Goal: Task Accomplishment & Management: Manage account settings

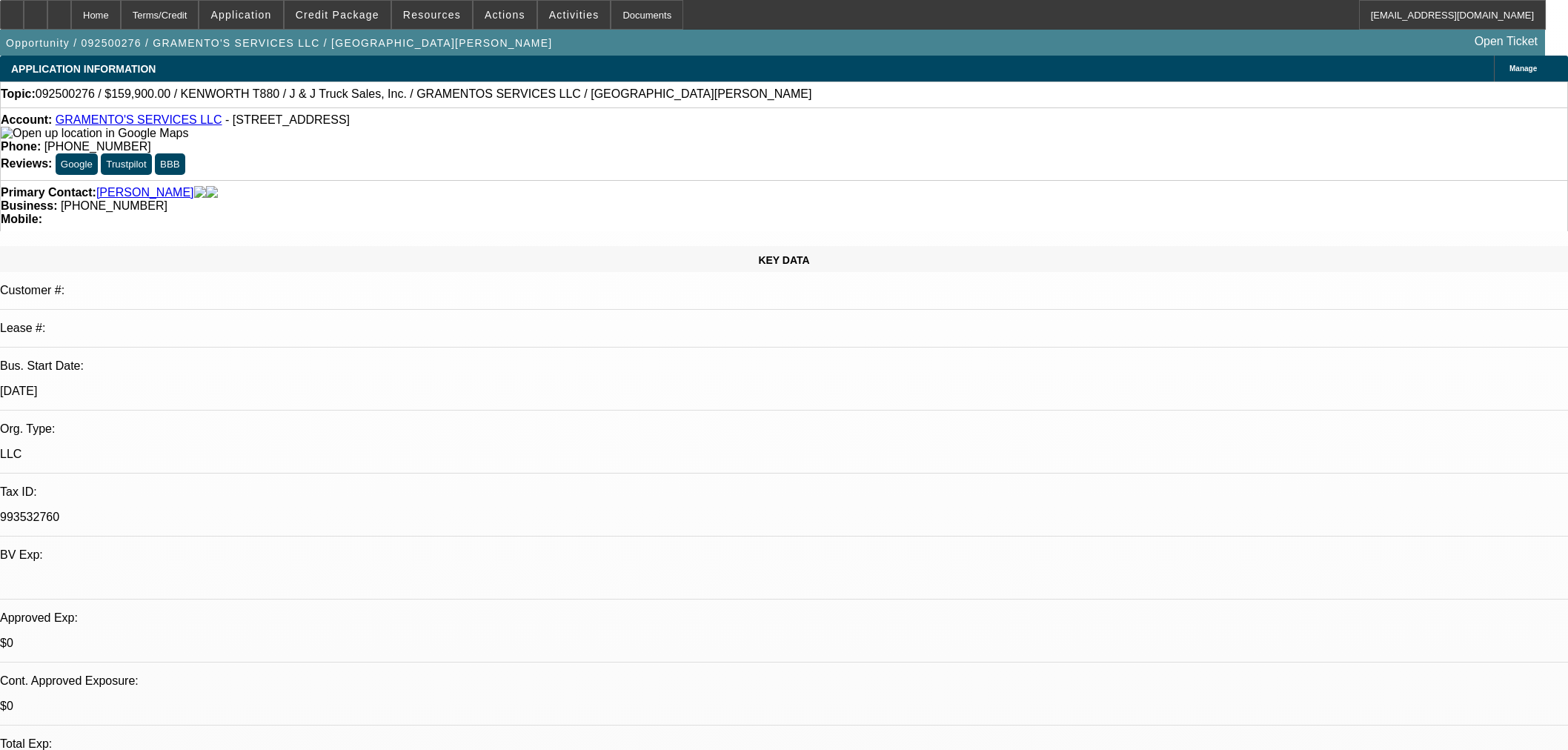
select select "0"
select select "2"
select select "0"
select select "6"
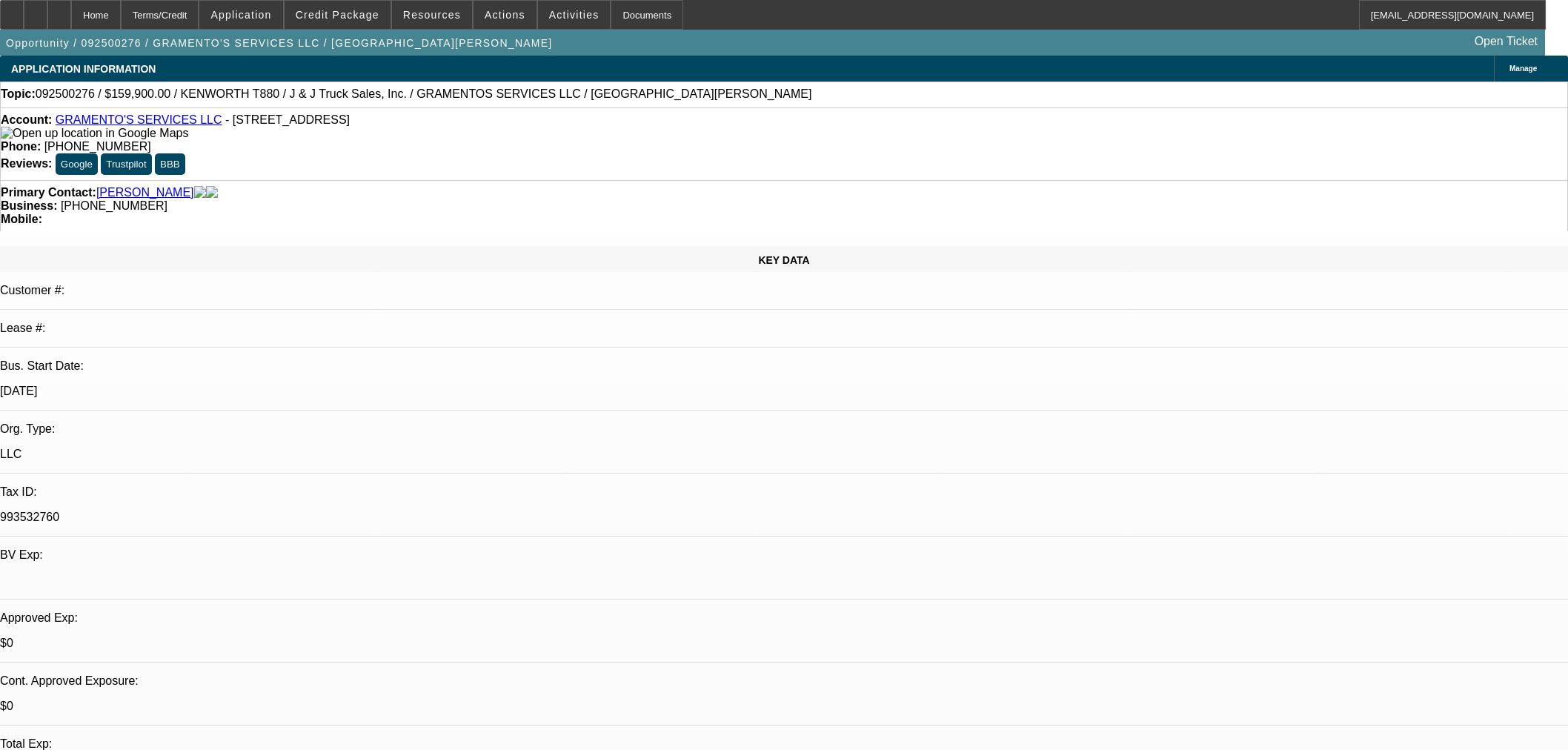
select select "0"
select select "2"
select select "0"
select select "6"
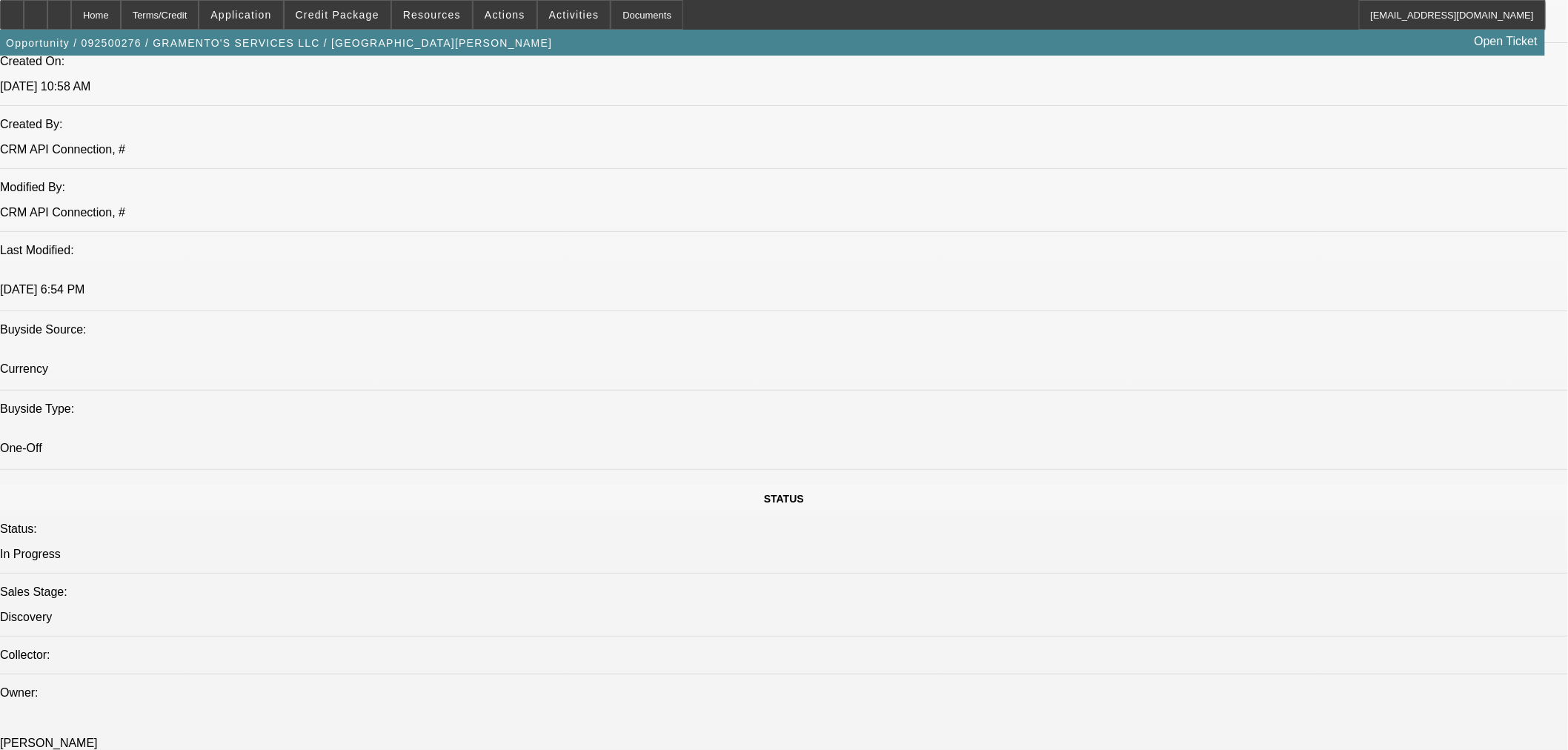
scroll to position [141, 0]
drag, startPoint x: 1398, startPoint y: 513, endPoint x: 1209, endPoint y: 515, distance: 189.0
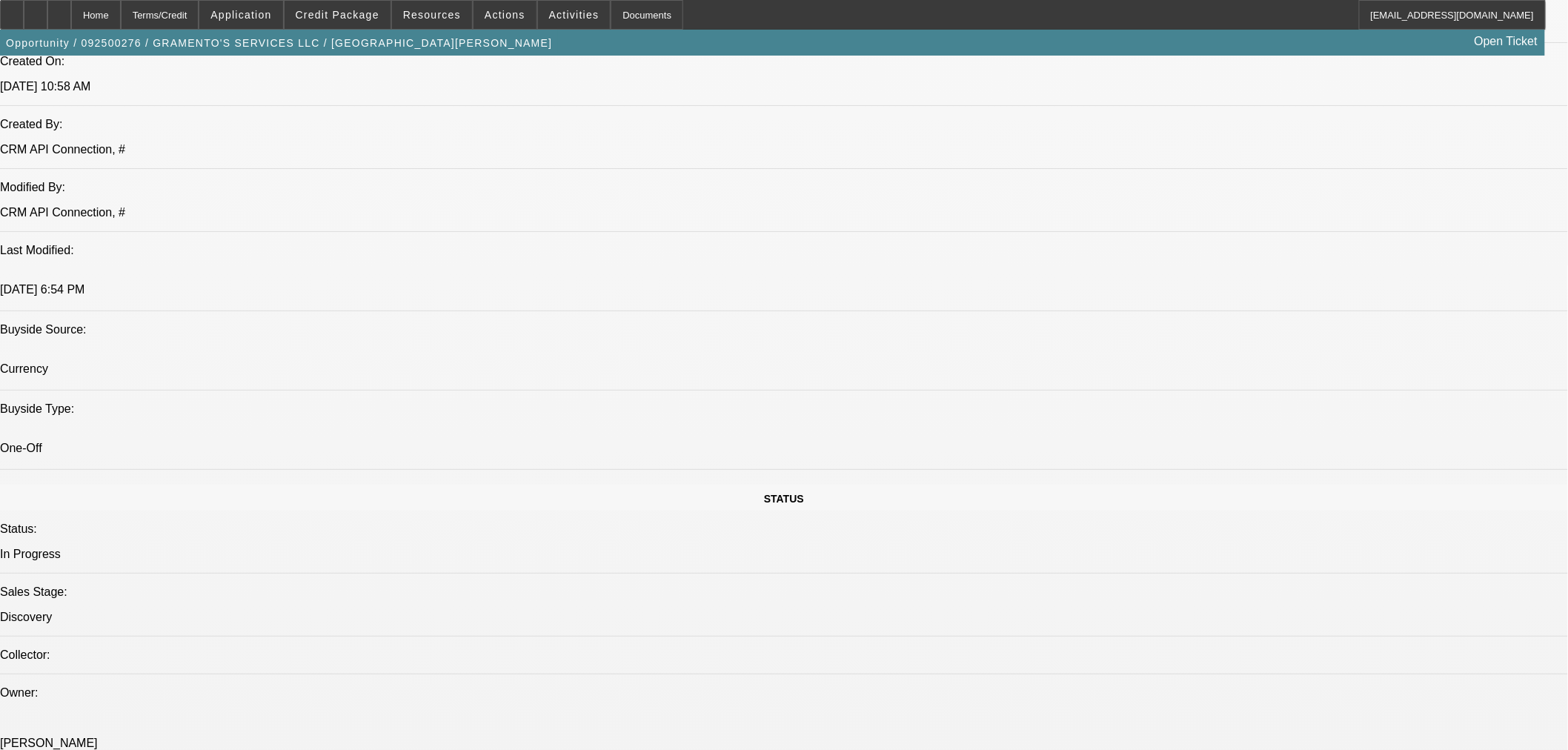
copy td "seth-bloomquist@gocurrency.com"
click at [360, 10] on span "Credit Package" at bounding box center [337, 14] width 84 height 12
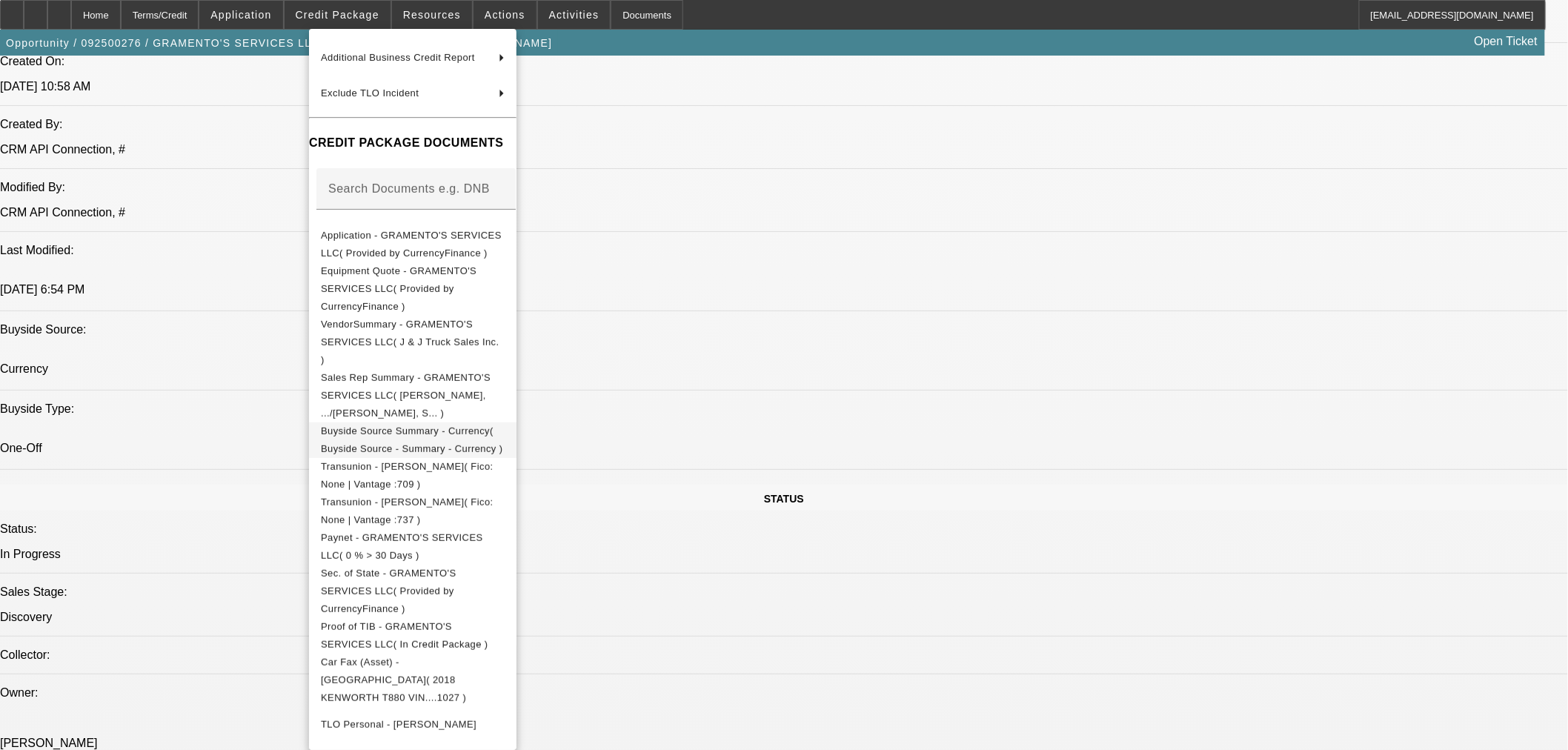
scroll to position [275, 0]
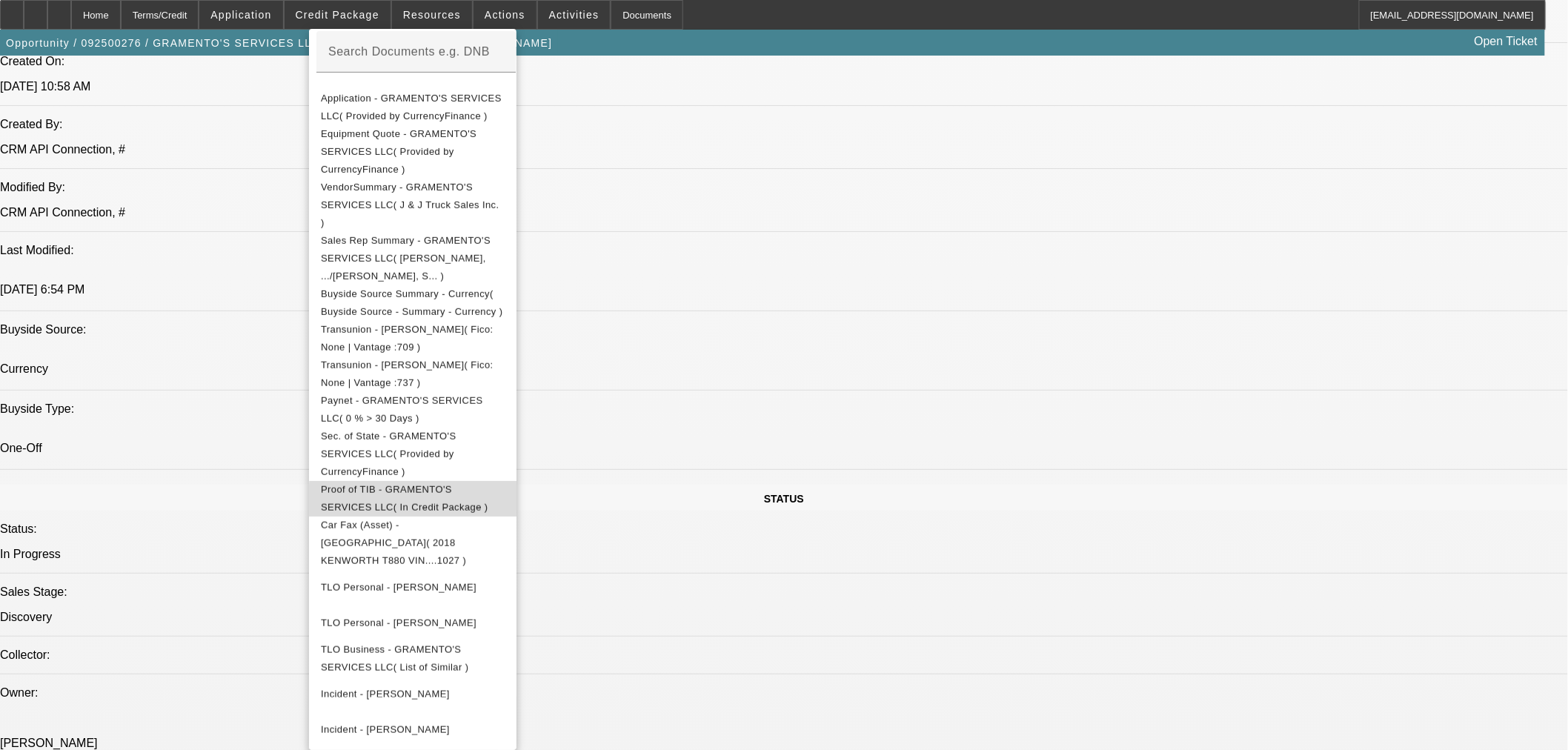
click at [505, 480] on span "Proof of TIB - GRAMENTO'S SERVICES LLC( In Credit Package )" at bounding box center [412, 498] width 184 height 36
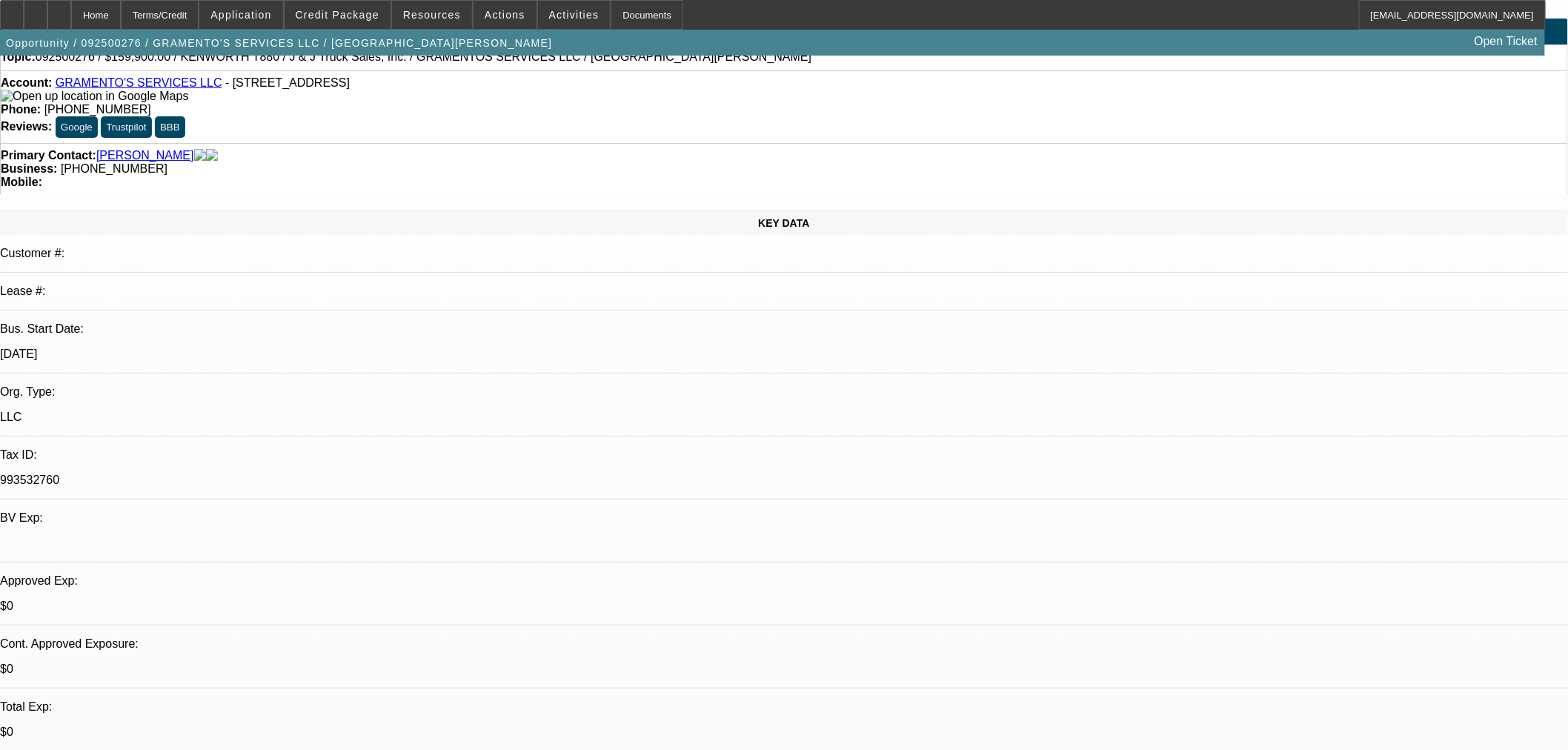
scroll to position [0, 0]
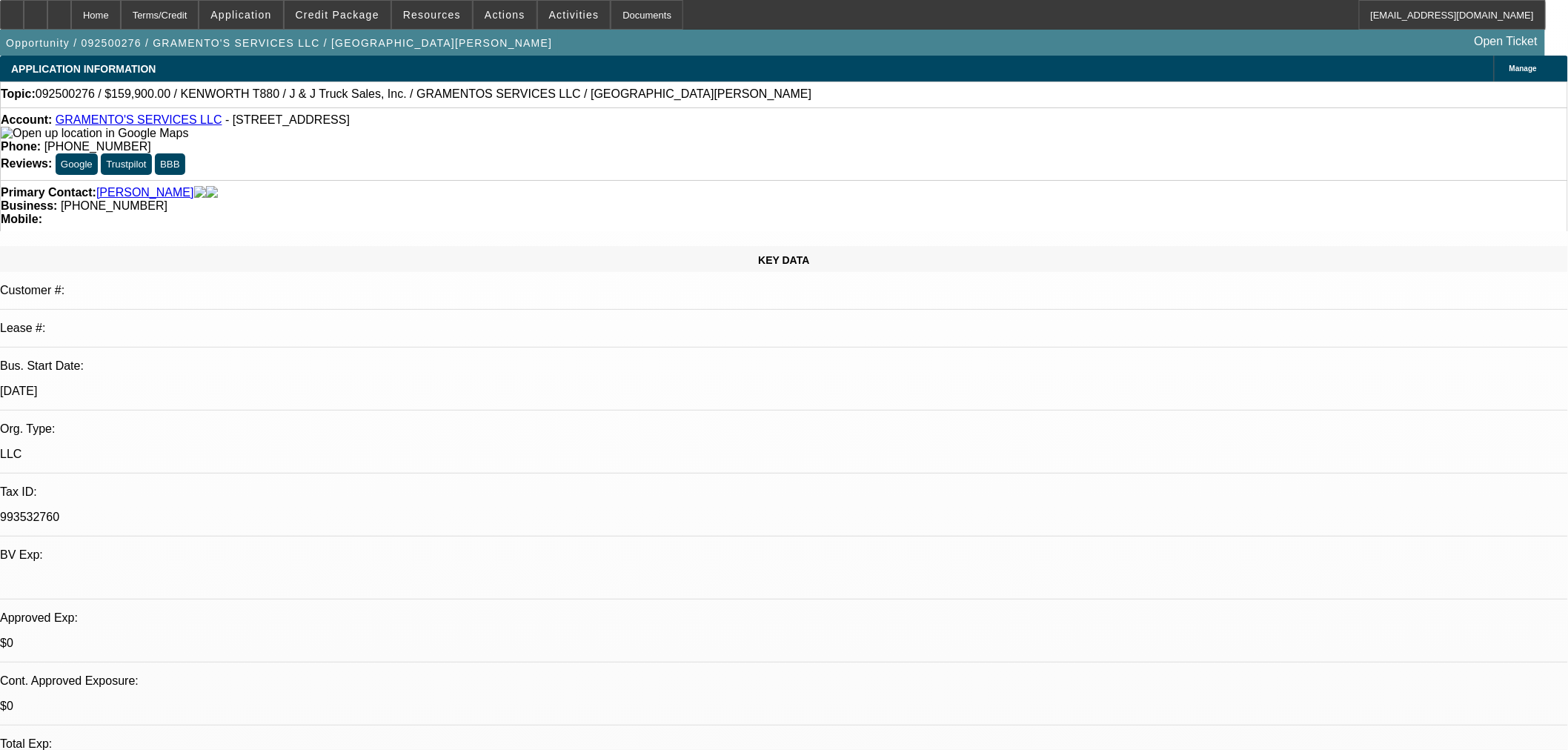
drag, startPoint x: 1302, startPoint y: 532, endPoint x: 1208, endPoint y: 531, distance: 94.0
copy td "(531) 333-7361"
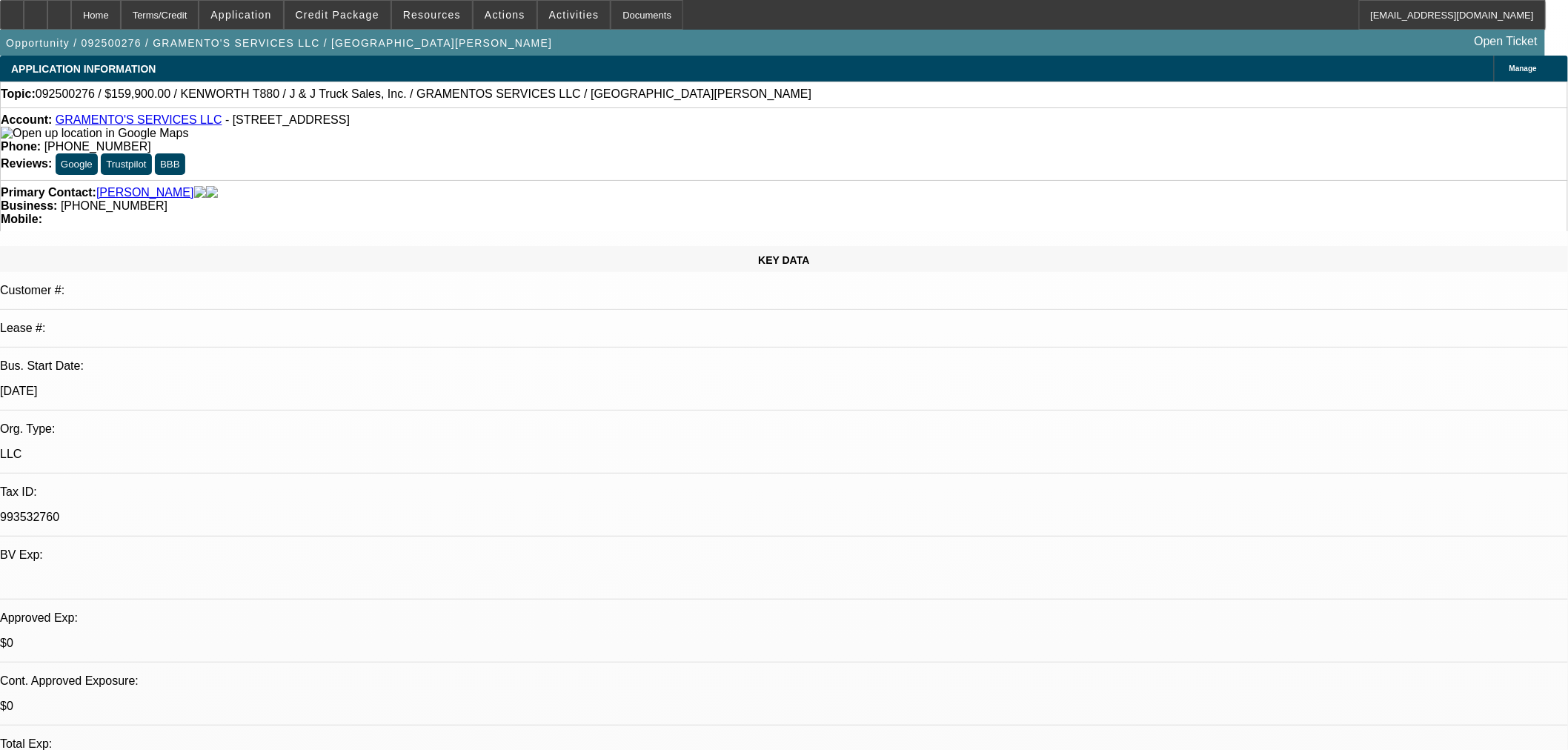
radio input "true"
drag, startPoint x: 1439, startPoint y: 301, endPoint x: 1273, endPoint y: 309, distance: 166.2
type textarea "TT Seth. Told him he either needs to get the explanation and full tax returns o…"
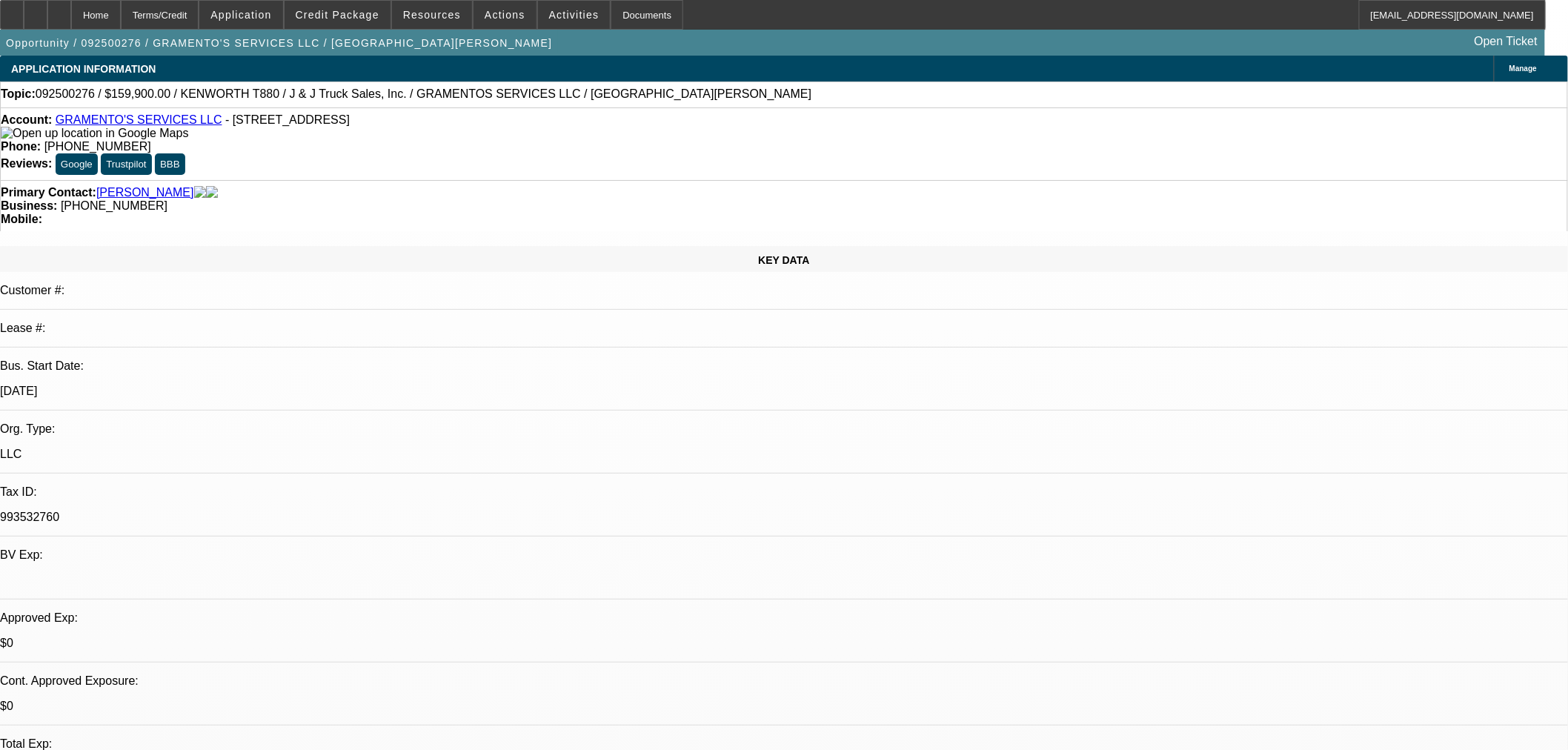
radio input "true"
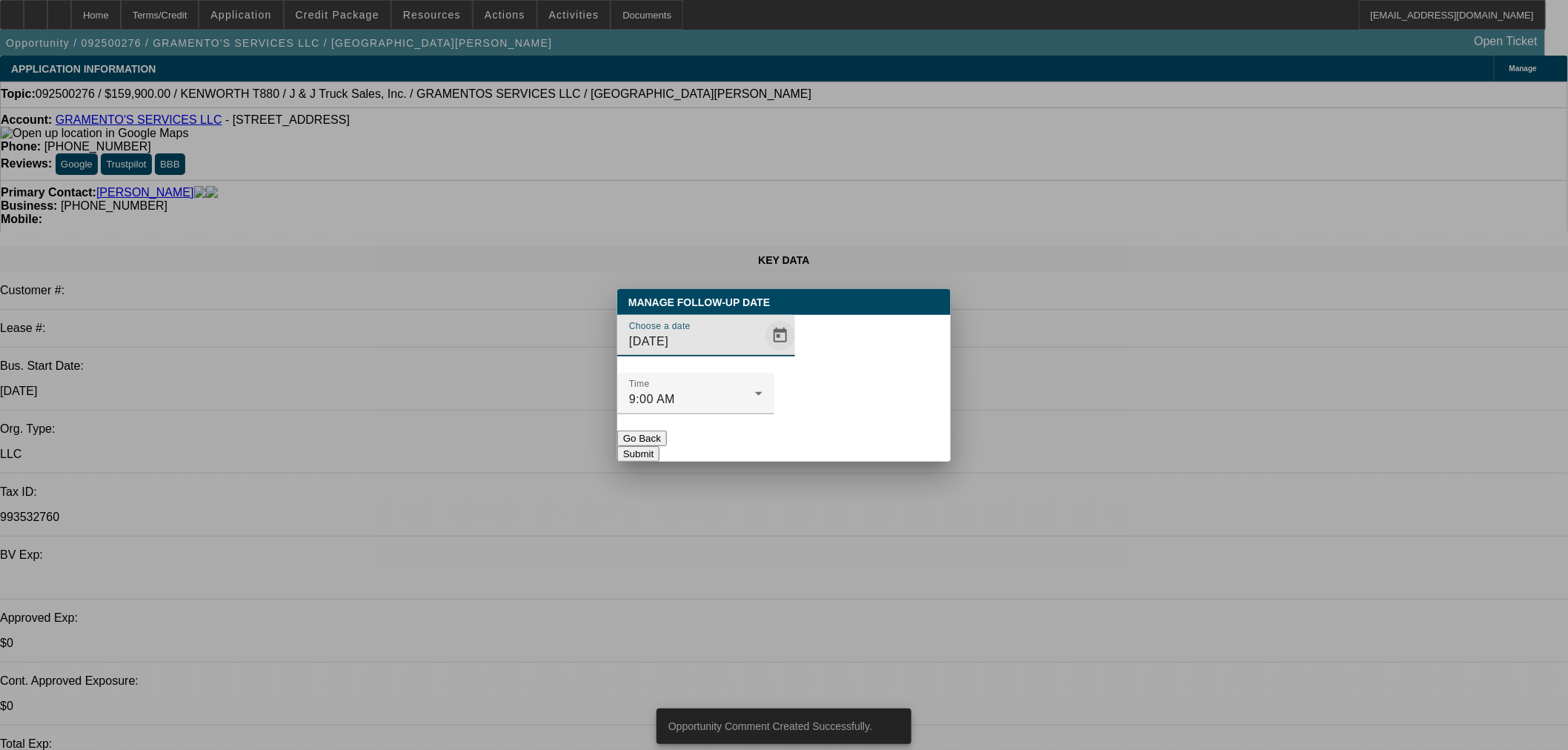
click at [763, 354] on span "Open calendar" at bounding box center [781, 336] width 36 height 36
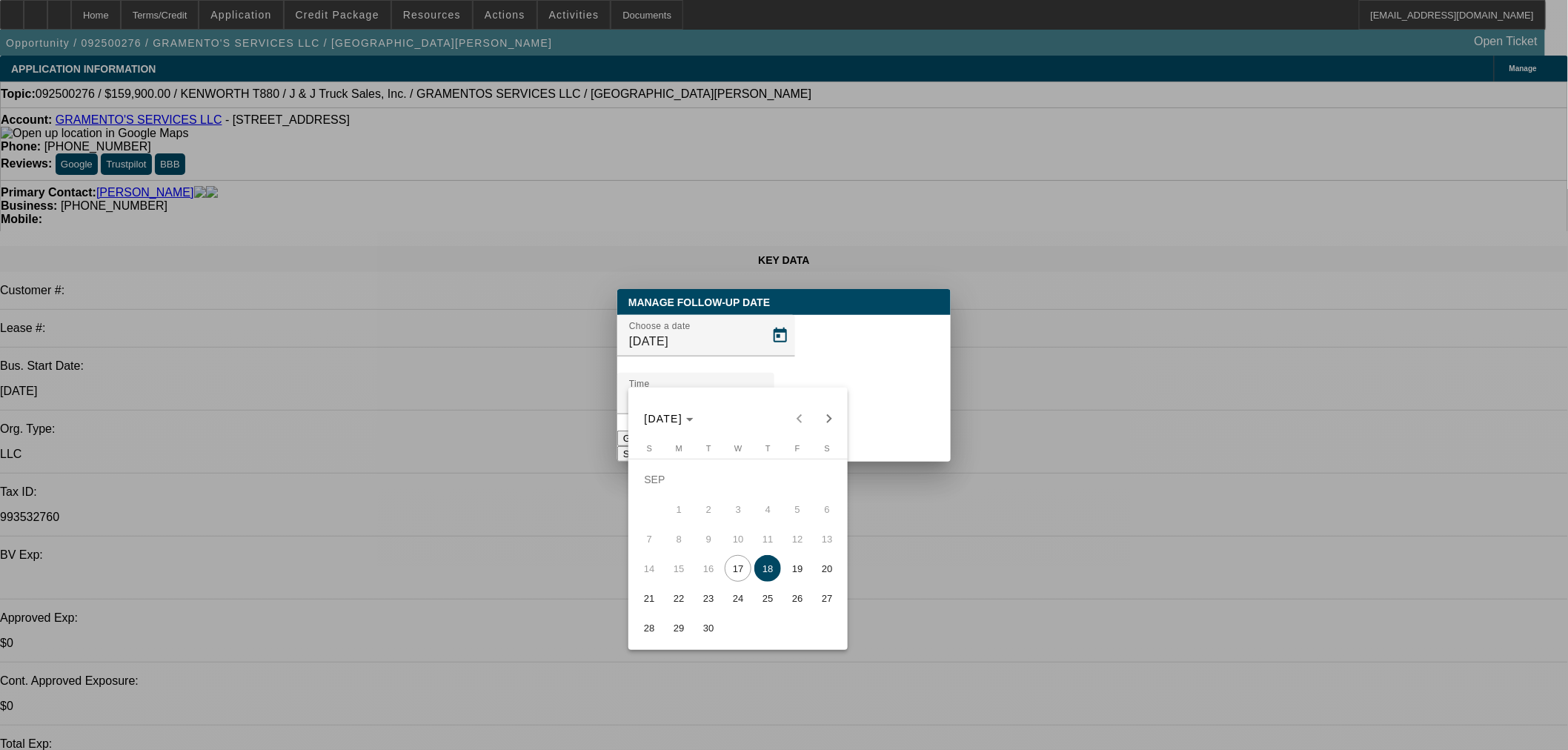
click at [746, 601] on span "24" at bounding box center [738, 598] width 26 height 26
type input "9/24/2025"
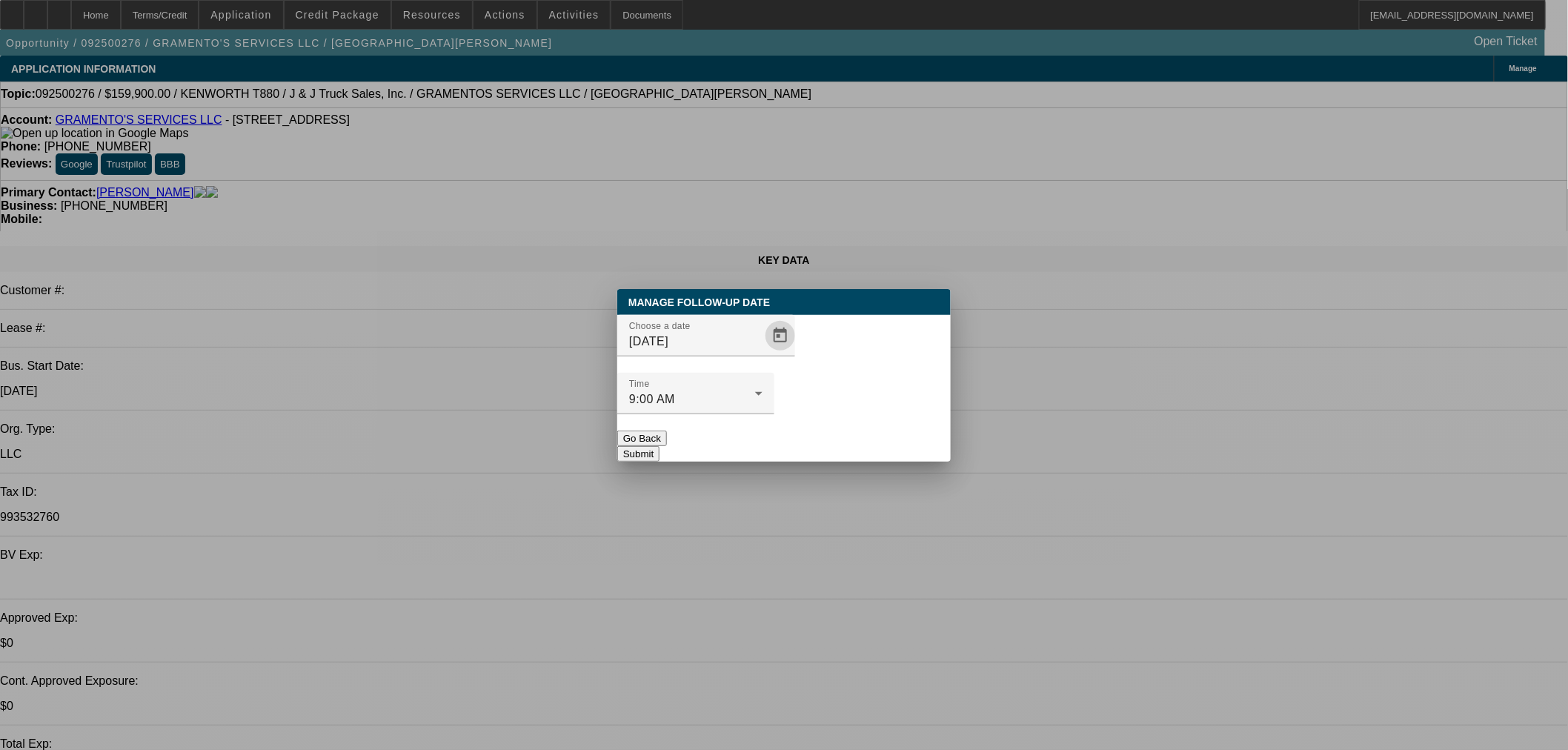
click at [660, 447] on button "Submit" at bounding box center [638, 454] width 42 height 16
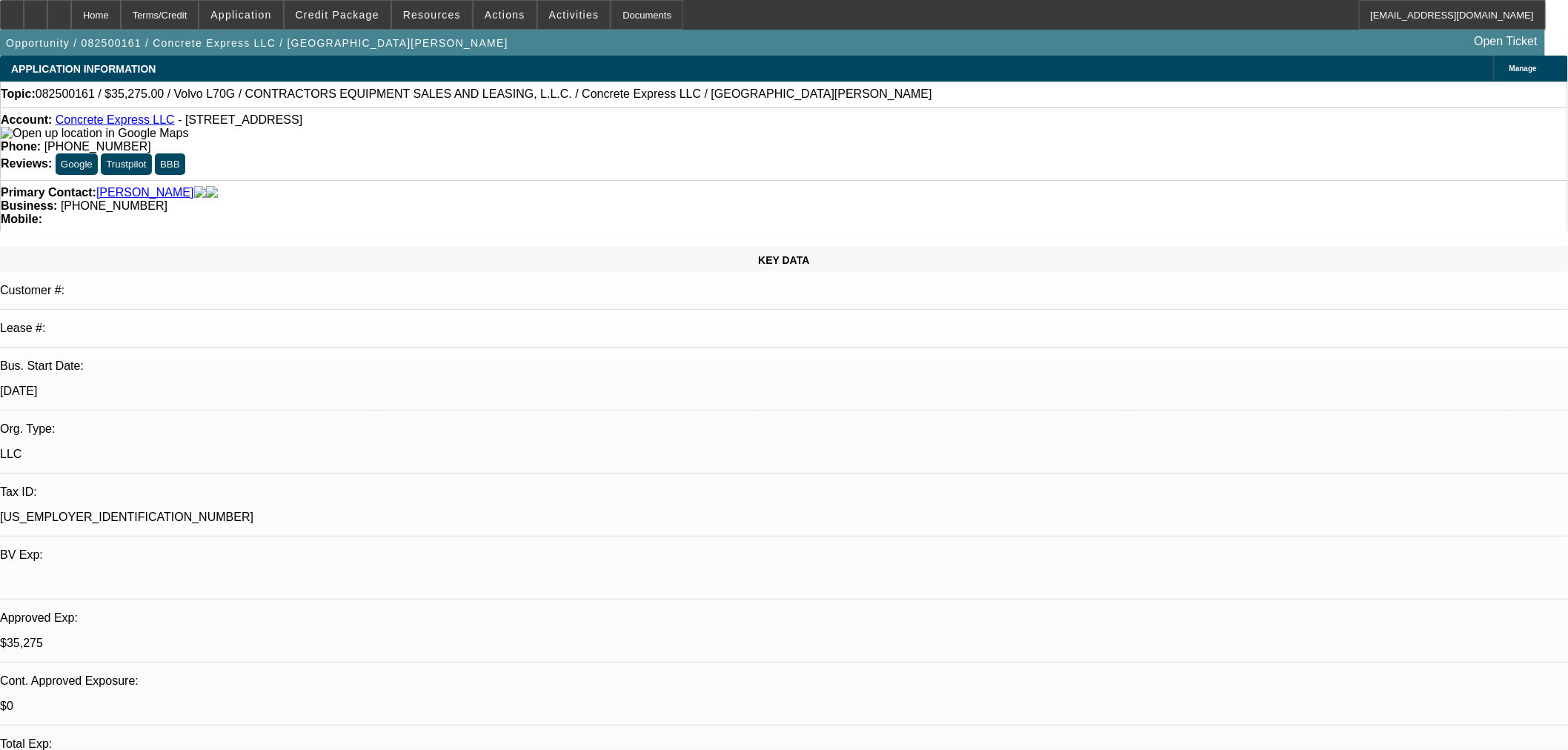
select select "0.15"
select select "2"
select select "0"
select select "6"
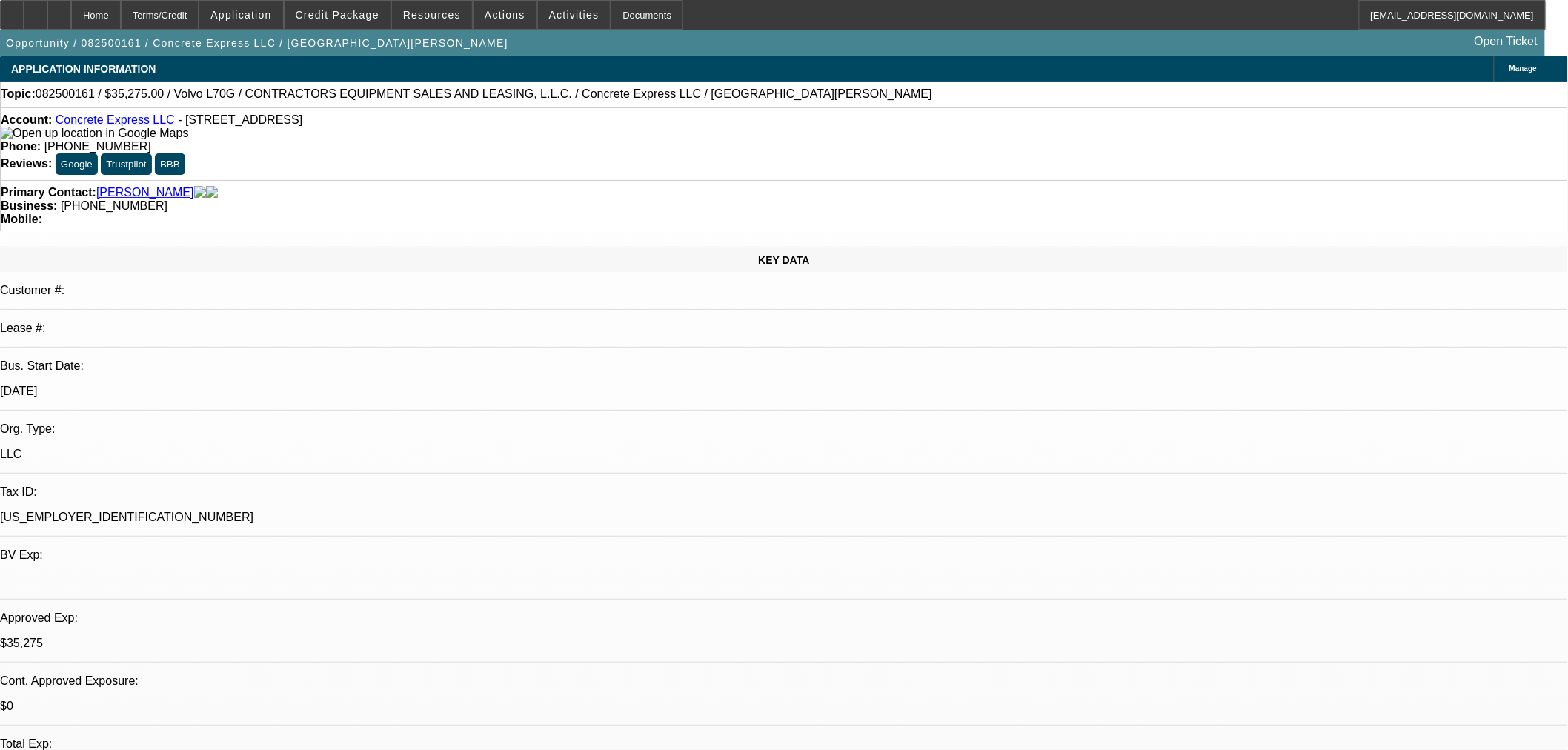
select select "0.2"
select select "2"
select select "0"
select select "6"
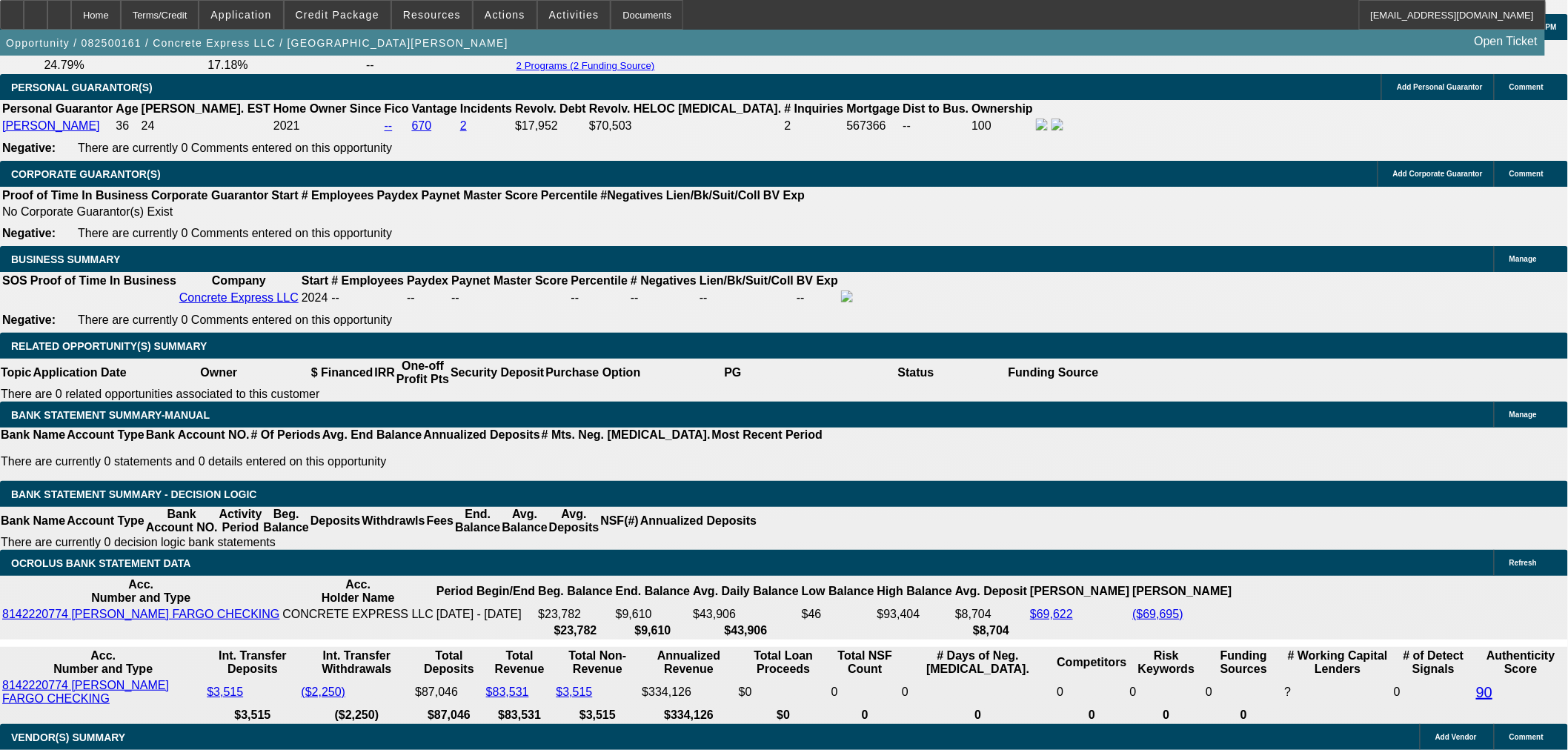
scroll to position [2197, 0]
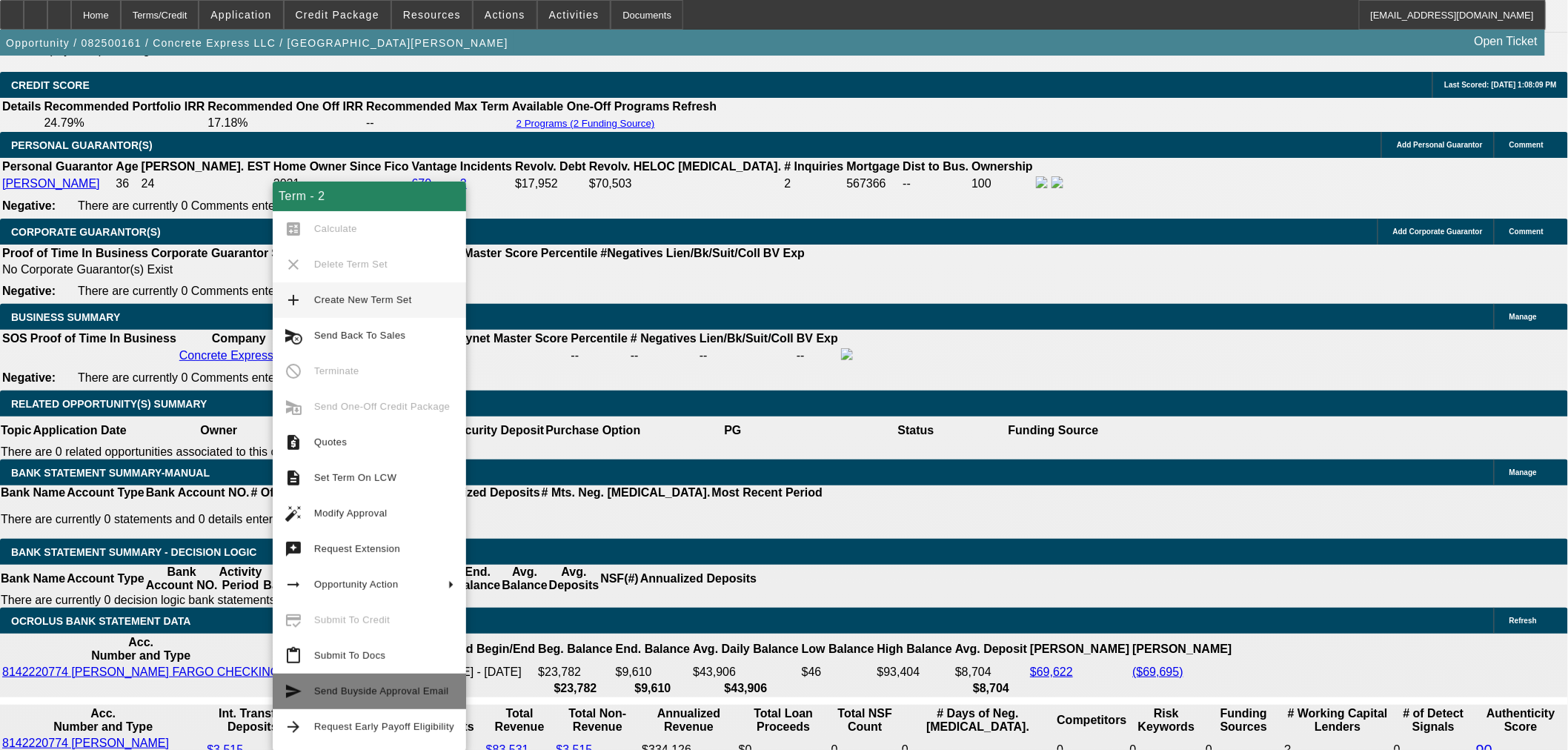
click at [382, 702] on button "send Send Buyside Approval Email" at bounding box center [370, 692] width 194 height 36
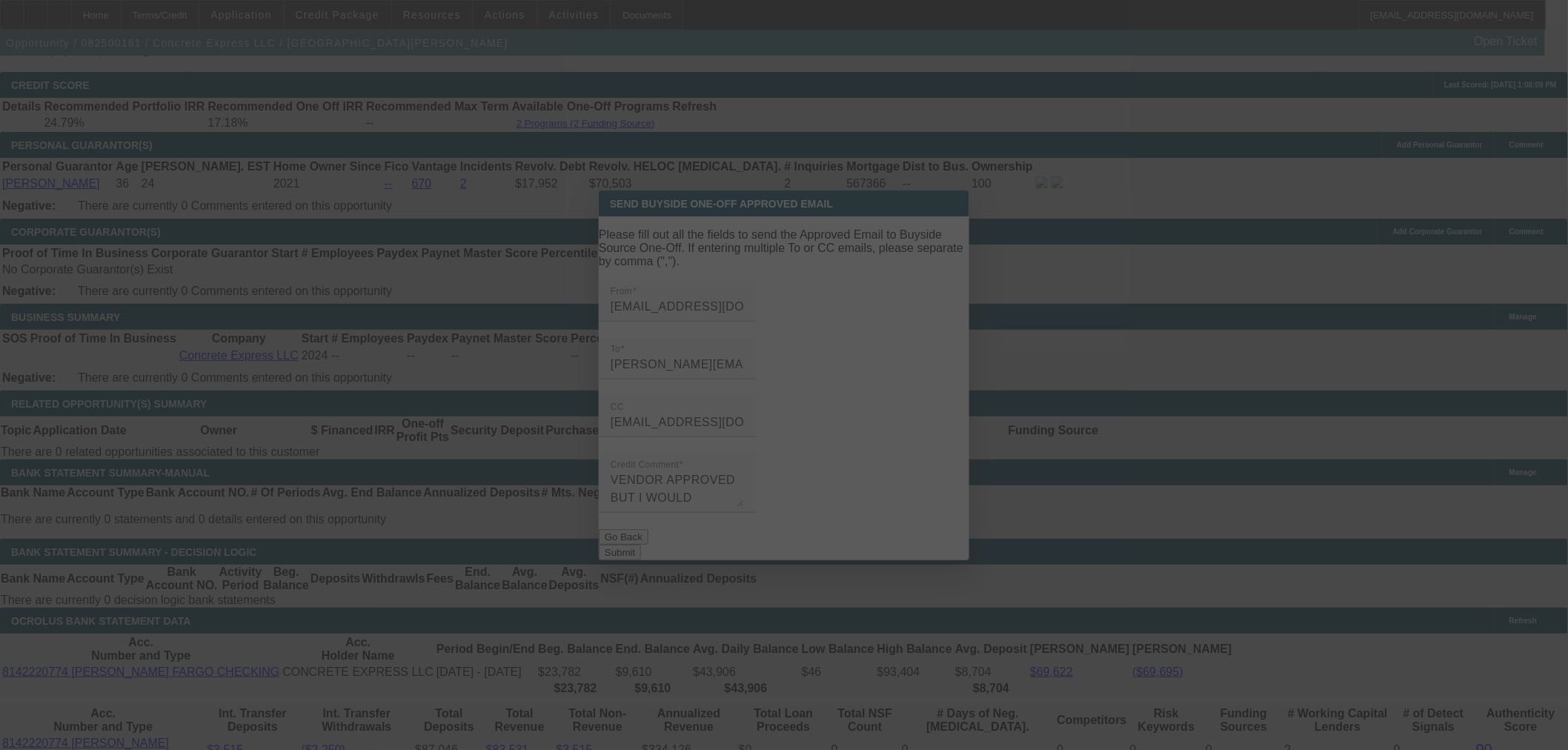
scroll to position [0, 0]
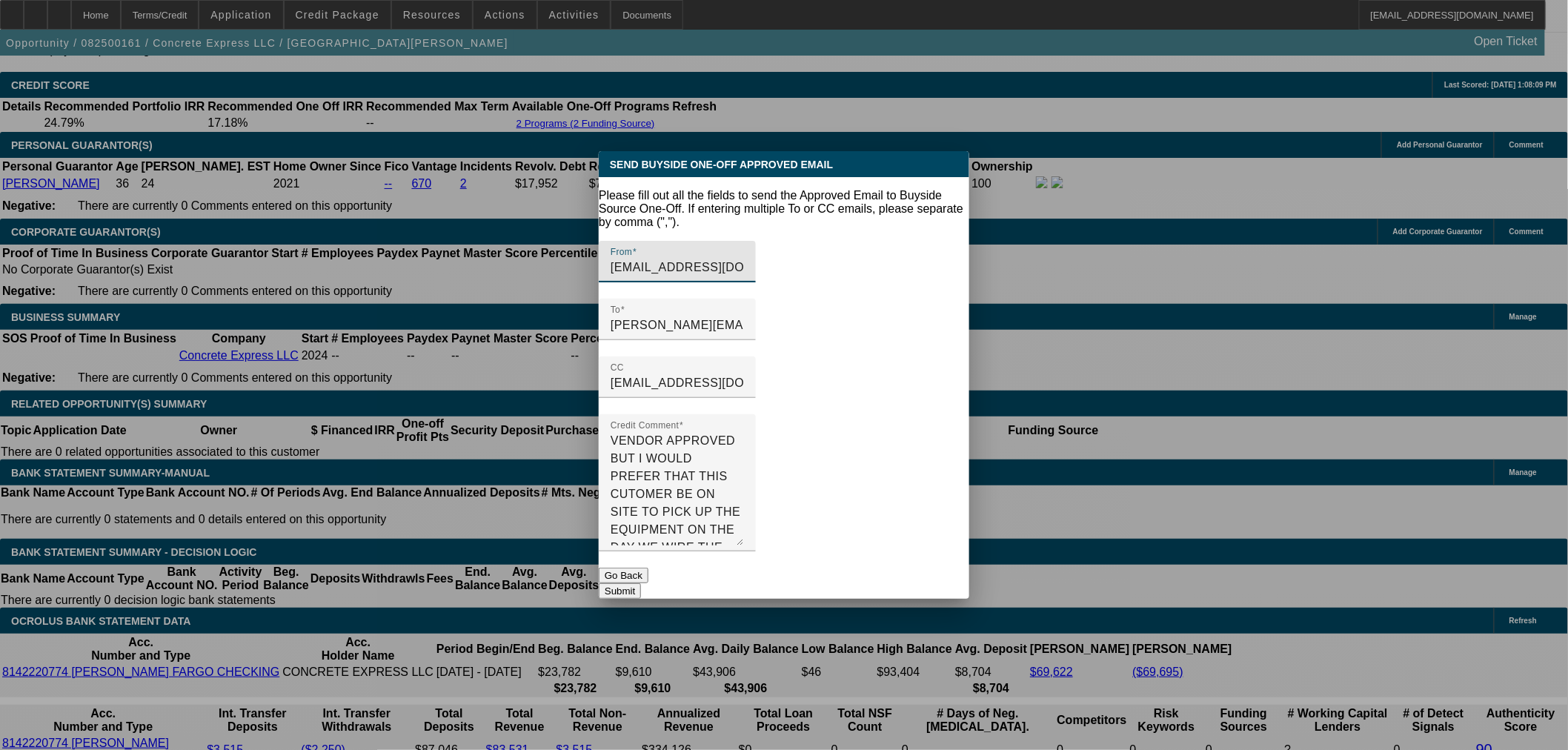
drag, startPoint x: 939, startPoint y: 482, endPoint x: 946, endPoint y: 560, distance: 78.3
click at [946, 560] on form "Please fill out all the fields to send the Approved Email to Buyside Source One…" at bounding box center [784, 394] width 370 height 410
click at [1005, 527] on div at bounding box center [784, 375] width 1568 height 750
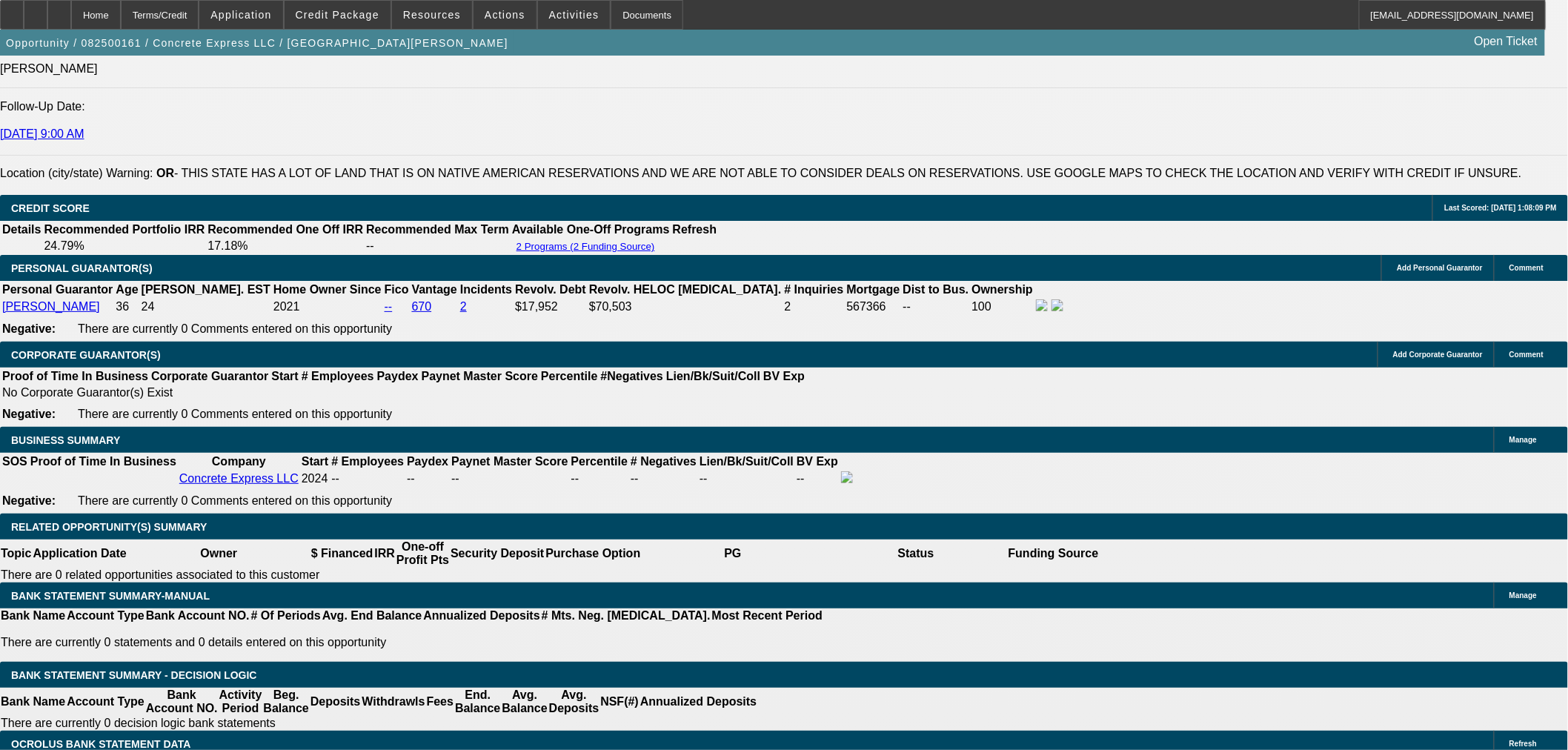
scroll to position [2059, 0]
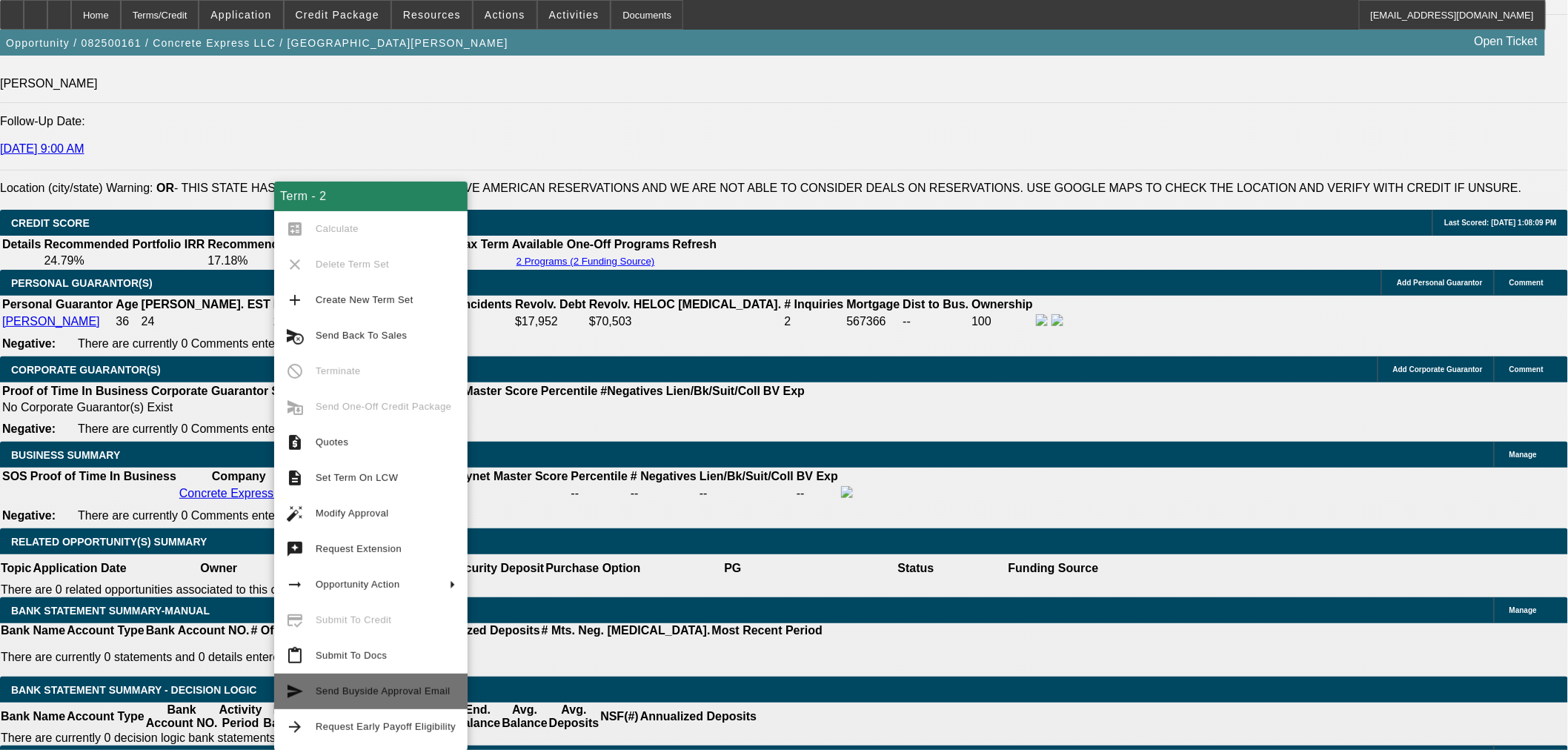
click at [410, 686] on span "Send Buyside Approval Email" at bounding box center [383, 691] width 135 height 11
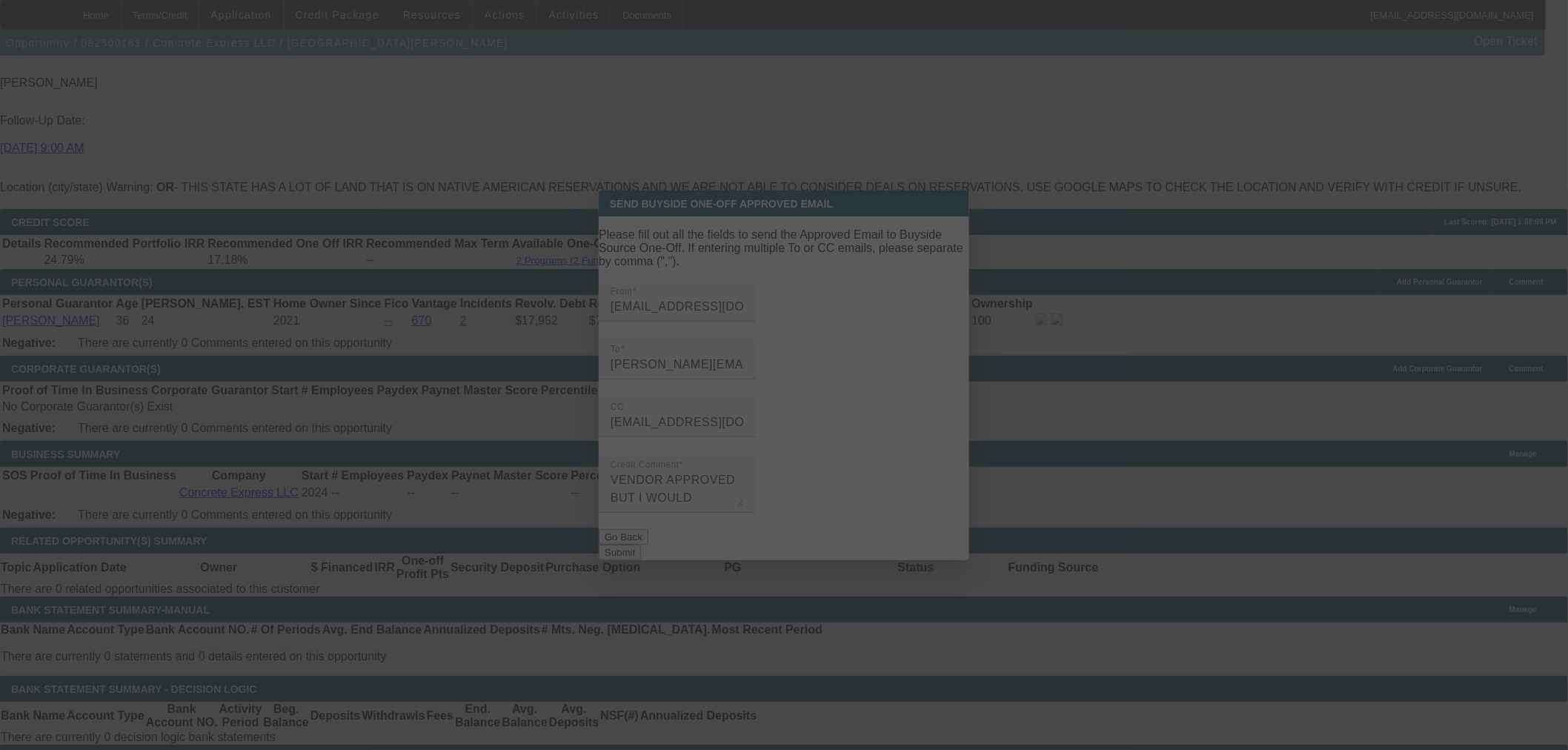
scroll to position [0, 0]
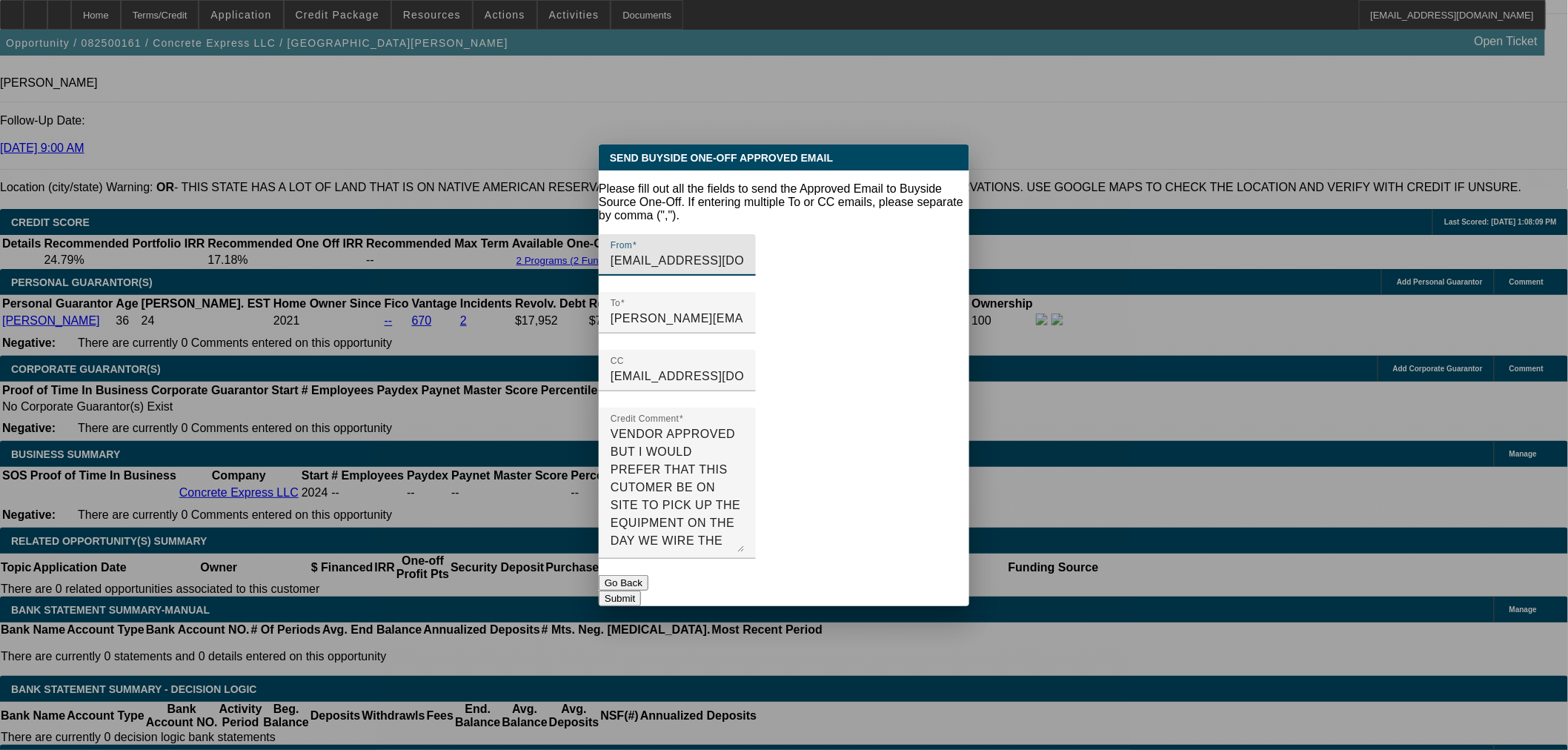
drag, startPoint x: 943, startPoint y: 482, endPoint x: 946, endPoint y: 575, distance: 93.0
click at [946, 575] on form "Please fill out all the fields to send the Approved Email to Buyside Source One…" at bounding box center [784, 394] width 370 height 424
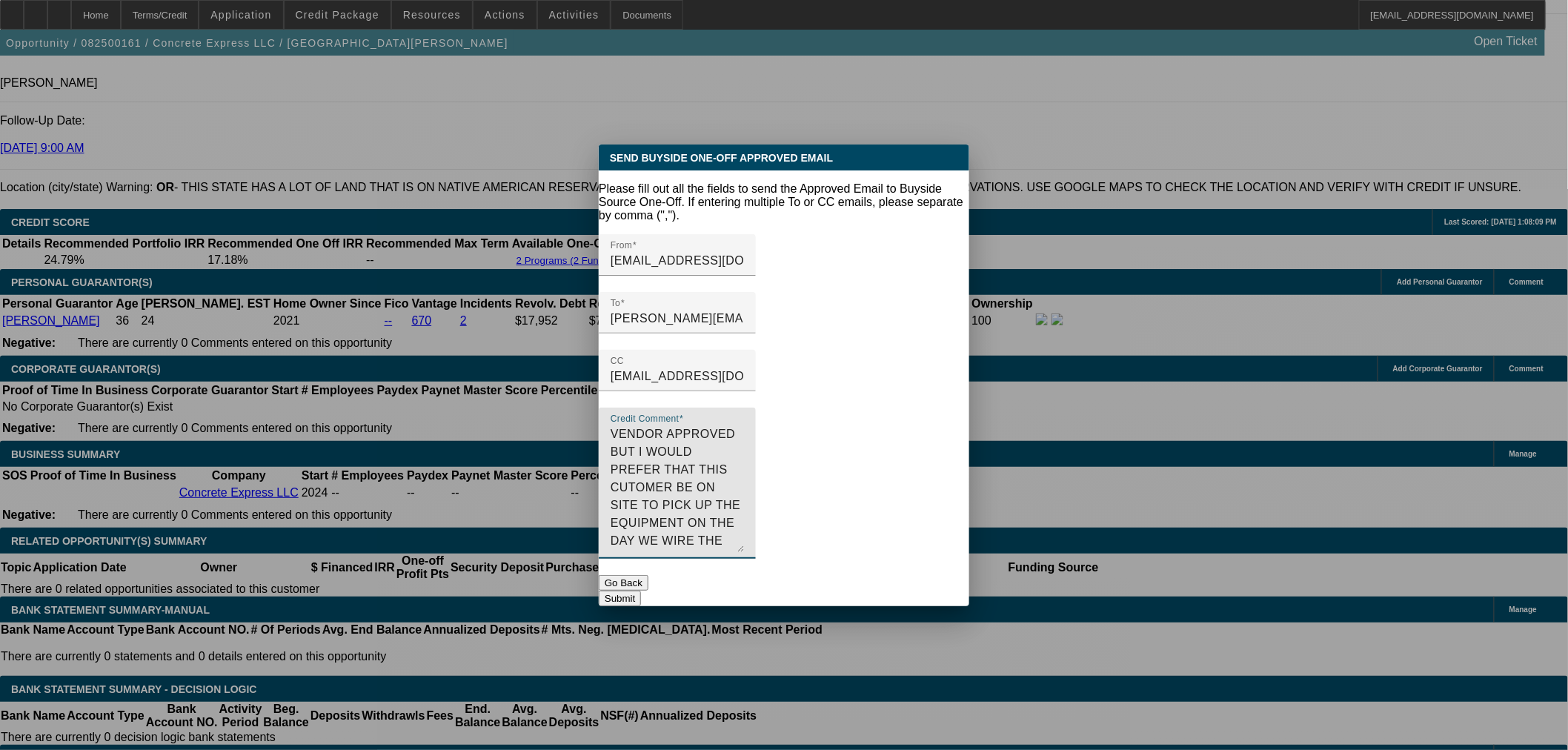
drag, startPoint x: 850, startPoint y: 413, endPoint x: 722, endPoint y: 413, distance: 128.0
click at [722, 426] on textarea "VENDOR APPROVED BUT I WOULD PREFER THAT THIS CUTOMER BE ON SITE TO PICK UP THE …" at bounding box center [677, 489] width 133 height 127
drag, startPoint x: 729, startPoint y: 513, endPoint x: 567, endPoint y: 375, distance: 212.8
click at [567, 375] on div "Send Buyside One-Off Approved Email Please fill out all the fields to send the …" at bounding box center [784, 375] width 1568 height 750
type textarea "VENDOR APPROVED. THE CUTOMER MUST BE ON SITE TO PICK UP THE EQUIPMENT ON THE DA…"
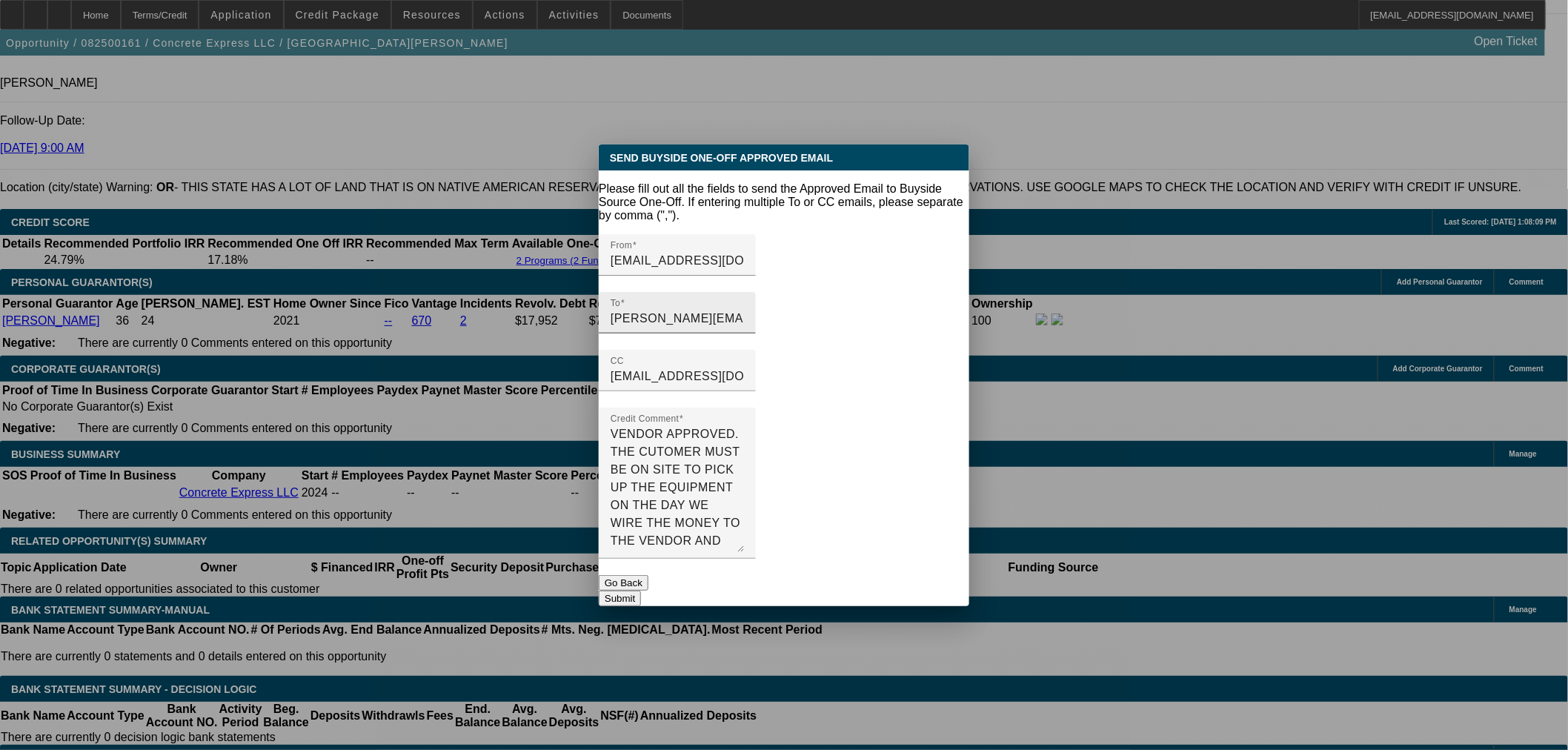
click at [744, 310] on input "ethan-hacker@gocurrency.com" at bounding box center [677, 319] width 133 height 18
paste input "adan-garcia@gocurrency.com"
type input "ethan-hacker@gocurrency.com,adan-garcia@gocurrency.com"
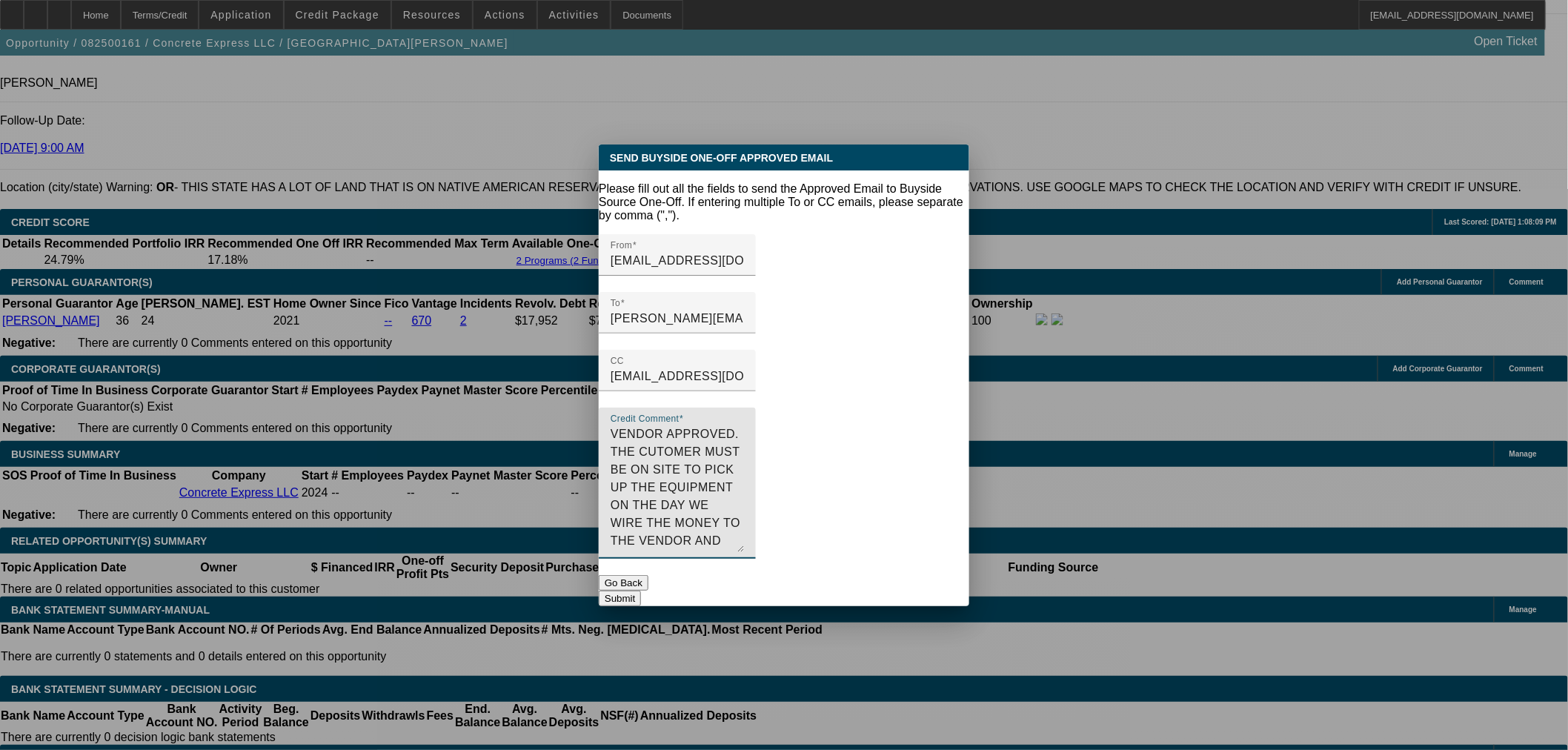
click at [744, 426] on textarea "VENDOR APPROVED. THE CUTOMER MUST BE ON SITE TO PICK UP THE EQUIPMENT ON THE DA…" at bounding box center [677, 489] width 133 height 127
type textarea "VENDOR APPROVED. THE CUSTOMER MUST BE ON SITE TO PICK UP THE EQUIPMENT ON THE D…"
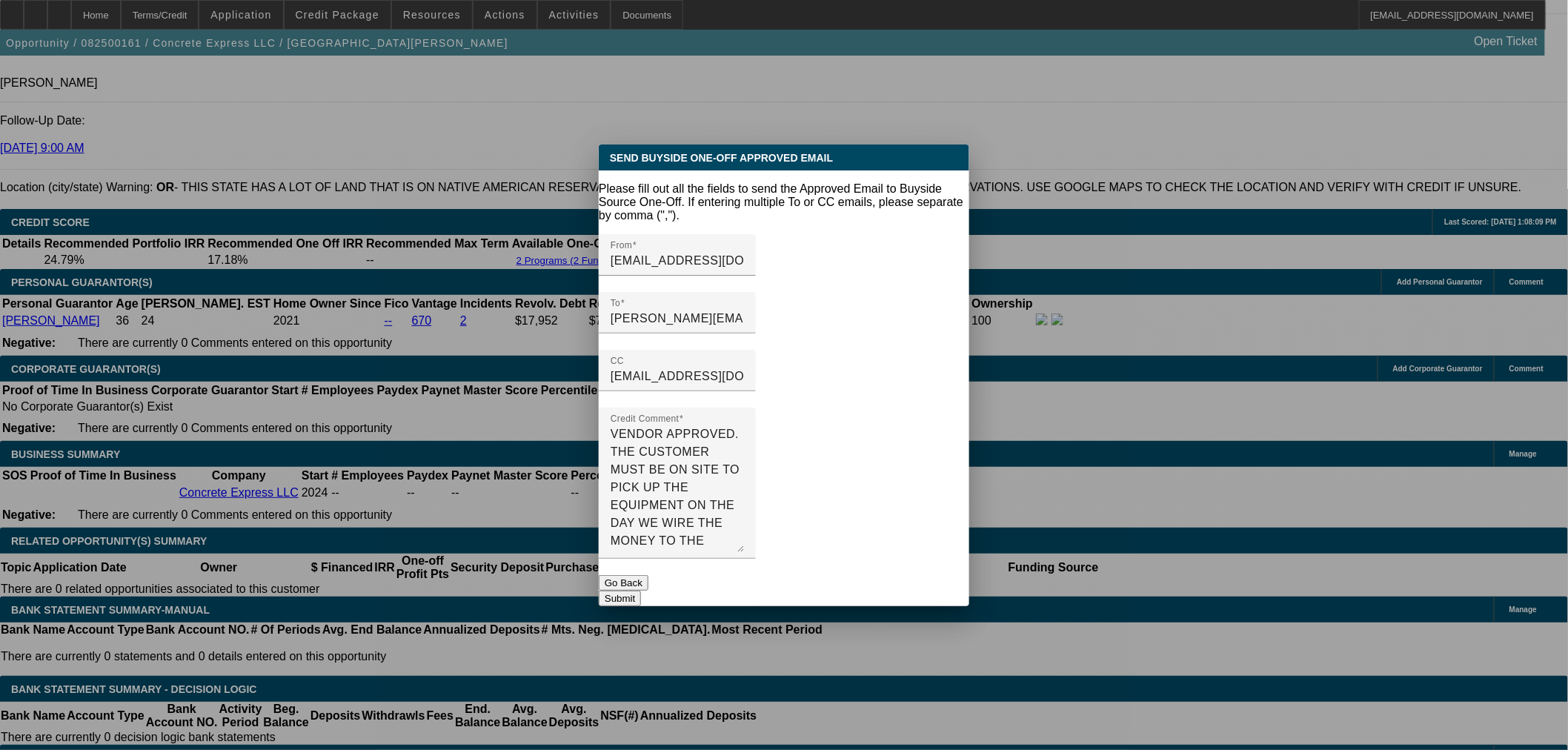
click at [641, 591] on button "Submit" at bounding box center [619, 599] width 42 height 16
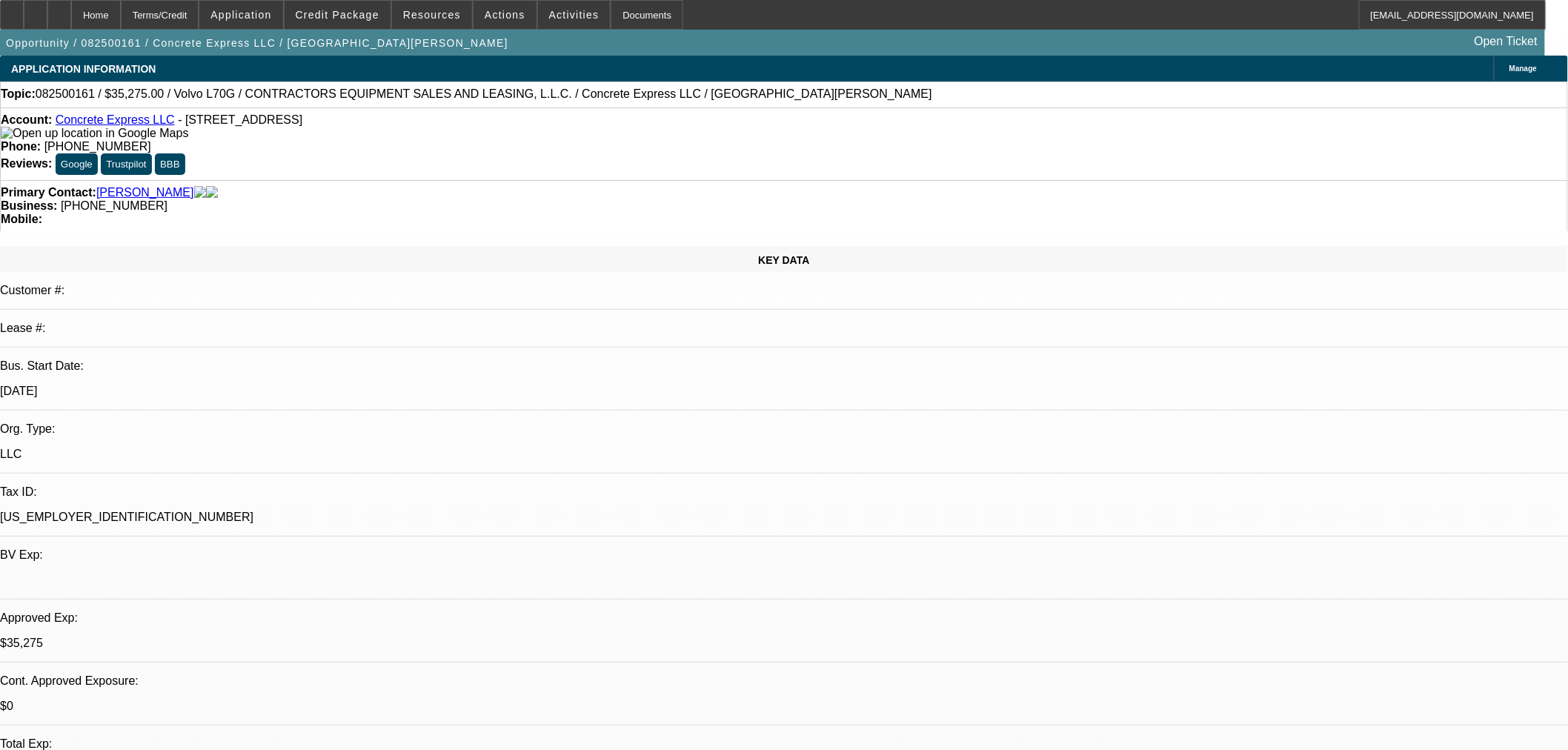
radio input "true"
type textarea "Sent approval. LVM for [PERSON_NAME]. FU [DATE]."
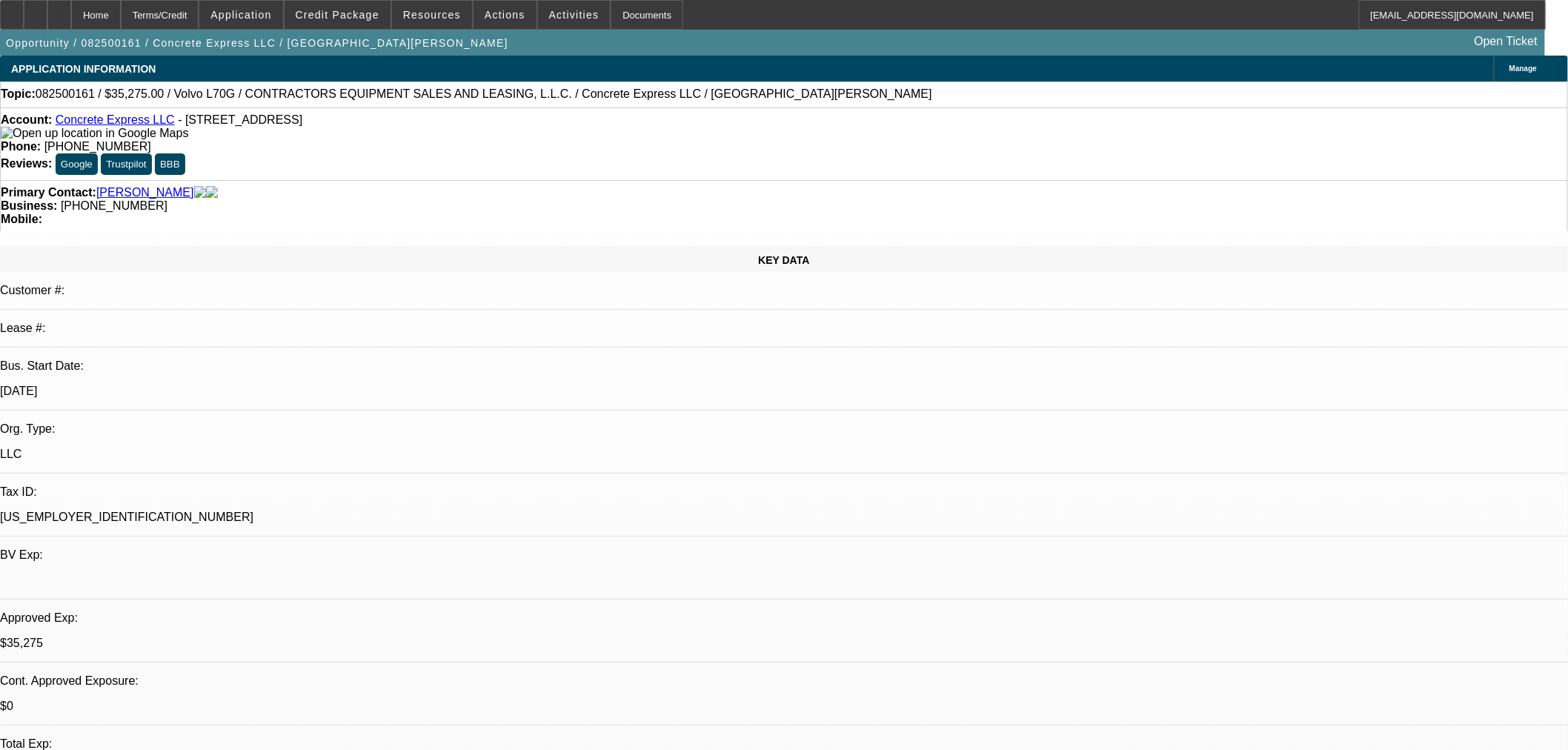
drag, startPoint x: 1434, startPoint y: 352, endPoint x: 1170, endPoint y: 394, distance: 267.3
radio input "true"
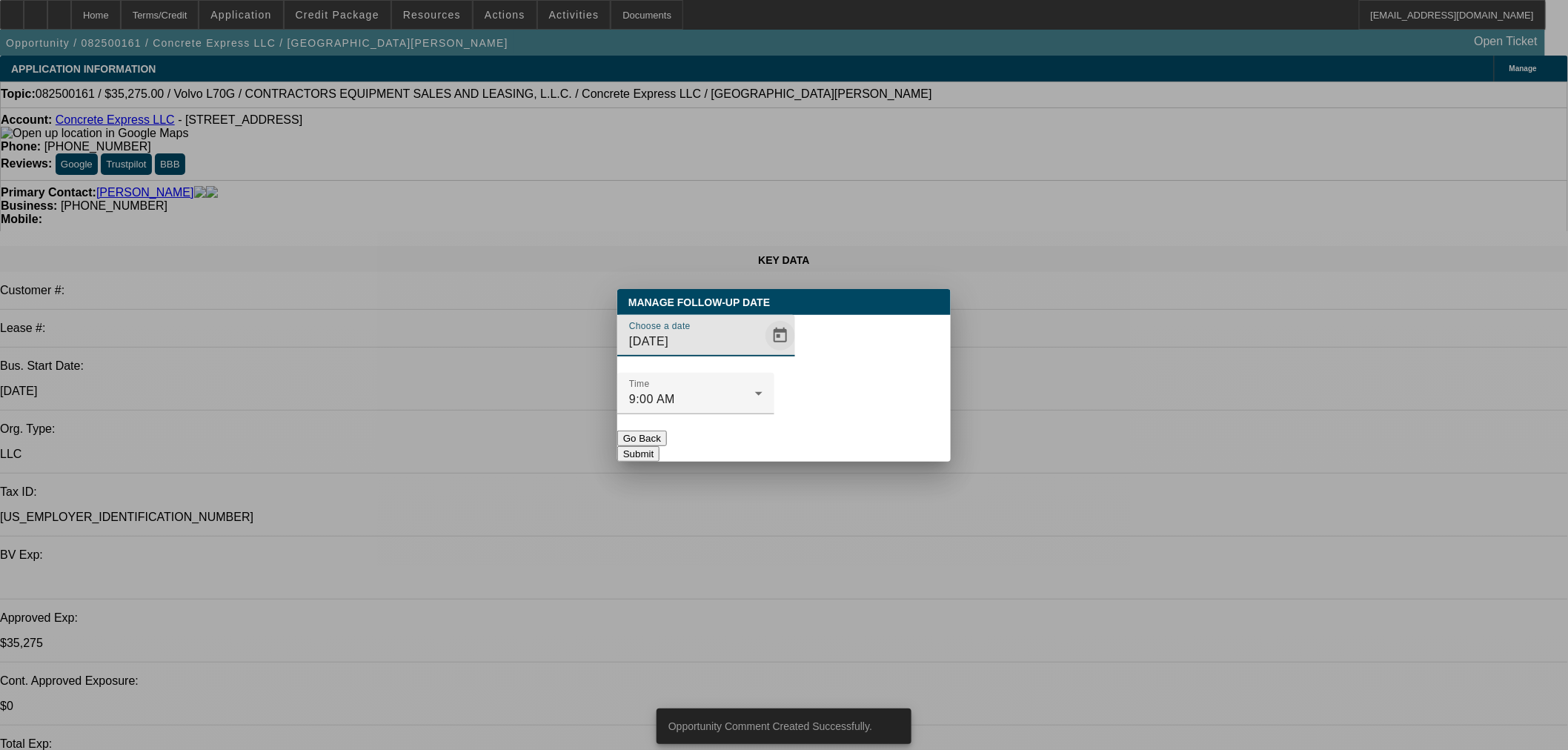
click at [763, 354] on span "Open calendar" at bounding box center [781, 336] width 36 height 36
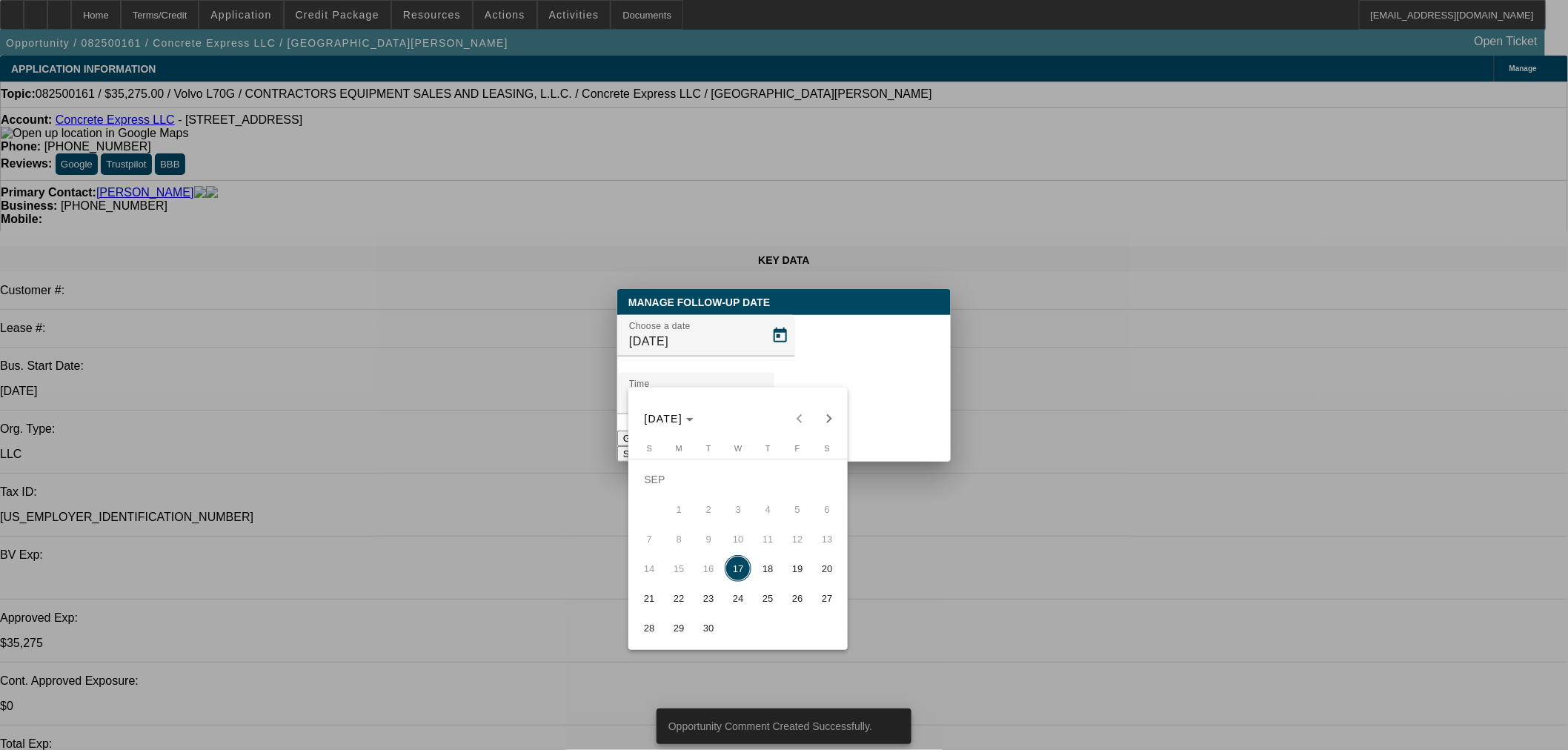
click at [760, 572] on span "18" at bounding box center [767, 569] width 26 height 26
type input "9/18/2025"
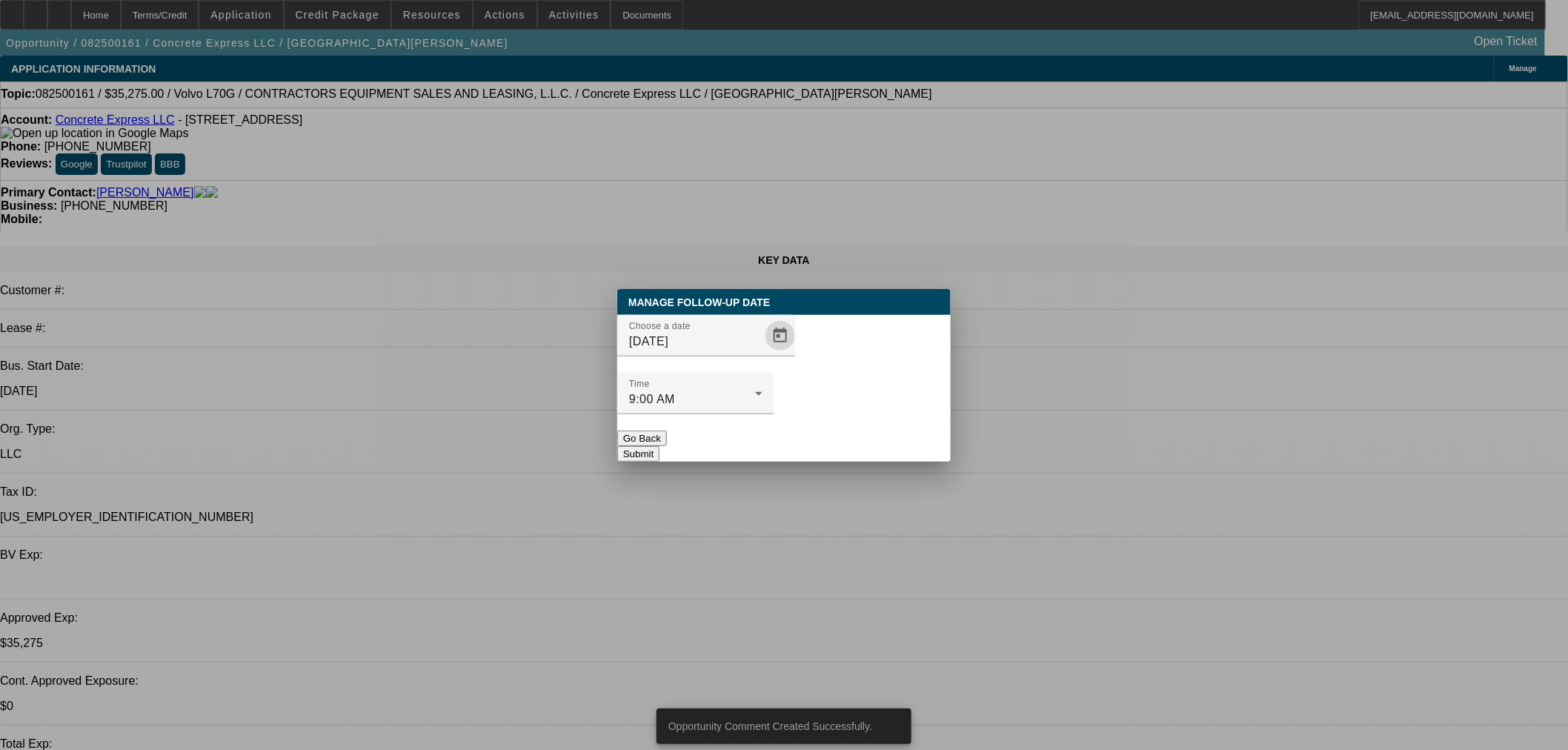
click at [660, 447] on button "Submit" at bounding box center [638, 454] width 42 height 16
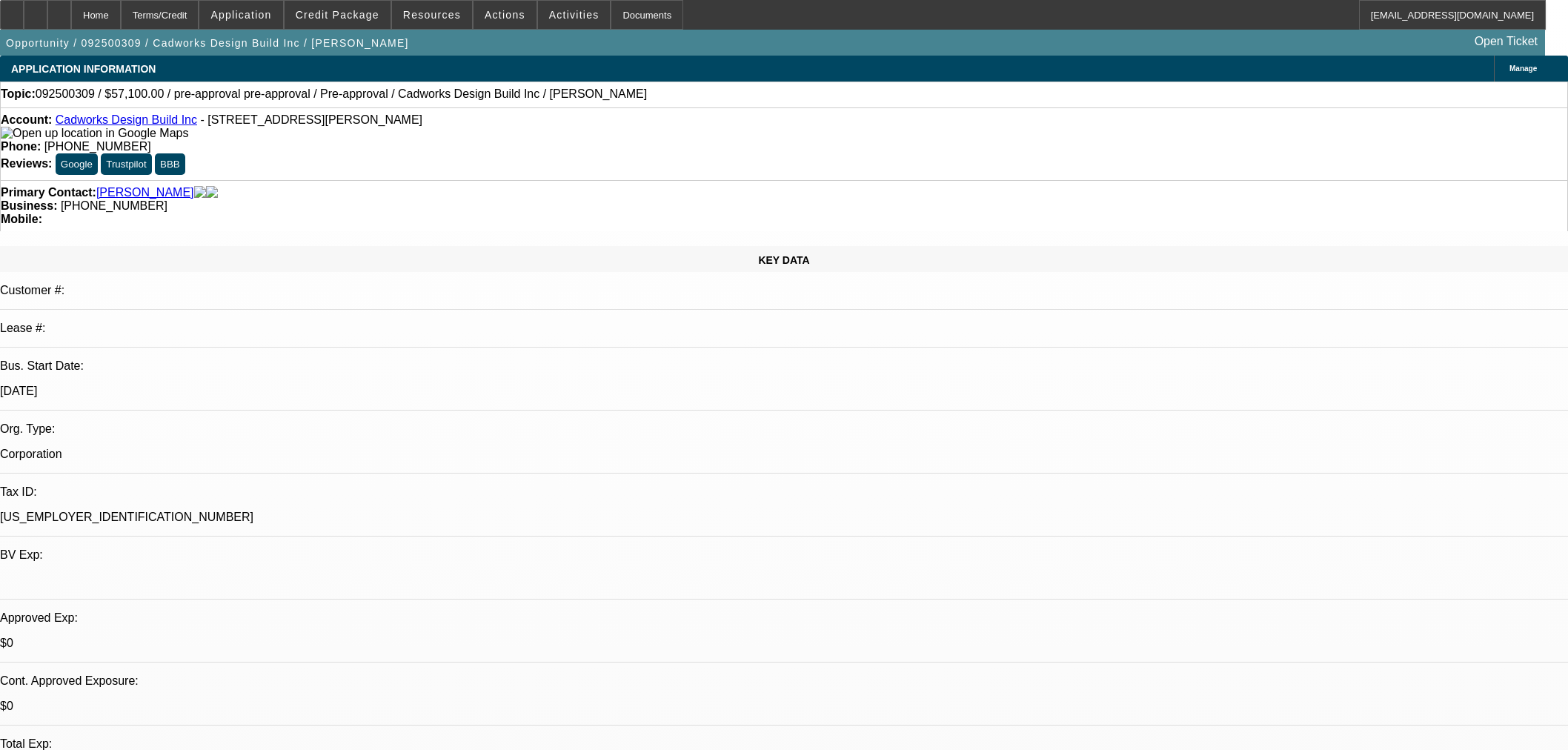
select select "0"
select select "2"
select select "0"
select select "6"
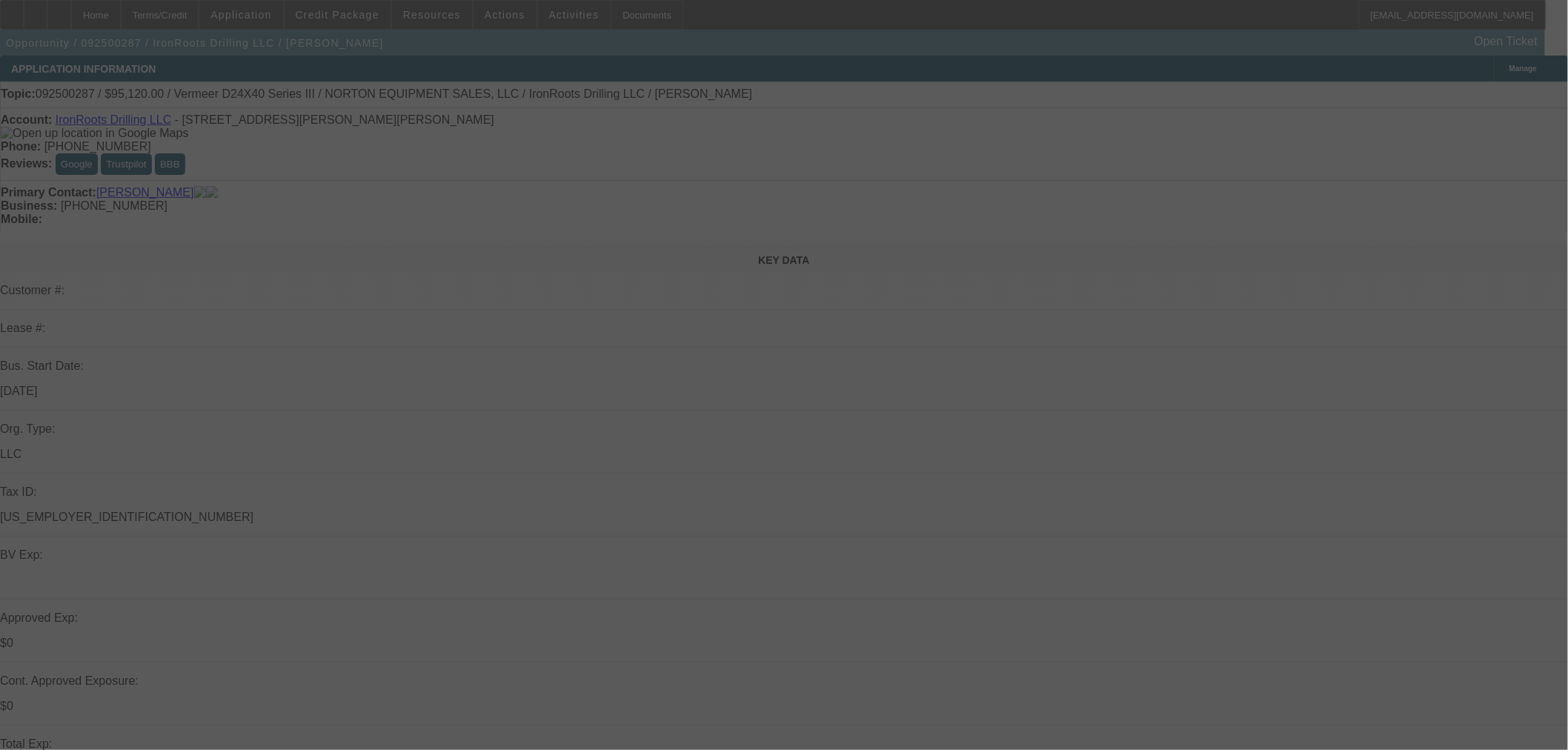
select select "0.2"
select select "2"
select select "0"
select select "6"
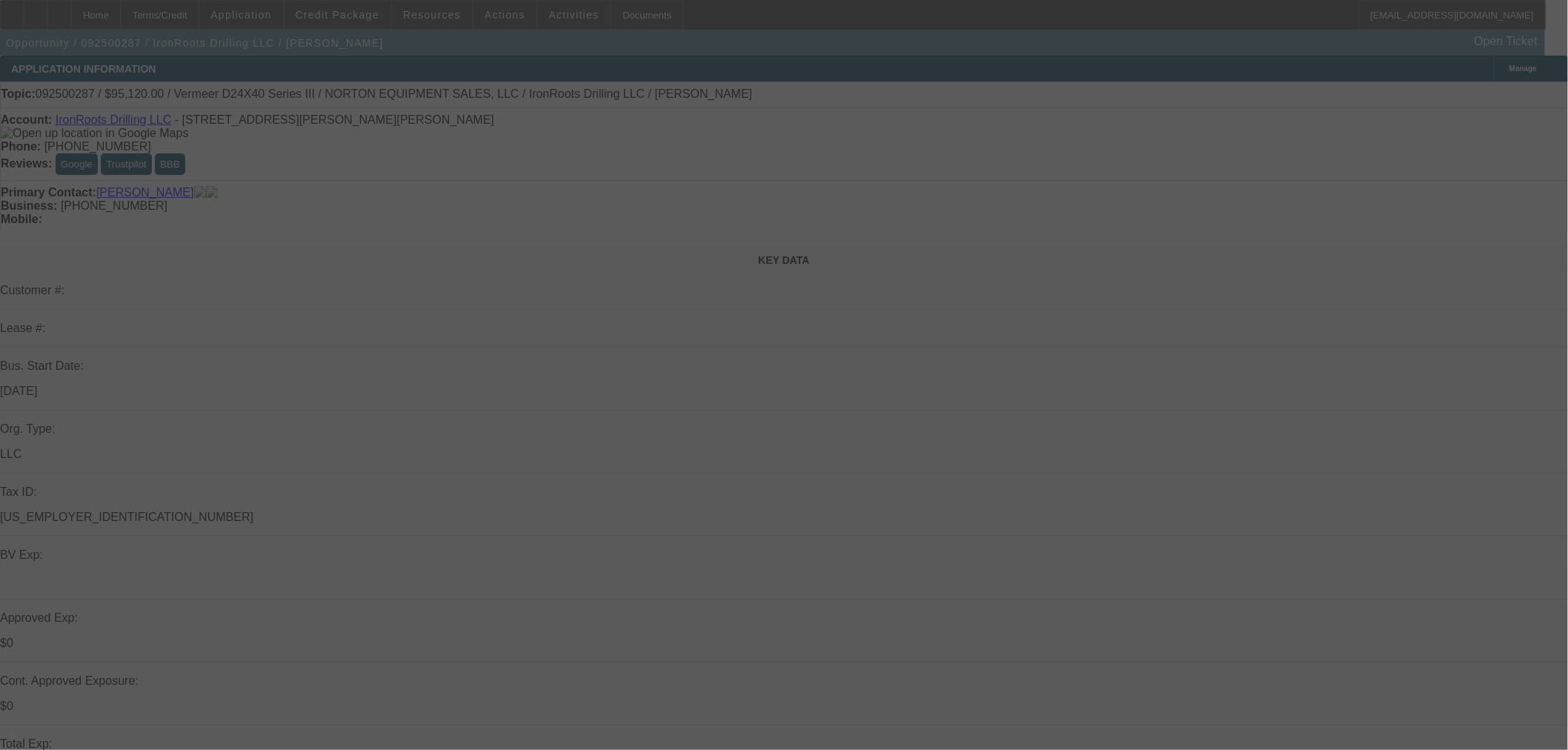
select select "0.2"
select select "2"
select select "0"
select select "6"
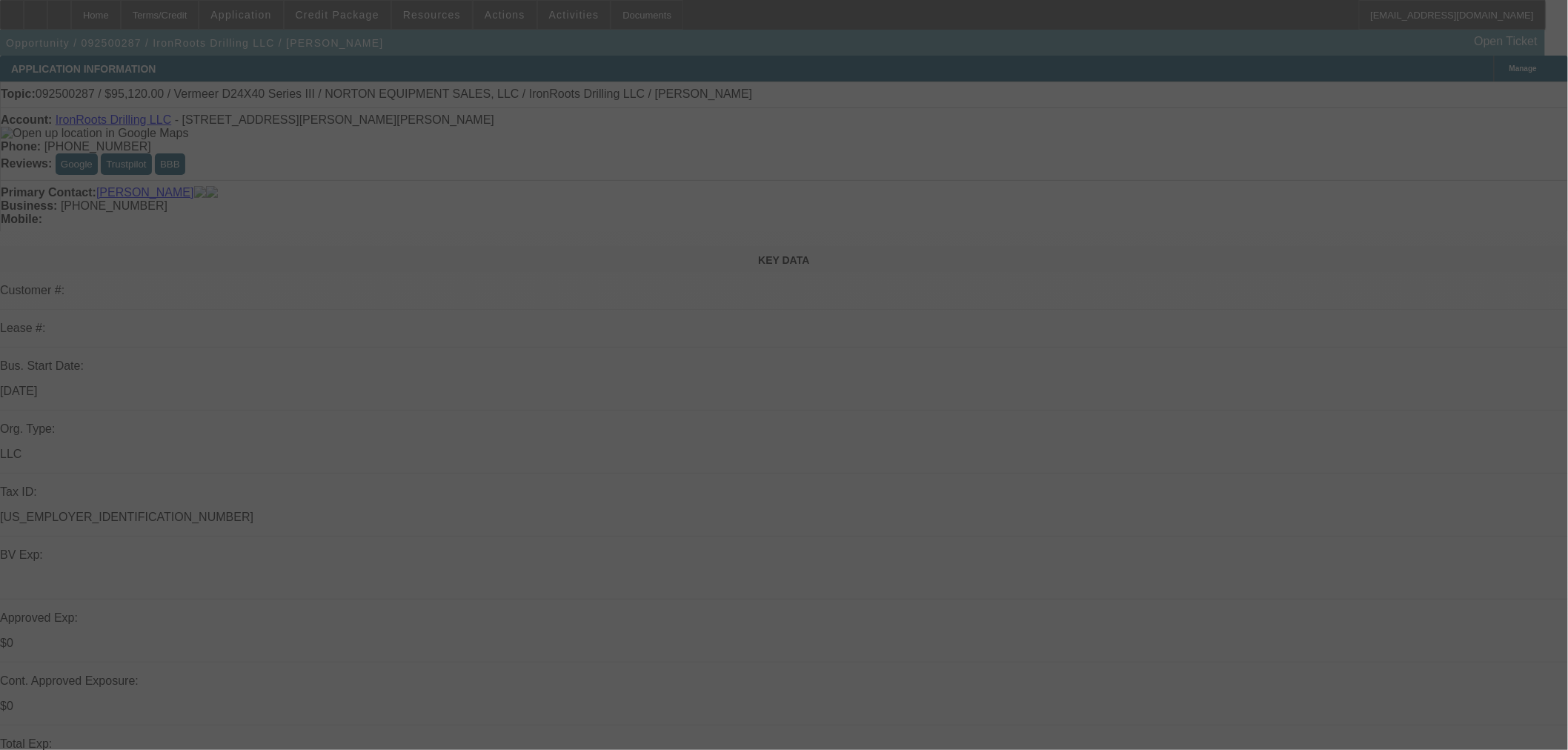
select select "0.2"
select select "2"
select select "0"
select select "6"
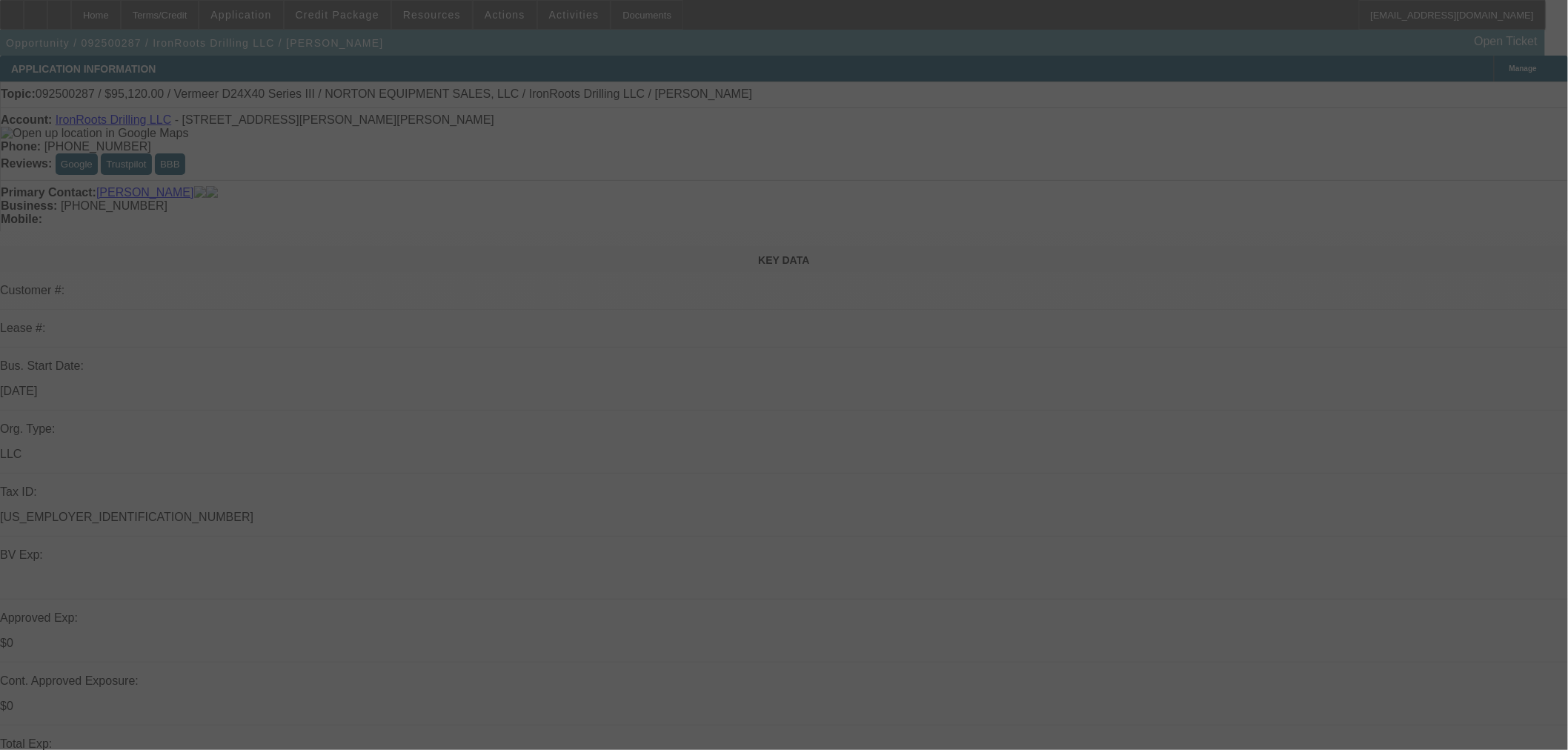
select select "0.15"
select select "2"
select select "0"
select select "6"
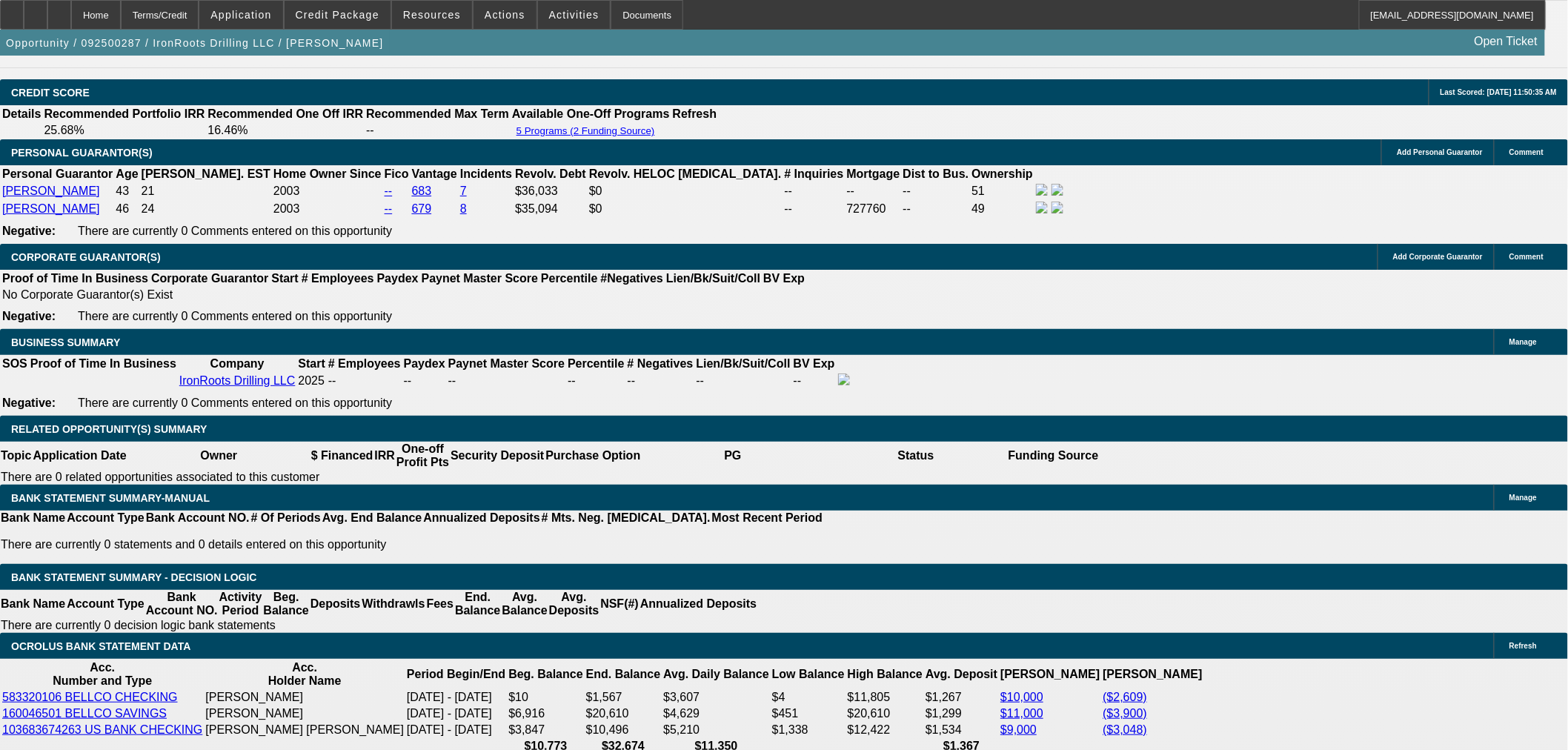
scroll to position [2197, 0]
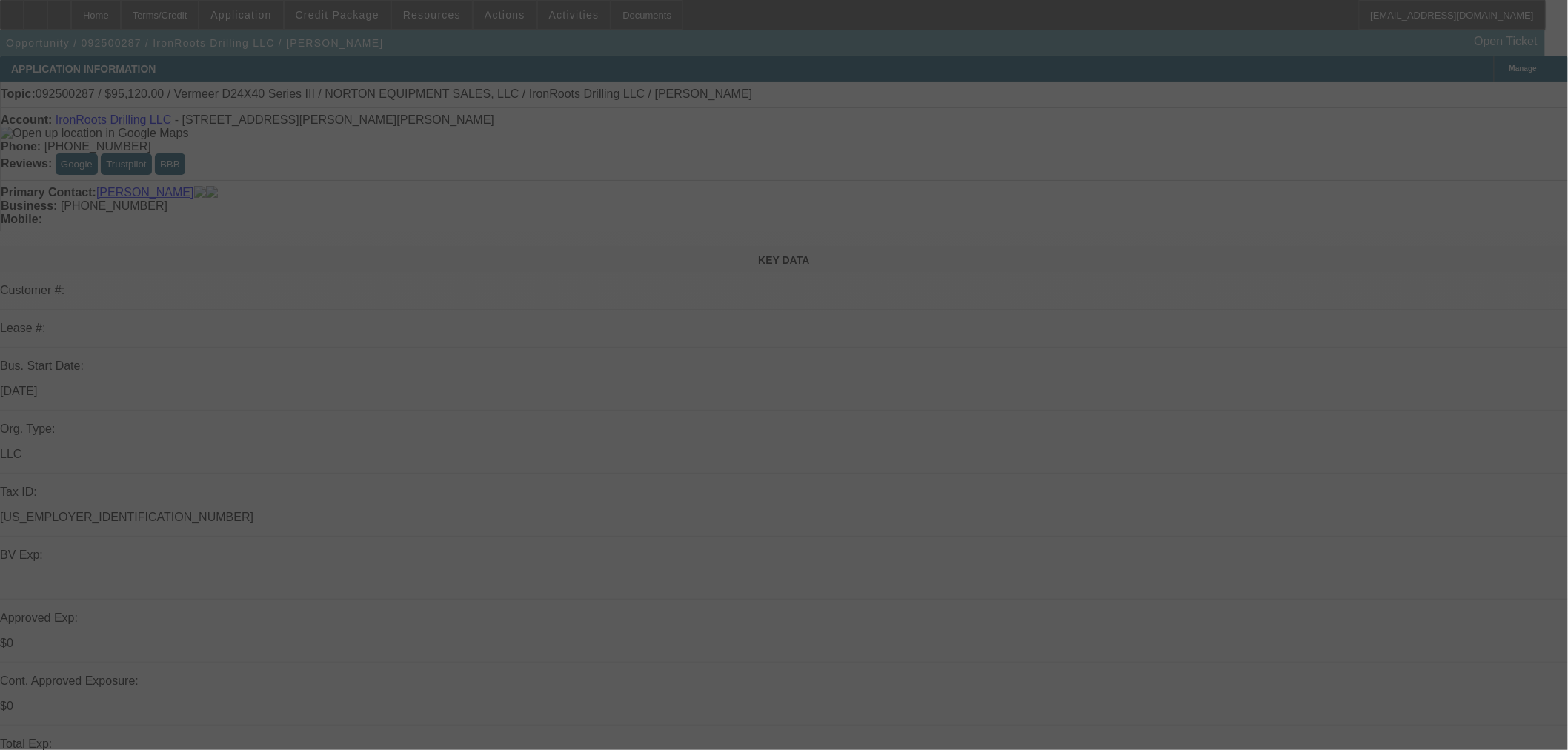
select select "0.2"
select select "2"
select select "0"
select select "6"
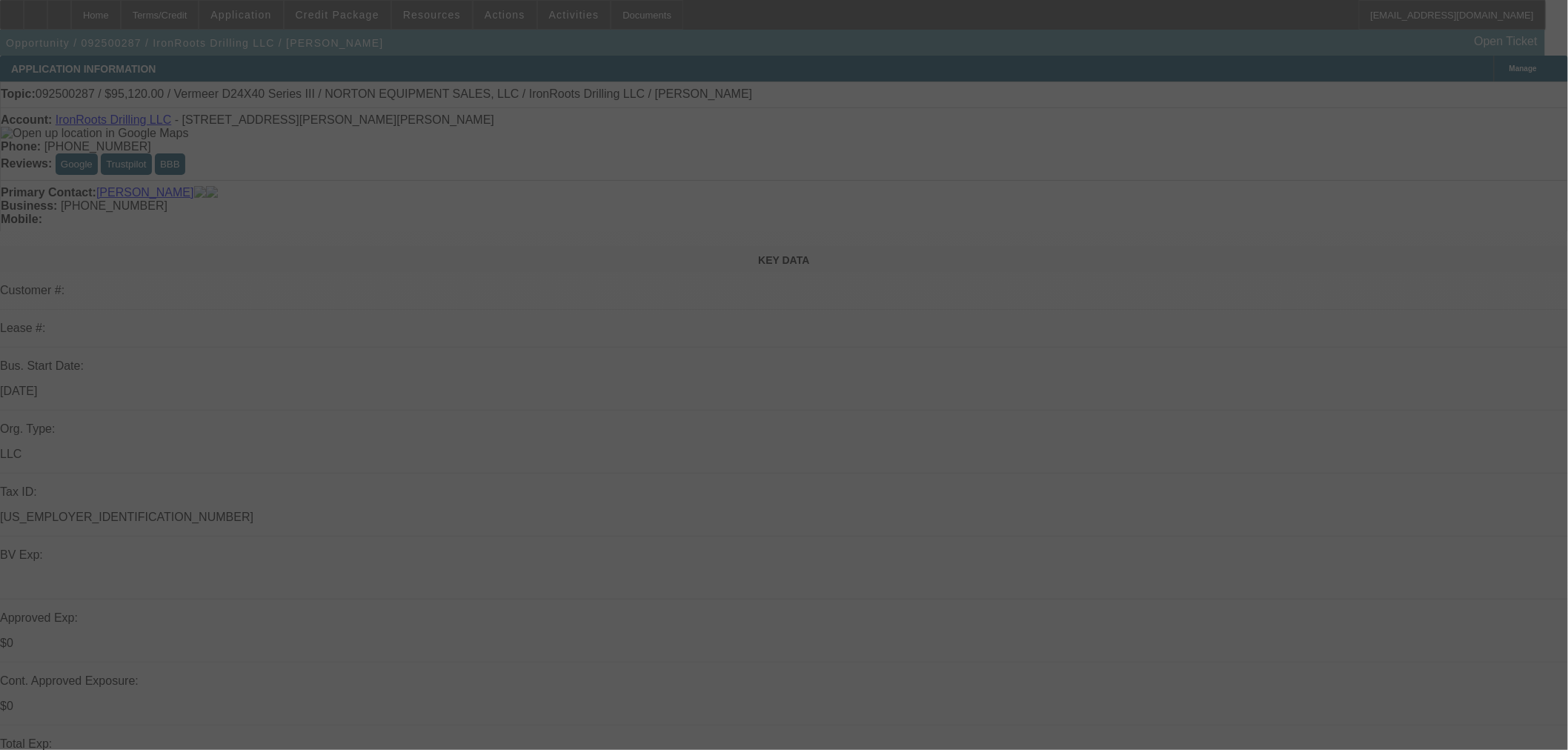
select select "0.2"
select select "2"
select select "0"
select select "6"
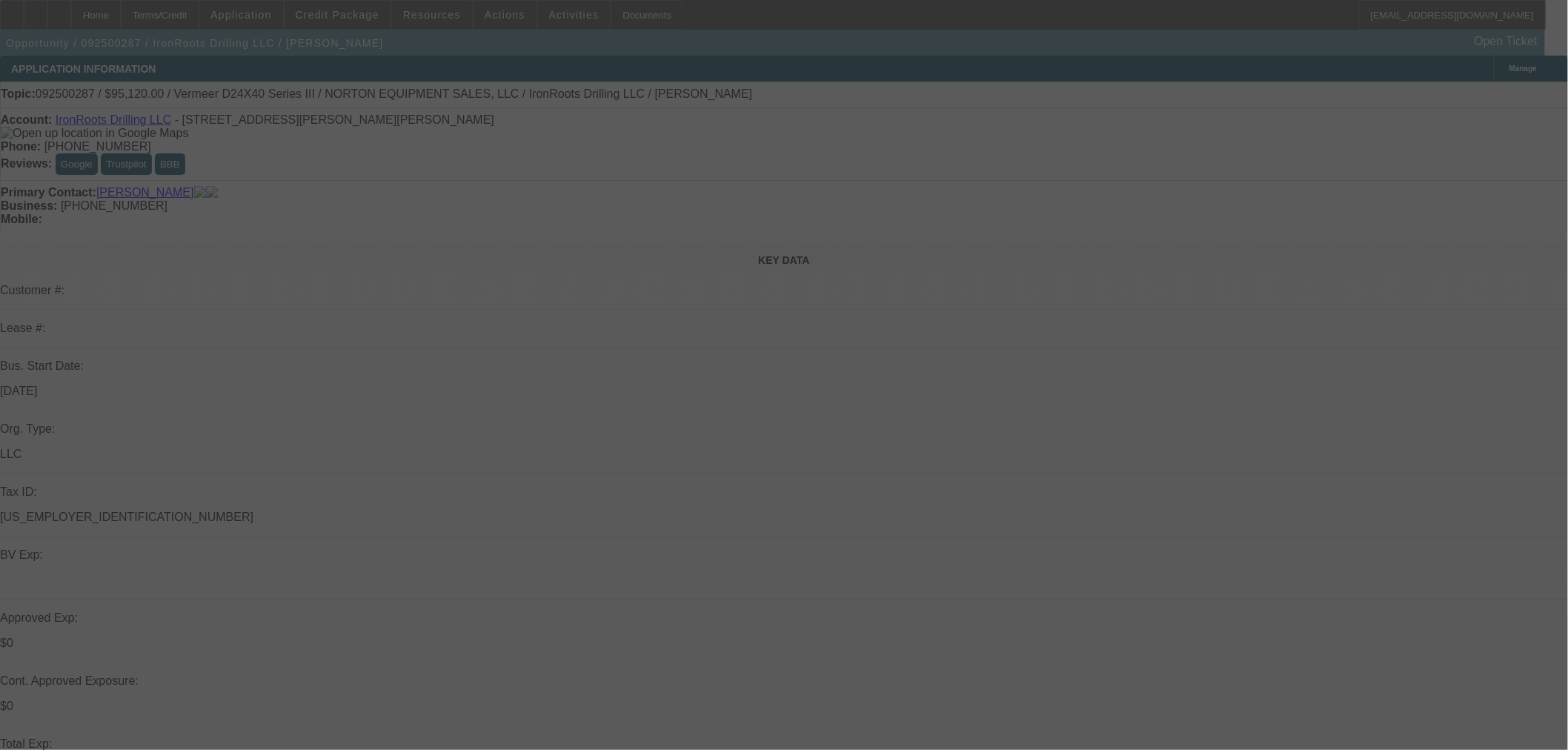
select select "0.2"
select select "2"
select select "0"
select select "6"
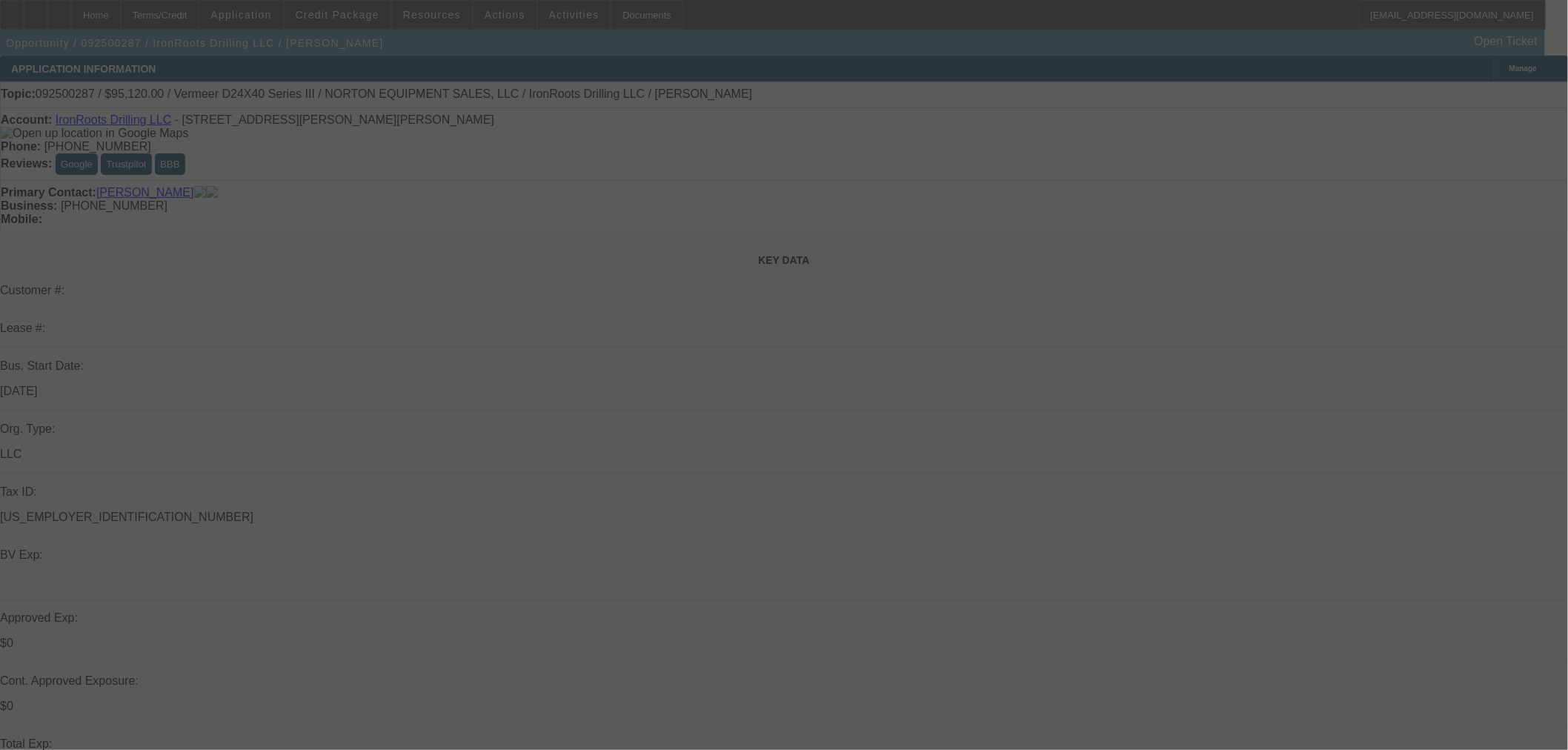
select select "0.15"
select select "2"
select select "0"
select select "6"
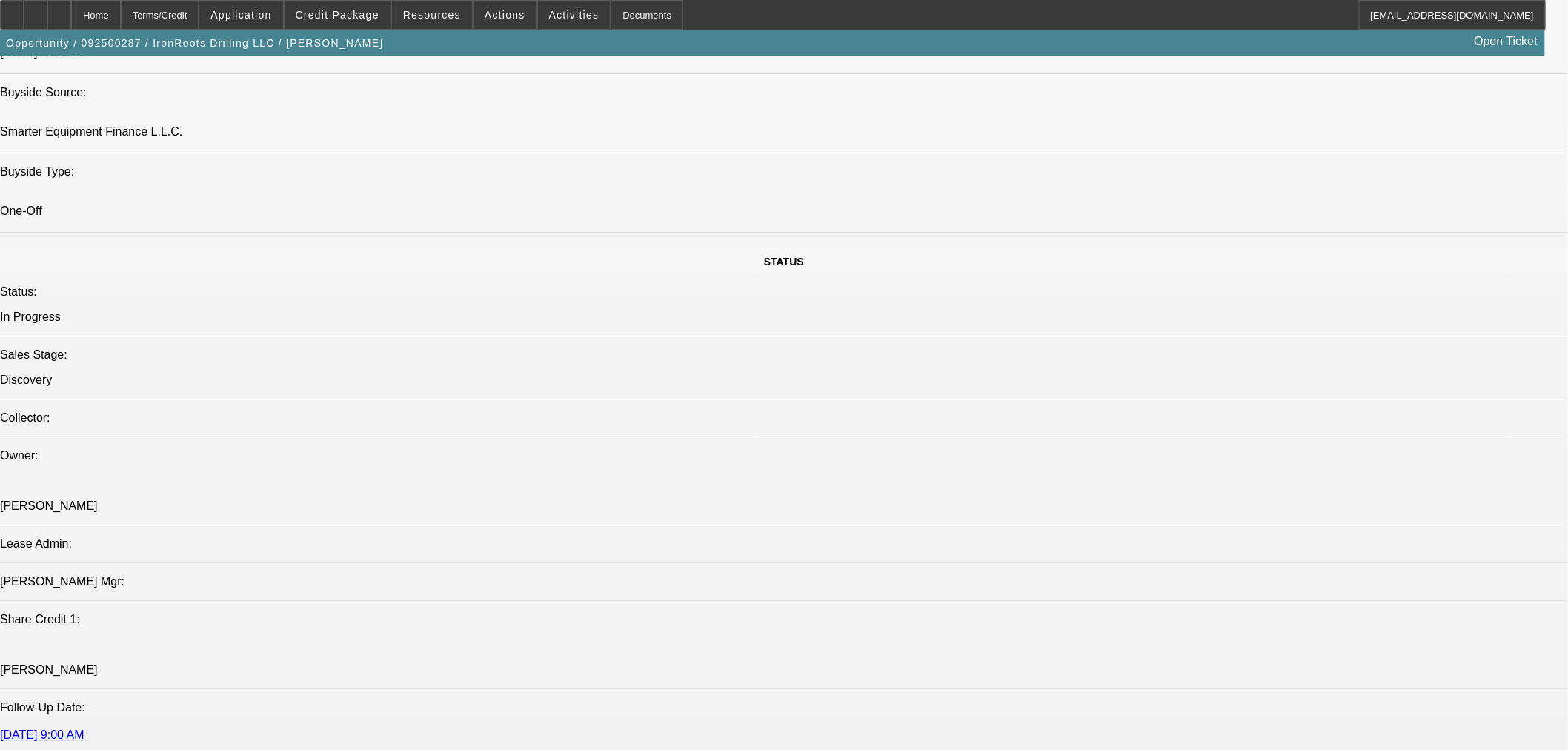
scroll to position [1509, 0]
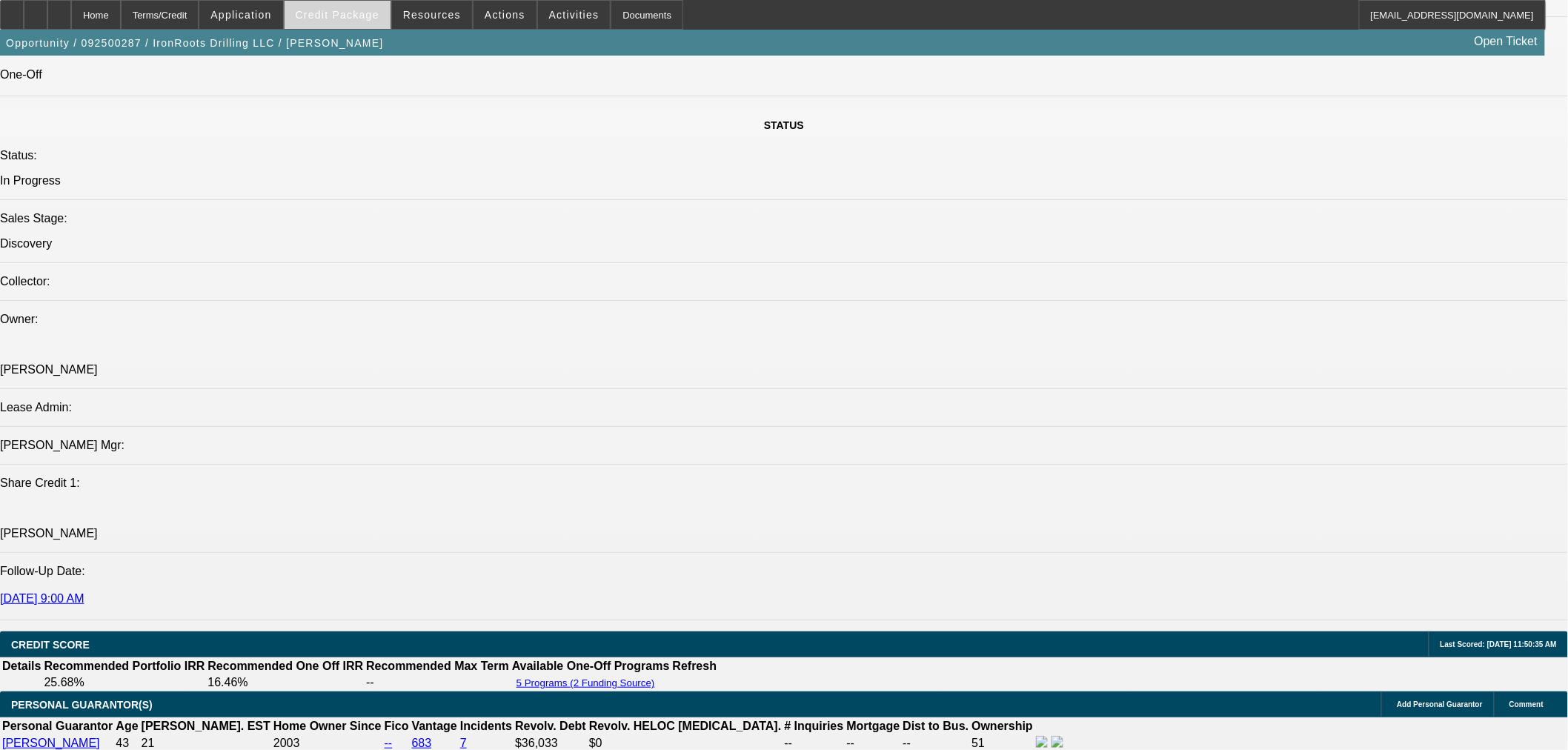
click at [346, 12] on span "Credit Package" at bounding box center [337, 14] width 84 height 12
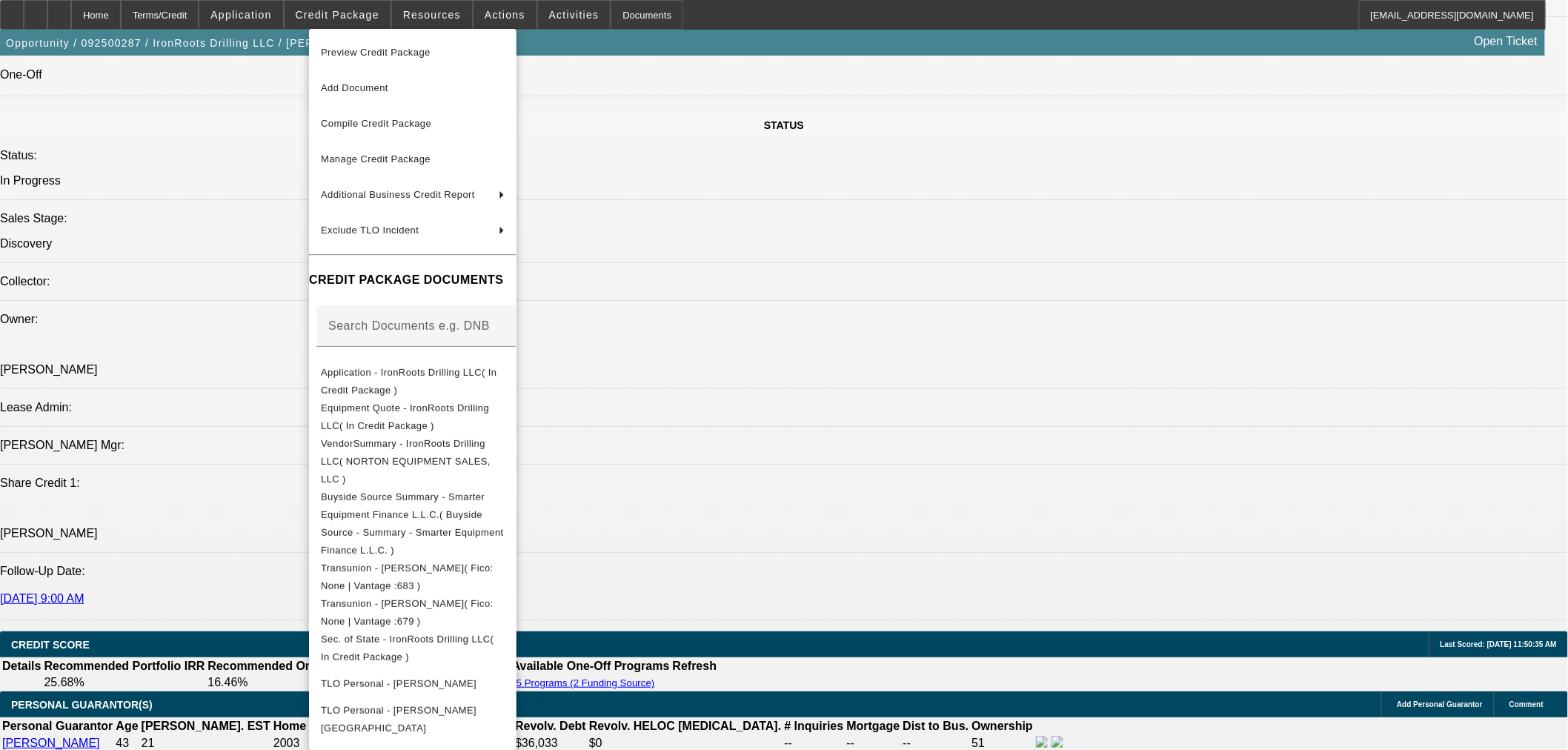
click at [489, 410] on span "Equipment Quote - IronRoots Drilling LLC( In Credit Package )" at bounding box center [405, 416] width 168 height 29
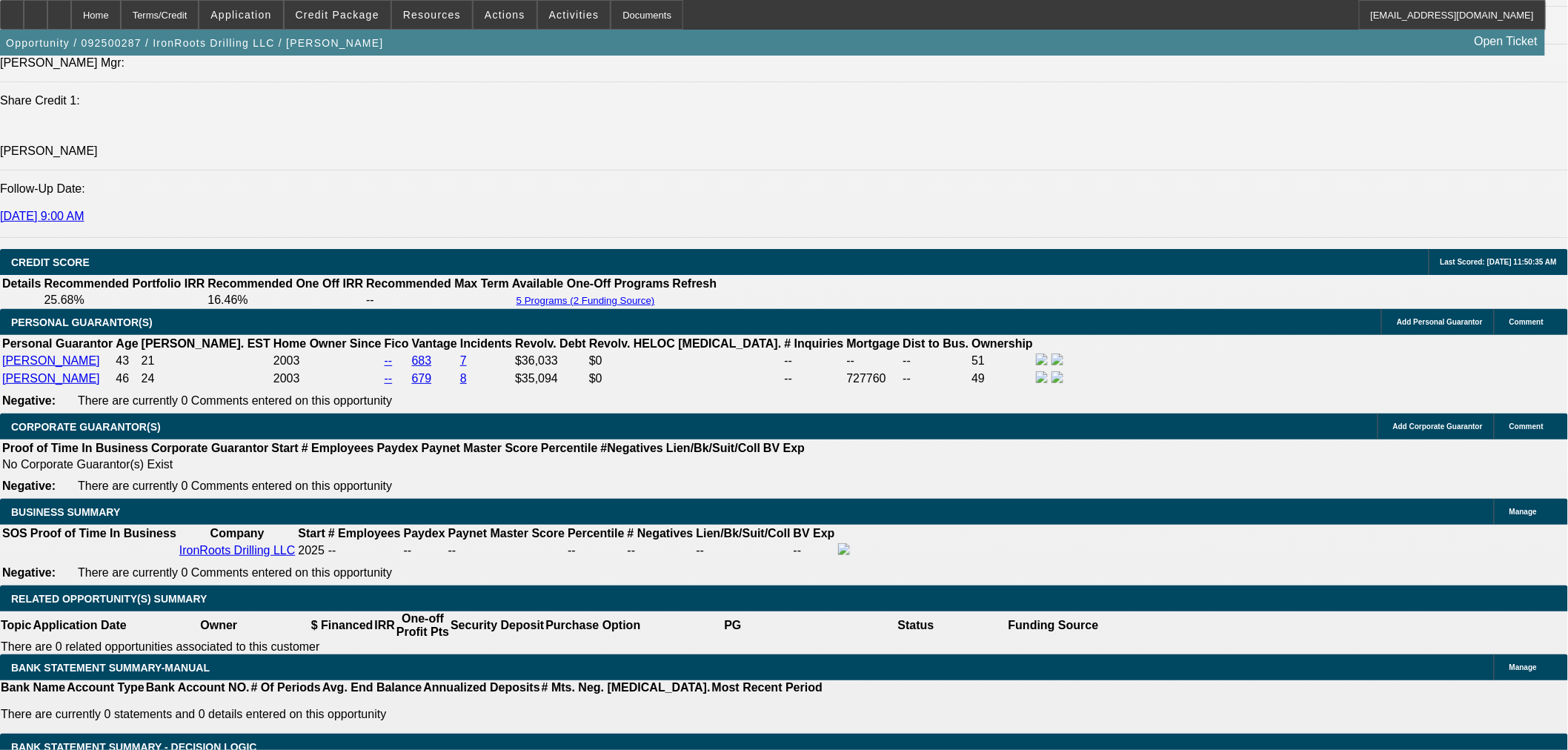
scroll to position [1922, 0]
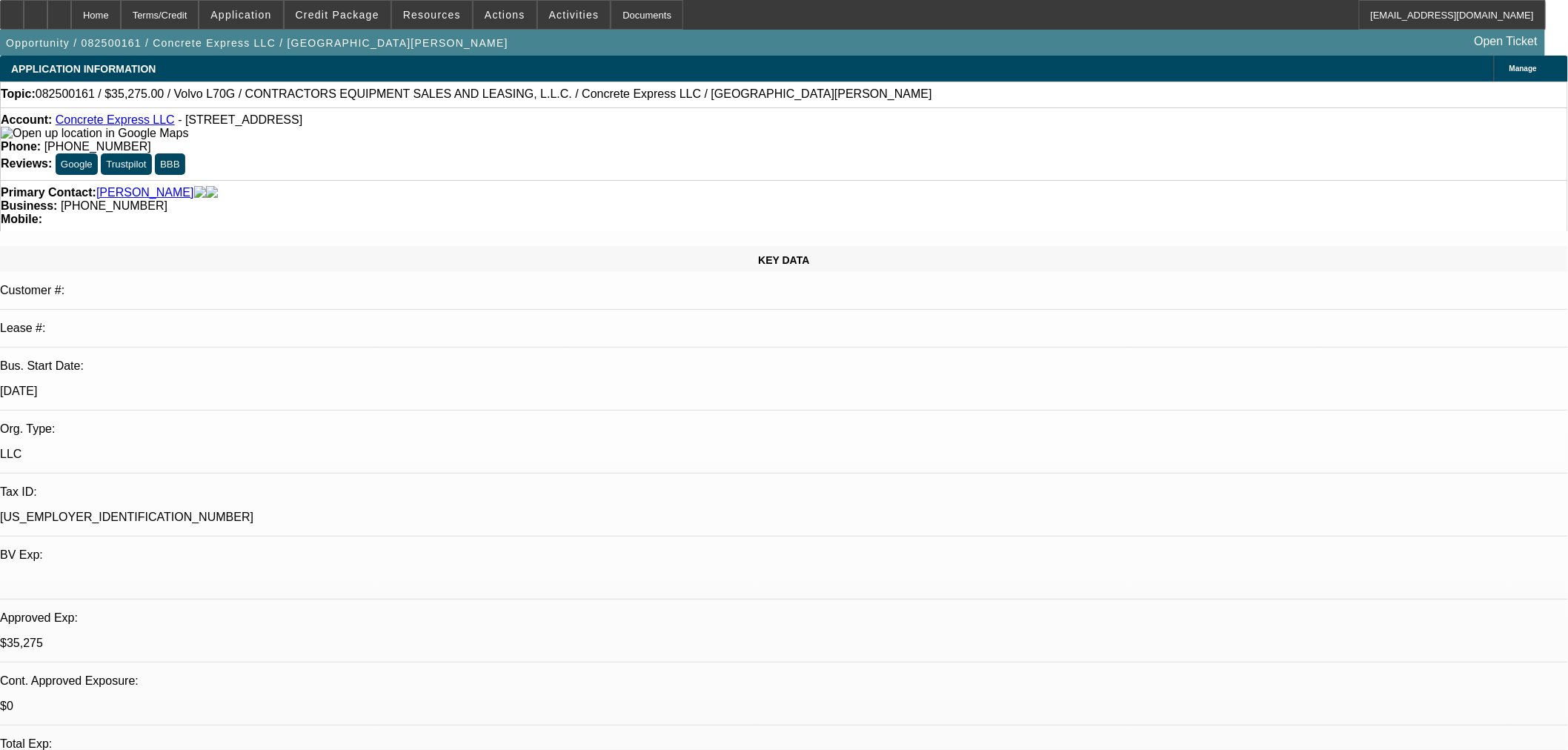
select select "0.15"
select select "2"
select select "0"
select select "6"
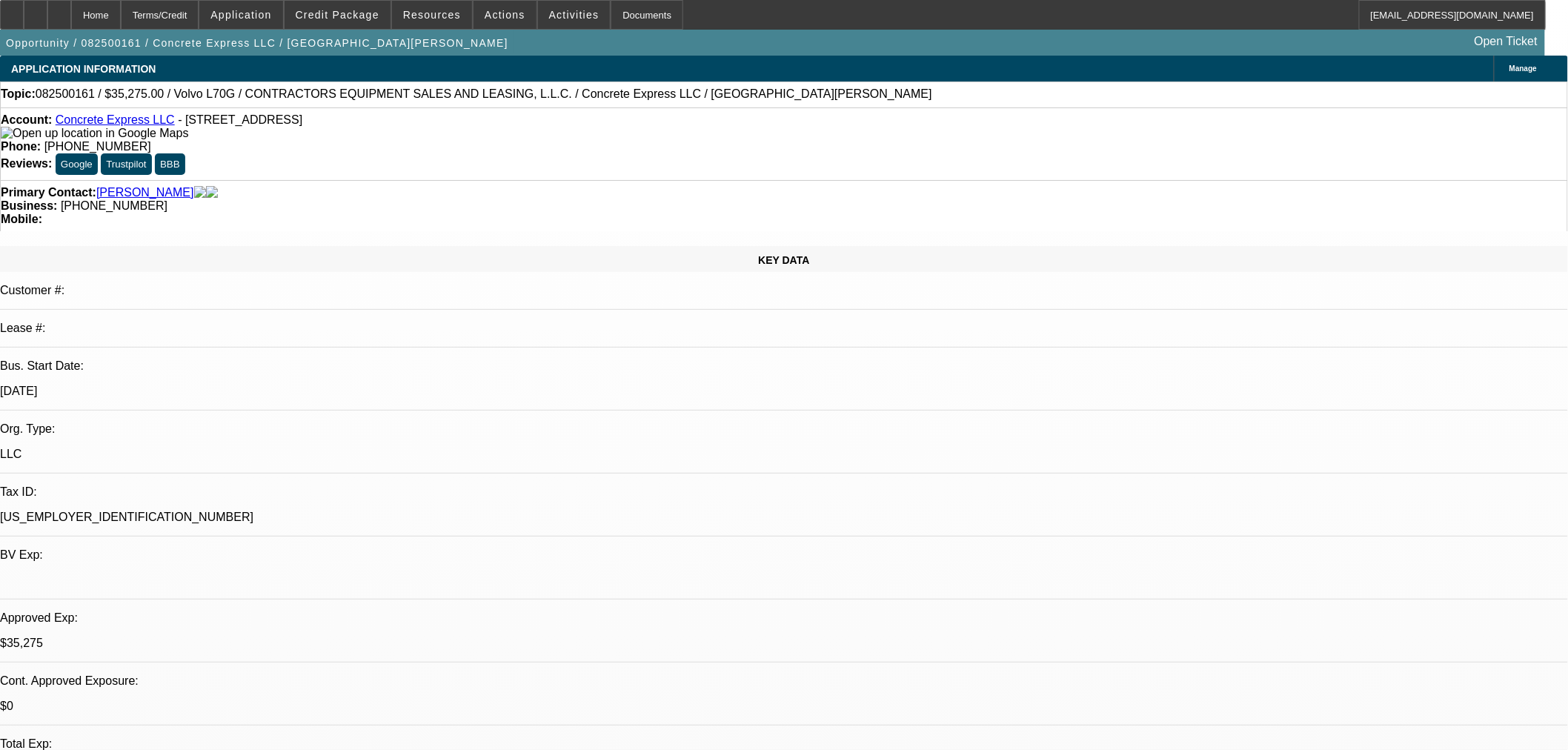
select select "0.2"
select select "2"
select select "0"
select select "6"
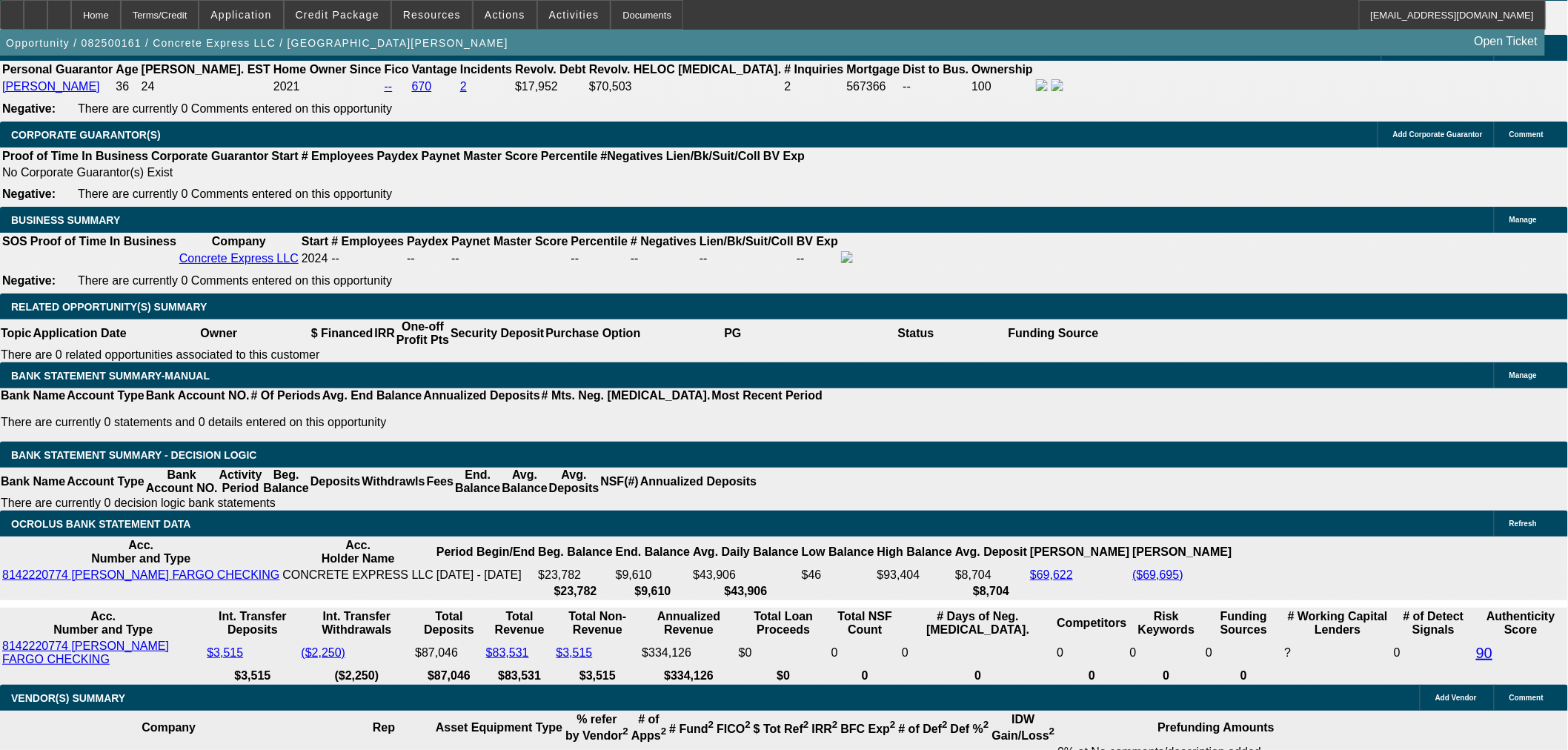
scroll to position [2333, 0]
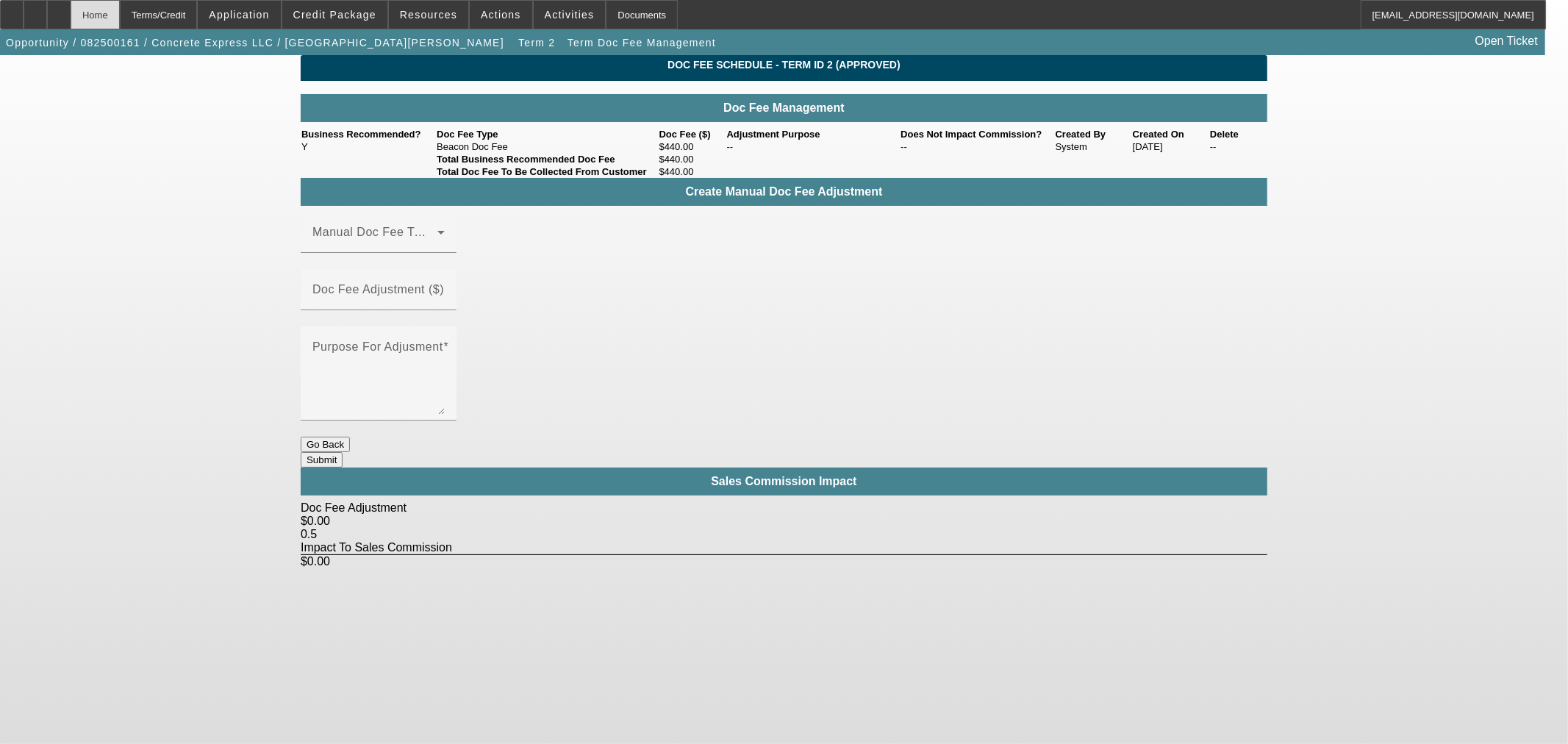
click at [120, 20] on div "Home" at bounding box center [95, 15] width 49 height 29
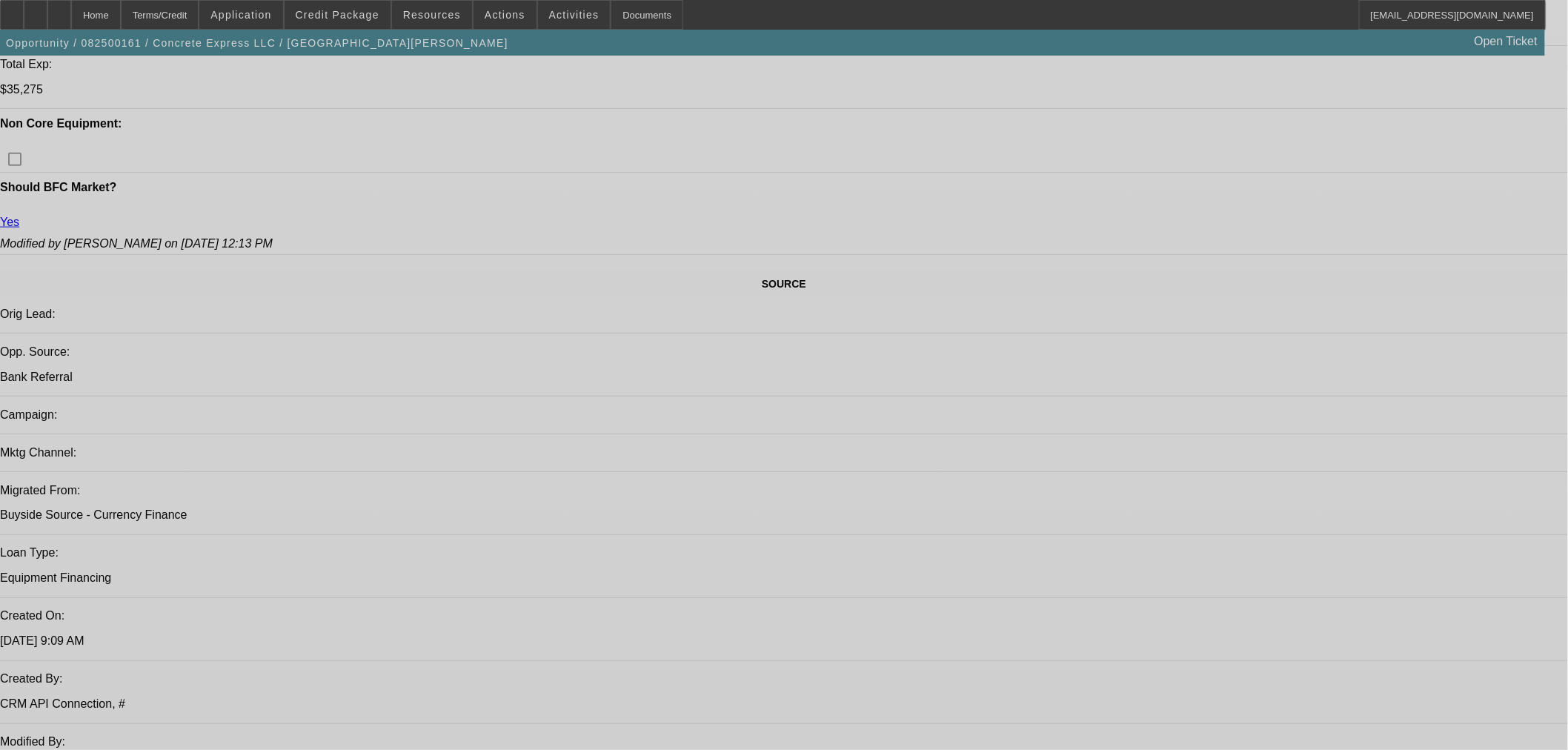
select select "0.15"
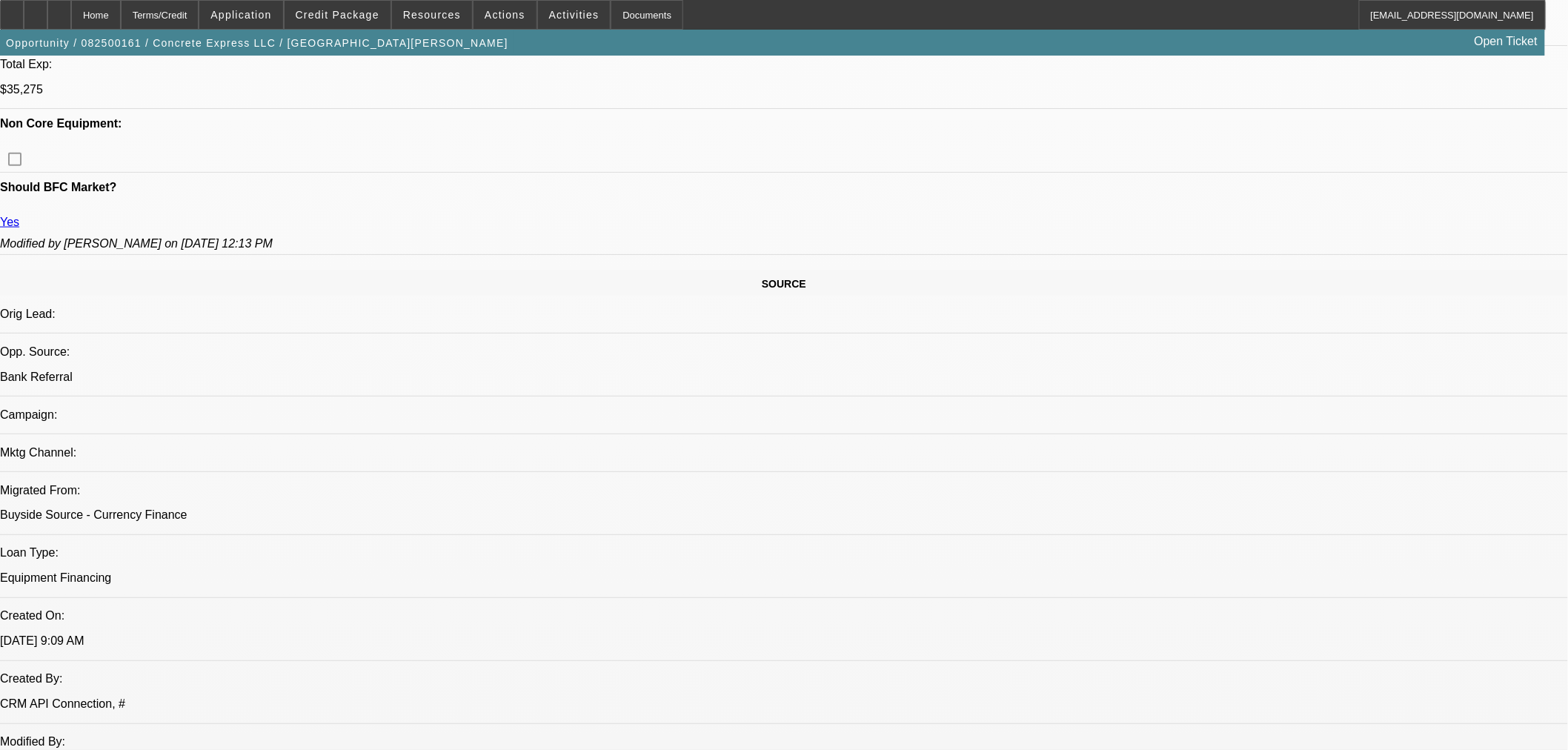
select select "2"
select select "0"
select select "6"
select select "0.2"
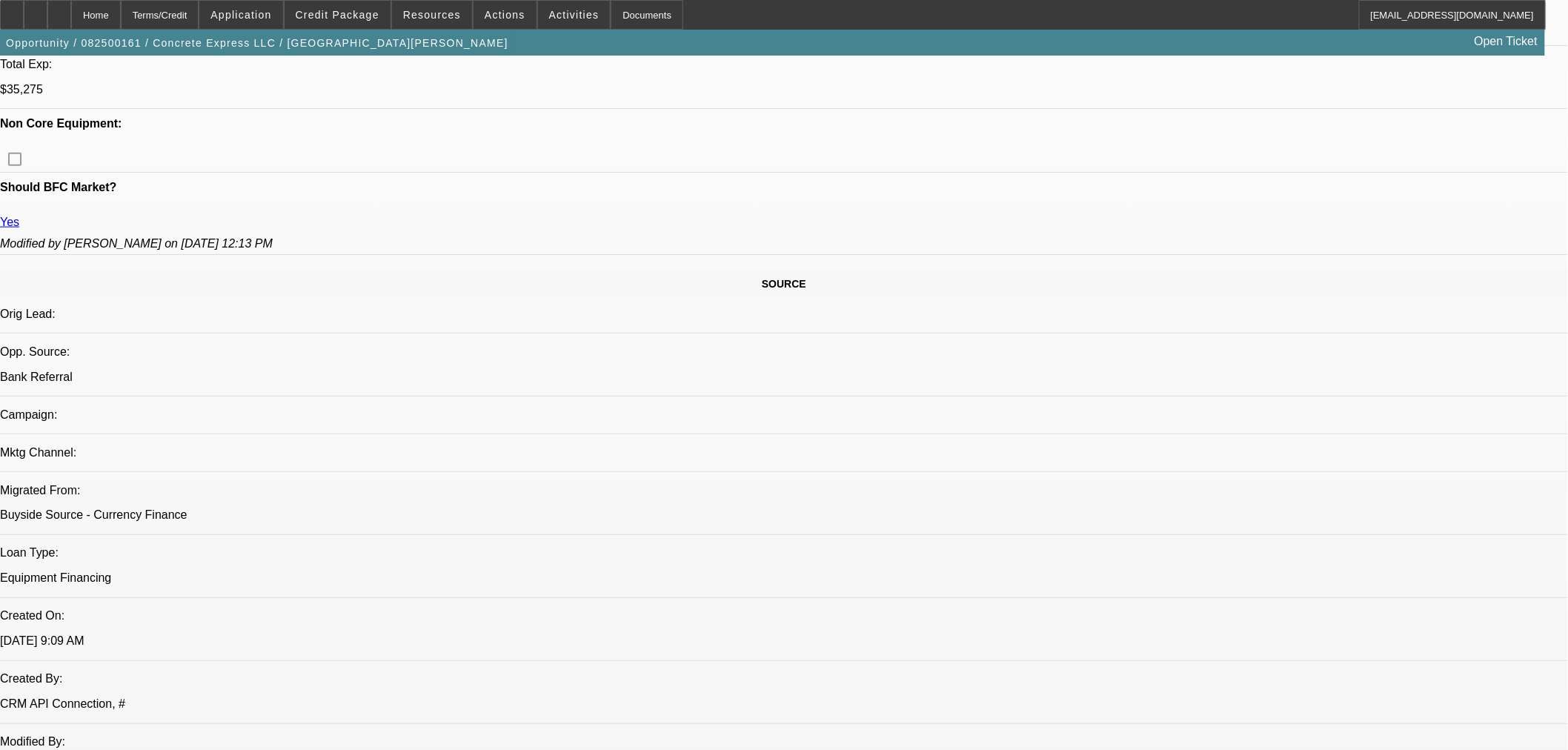
select select "2"
select select "0"
select select "6"
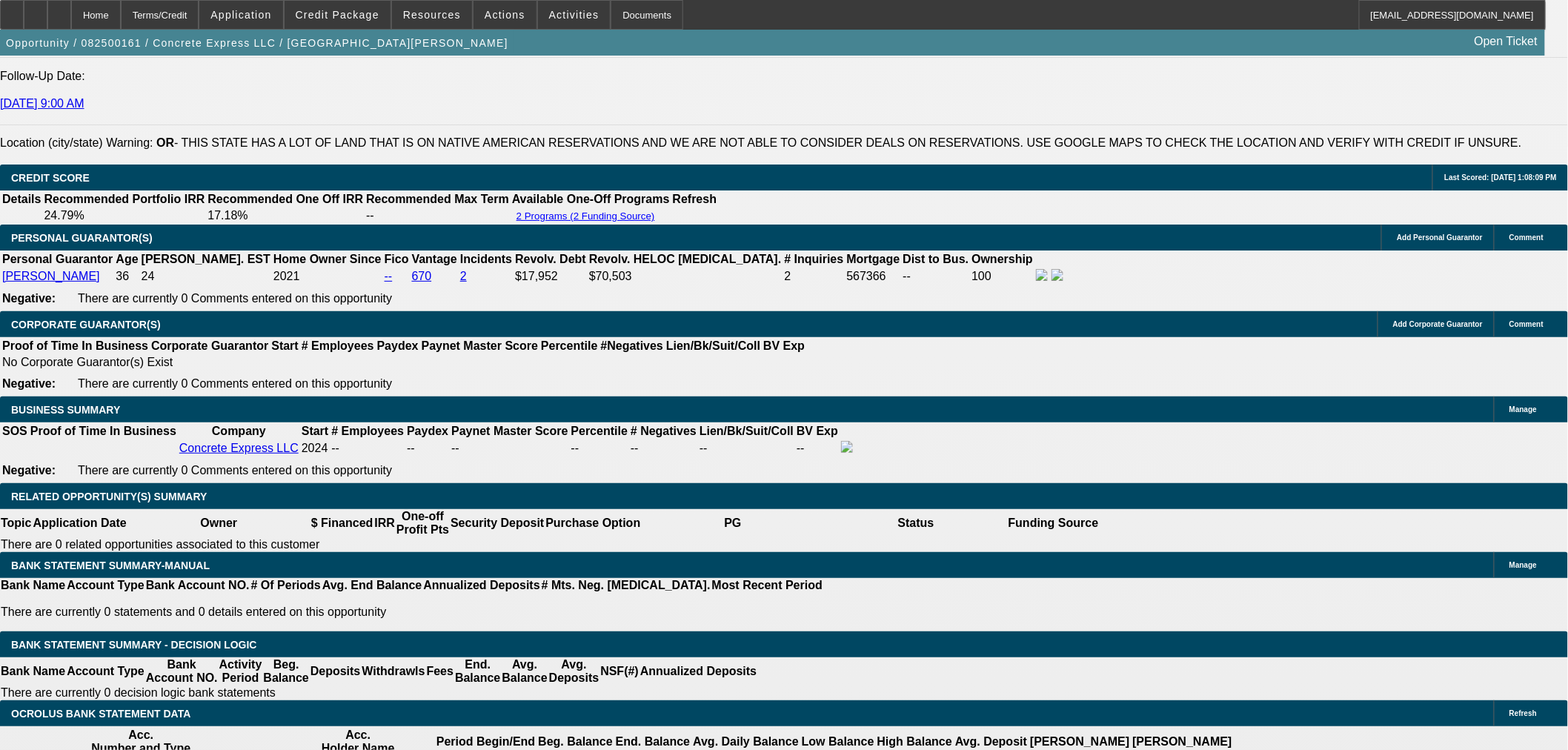
scroll to position [2257, 0]
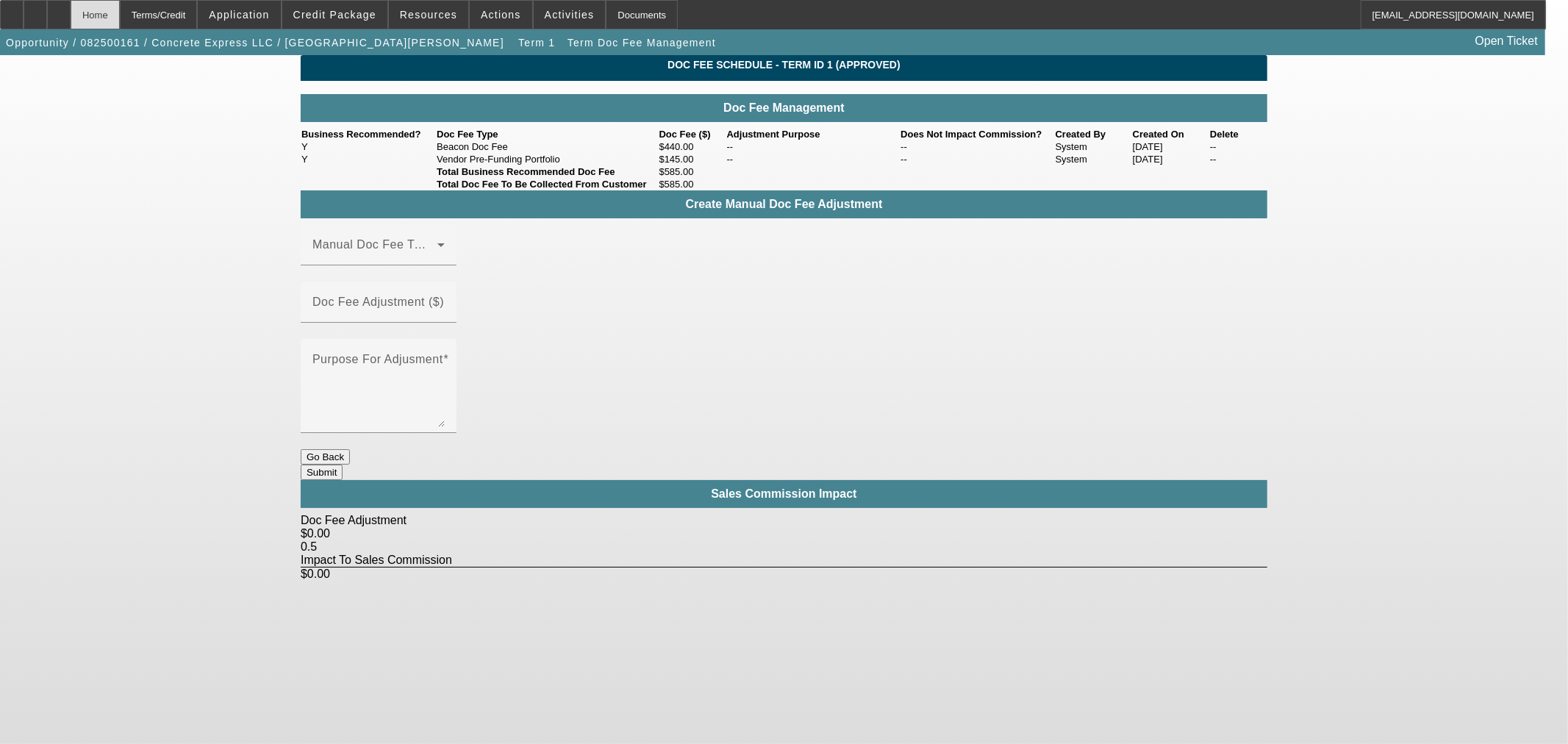
click at [120, 17] on div "Home" at bounding box center [95, 15] width 49 height 29
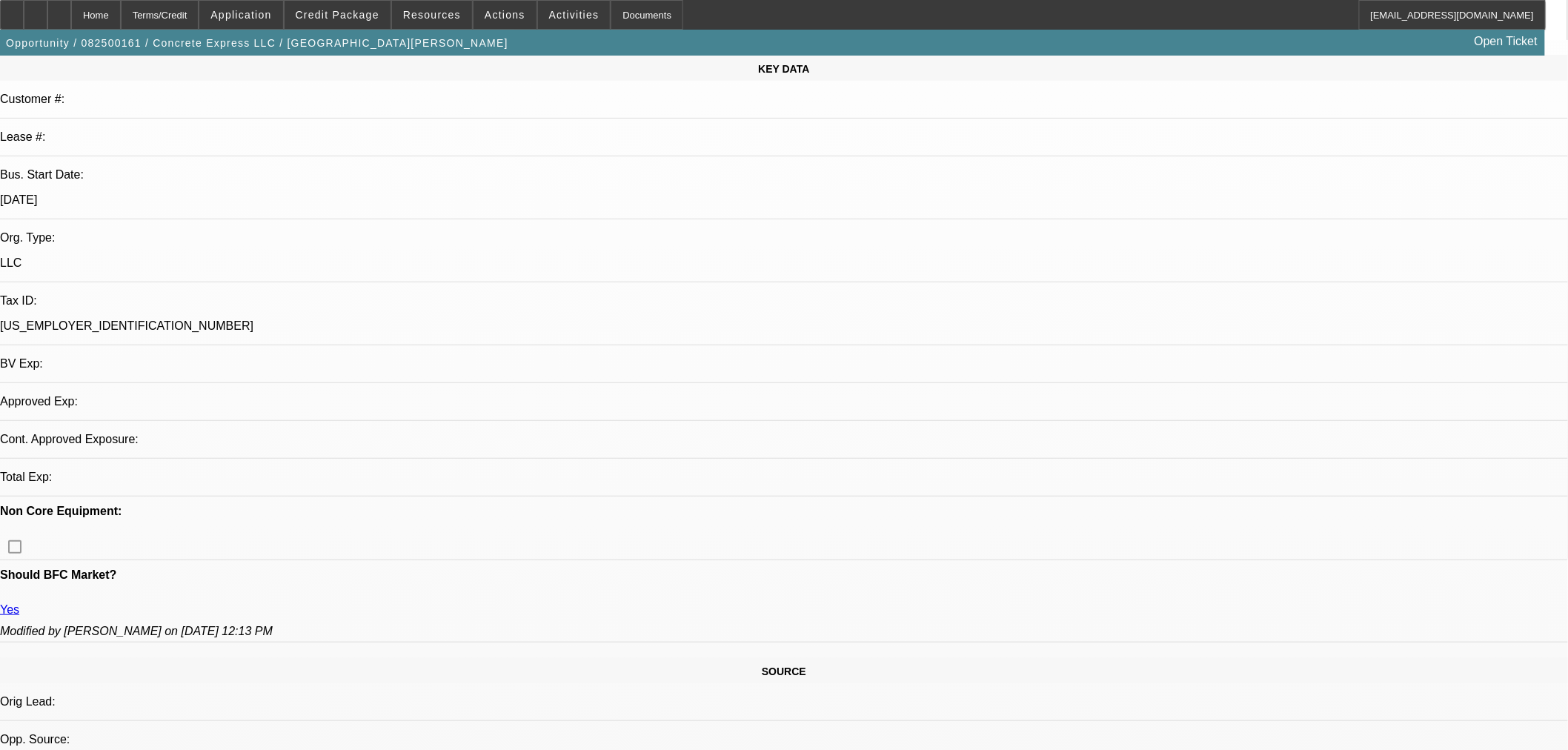
select select "0.15"
select select "2"
select select "0"
select select "6"
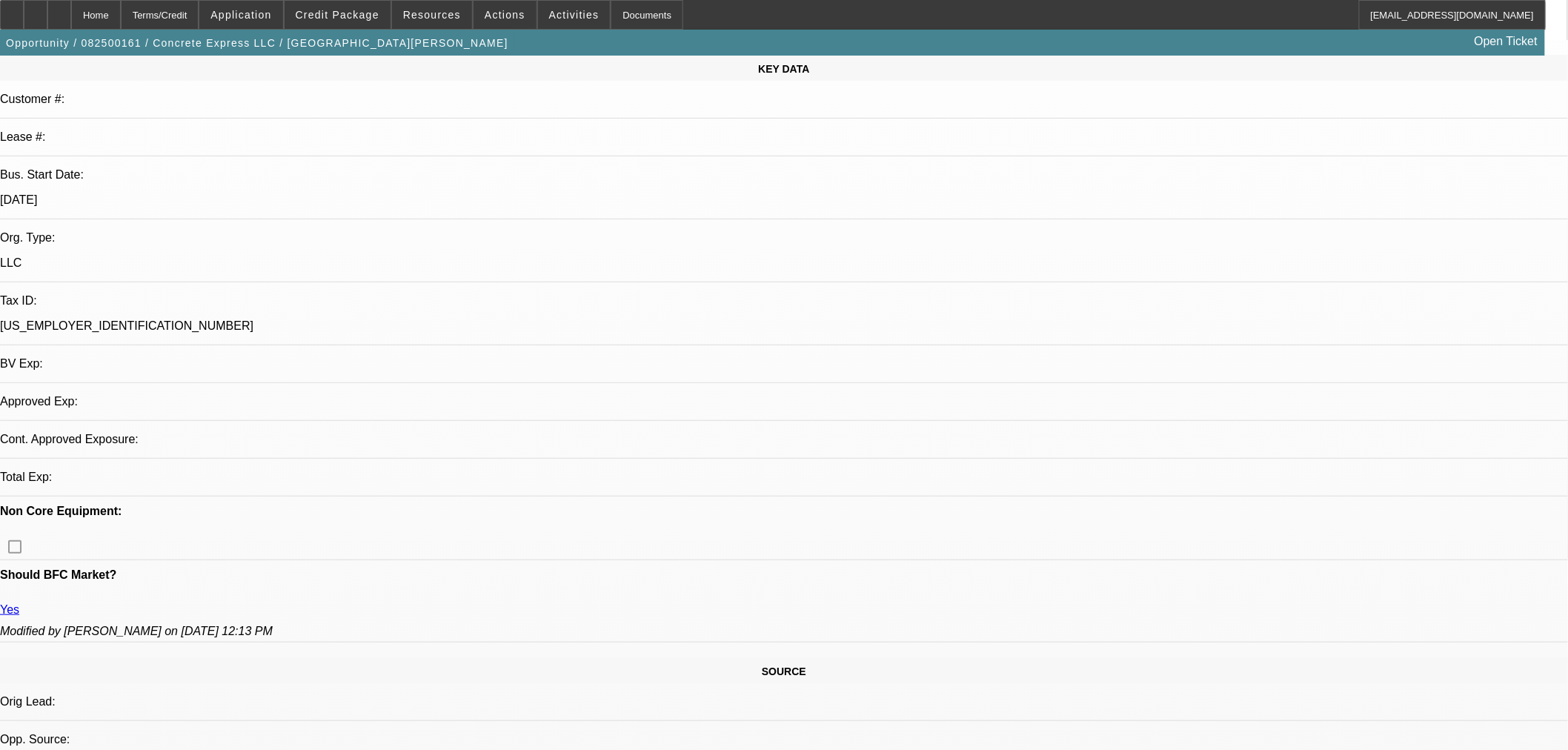
select select "0.2"
select select "2"
select select "0"
select select "6"
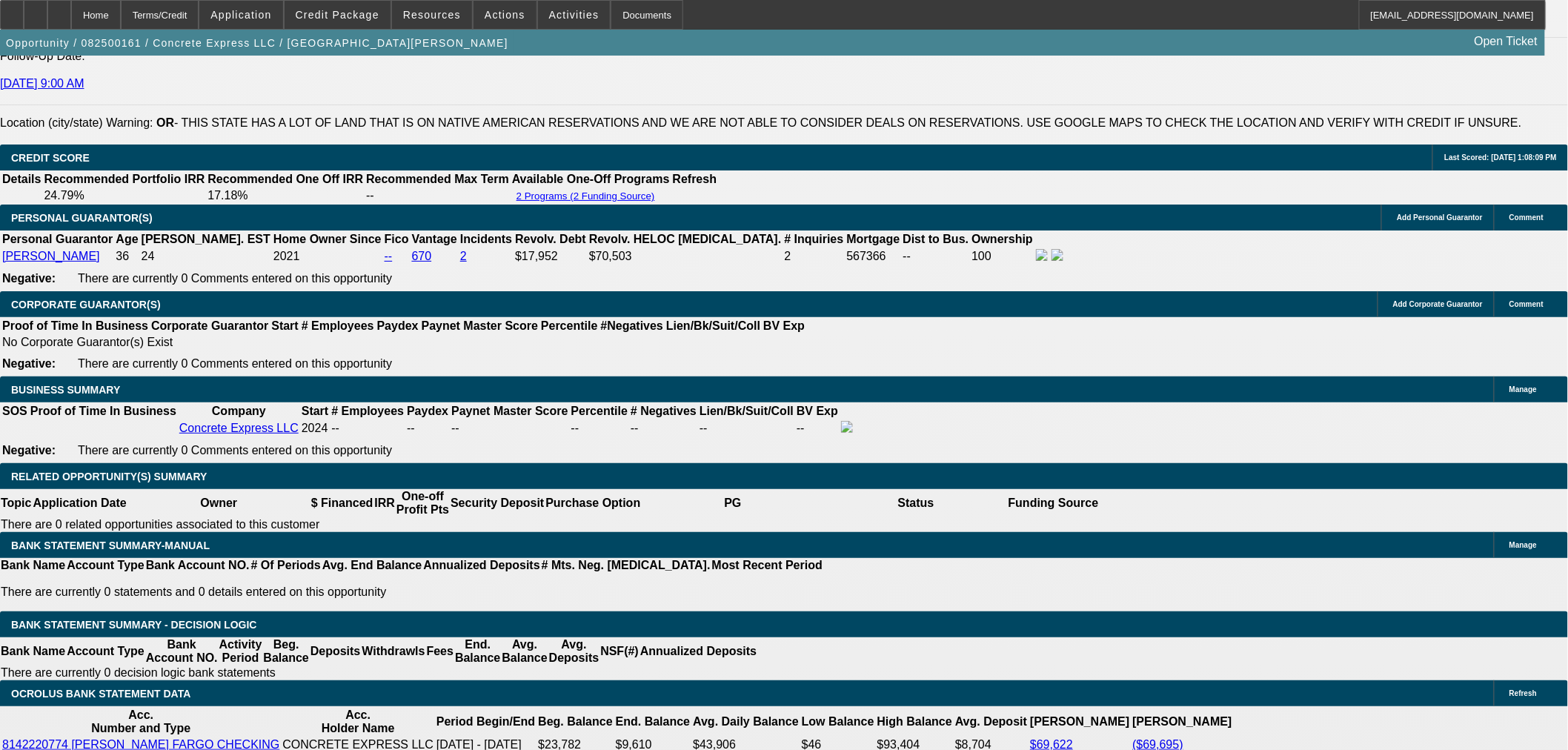
scroll to position [2262, 0]
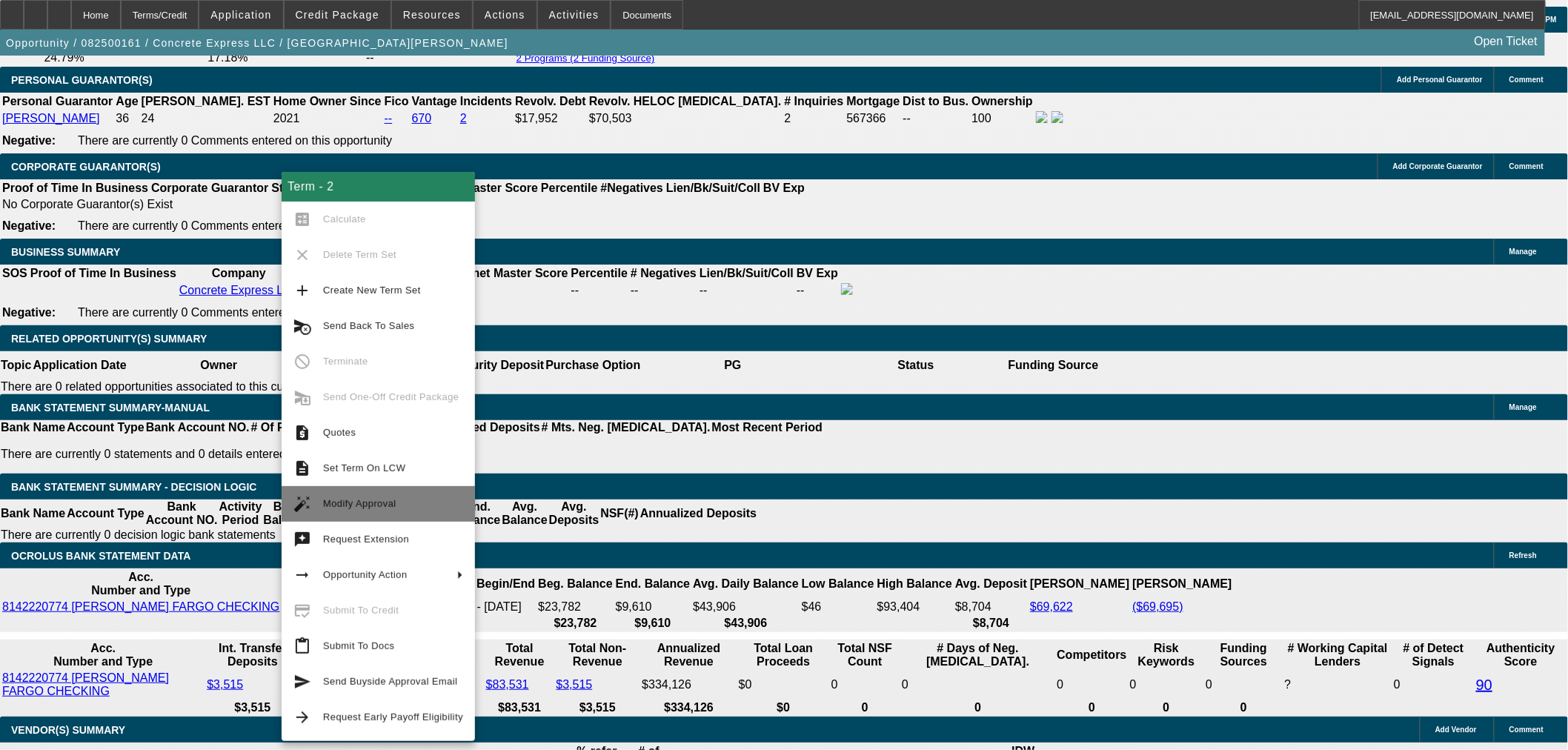
click at [402, 507] on span "Modify Approval" at bounding box center [393, 504] width 140 height 18
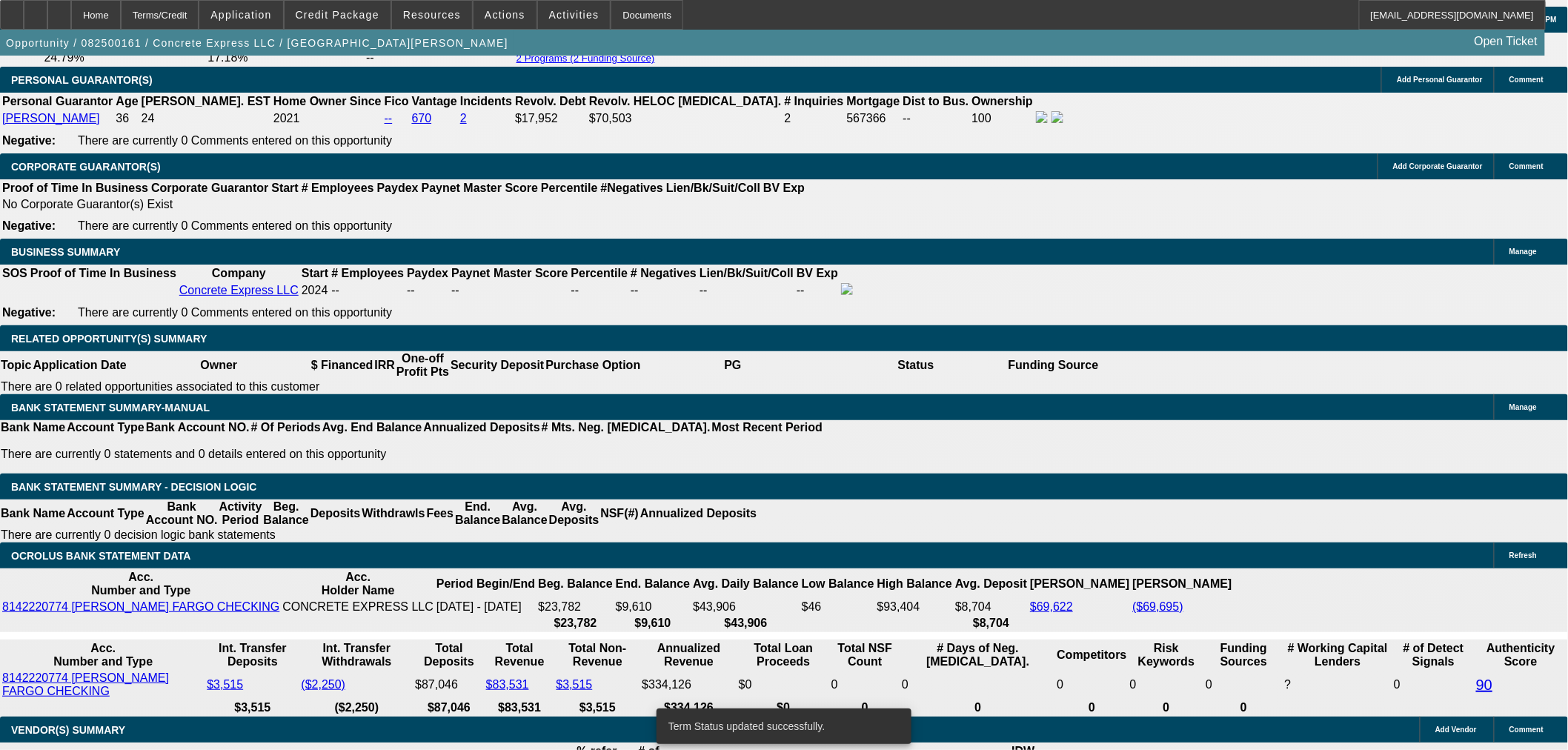
select select "0.15"
select select "2"
select select "0"
select select "6"
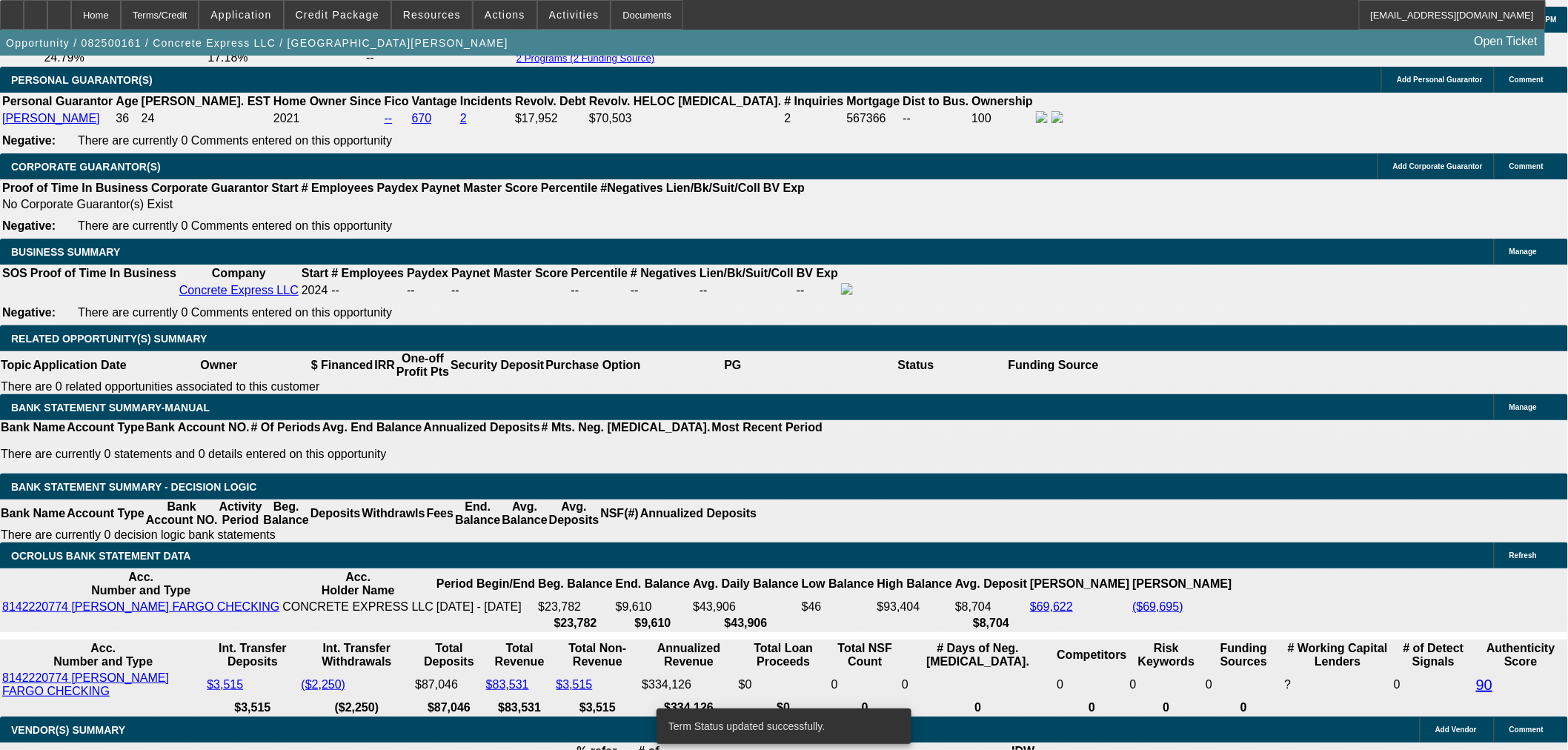
select select "0.15"
select select "2"
select select "0"
select select "6"
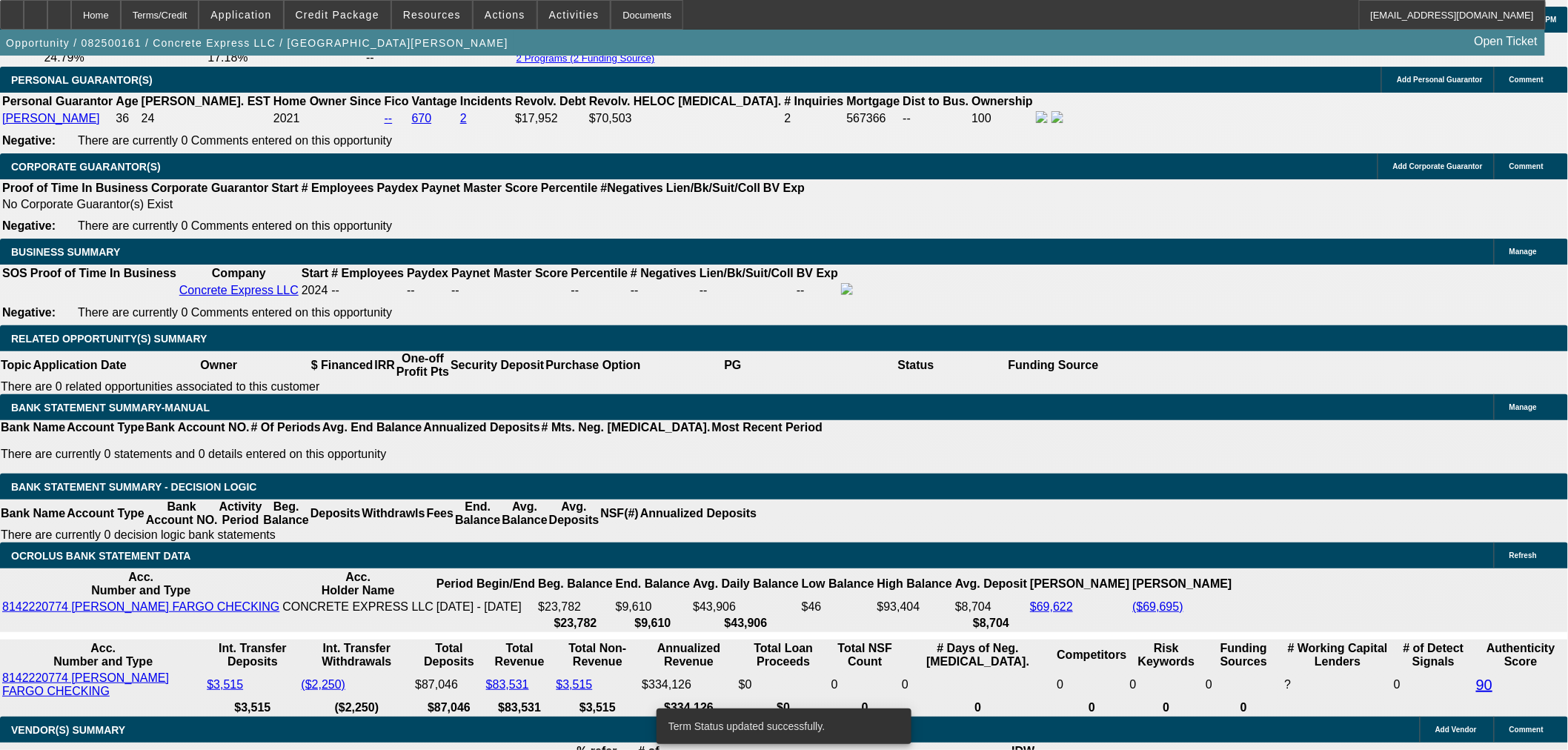
select select "0.2"
select select "2"
select select "0"
select select "6"
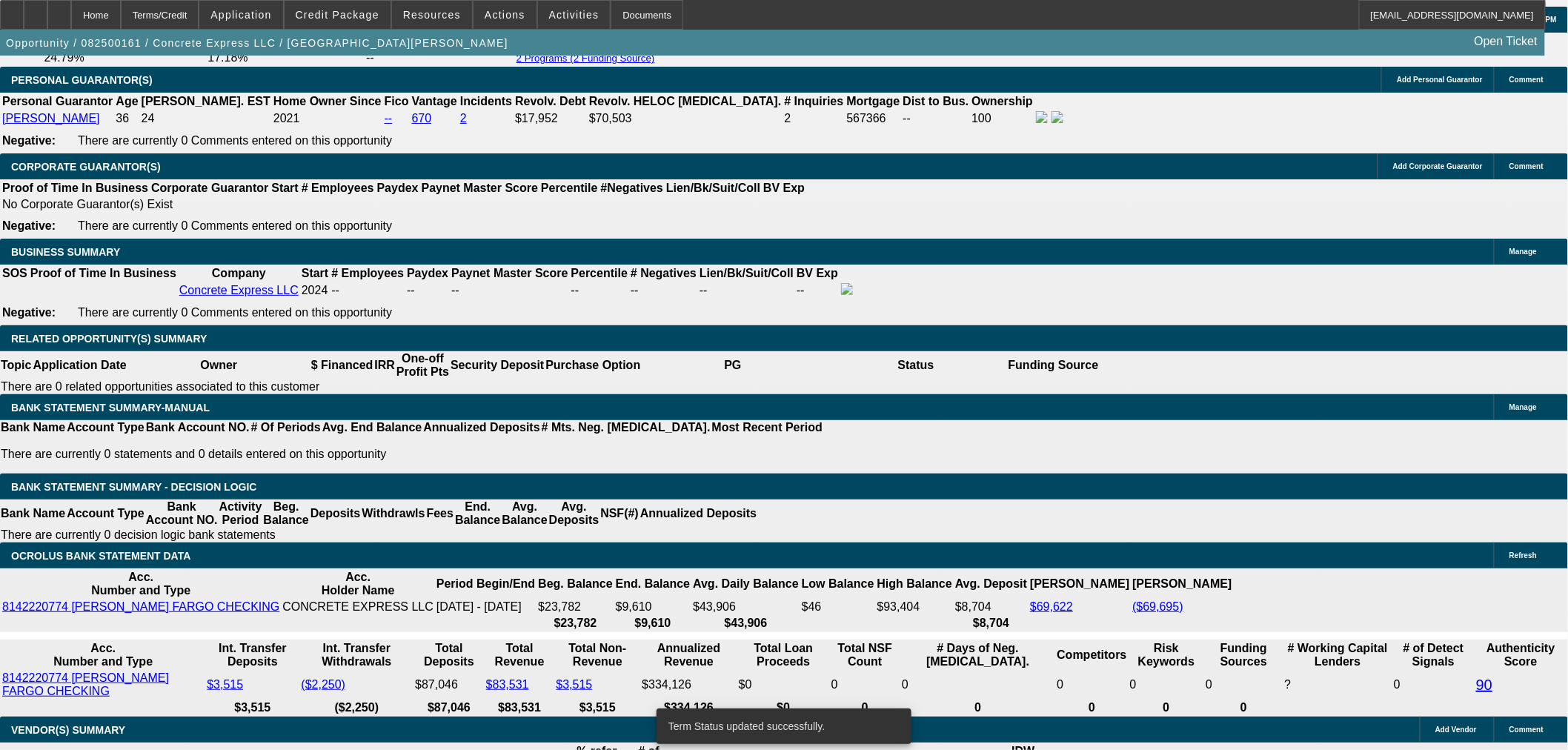
scroll to position [2245, 0]
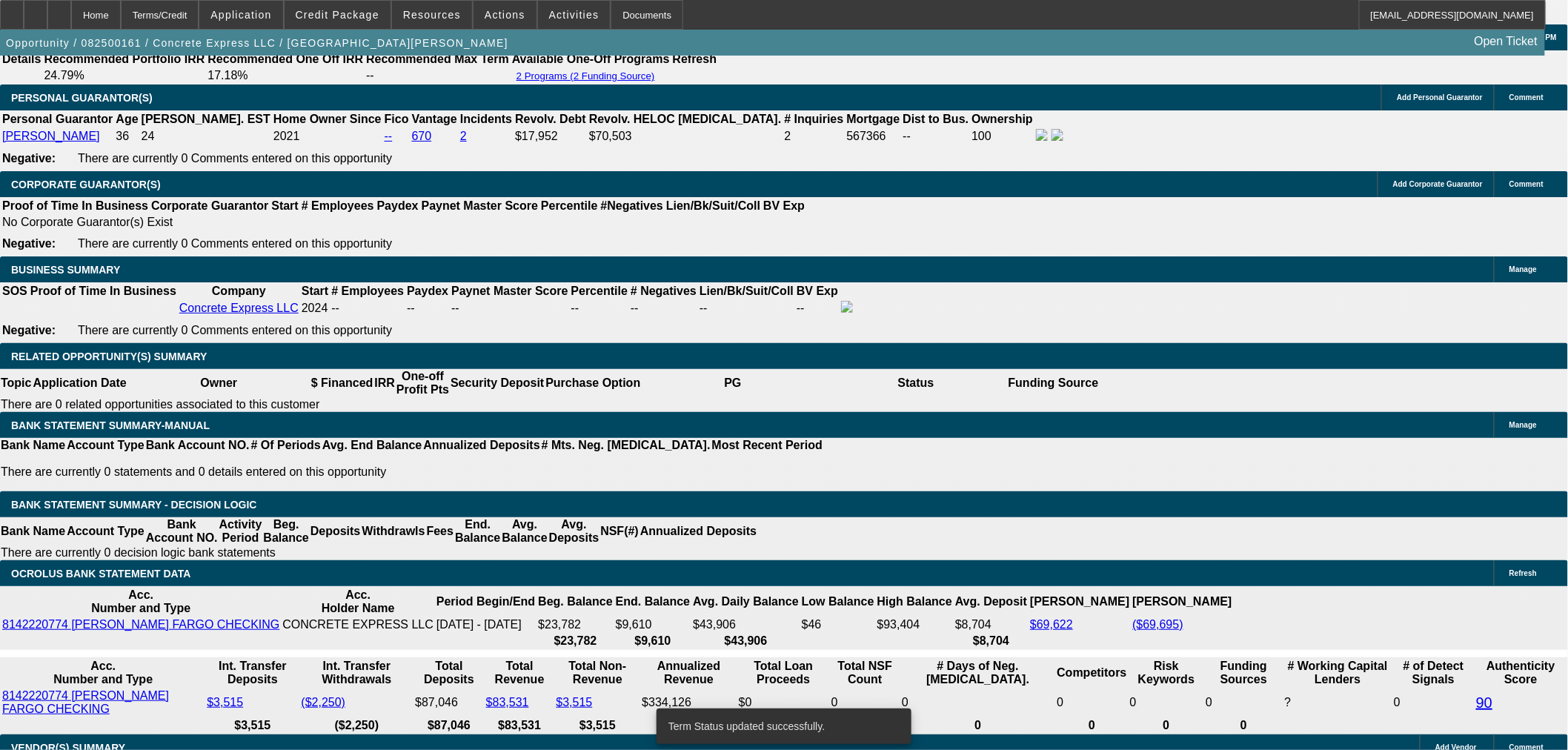
paste input ",398.60"
type input "1,398.60"
type input "29.7"
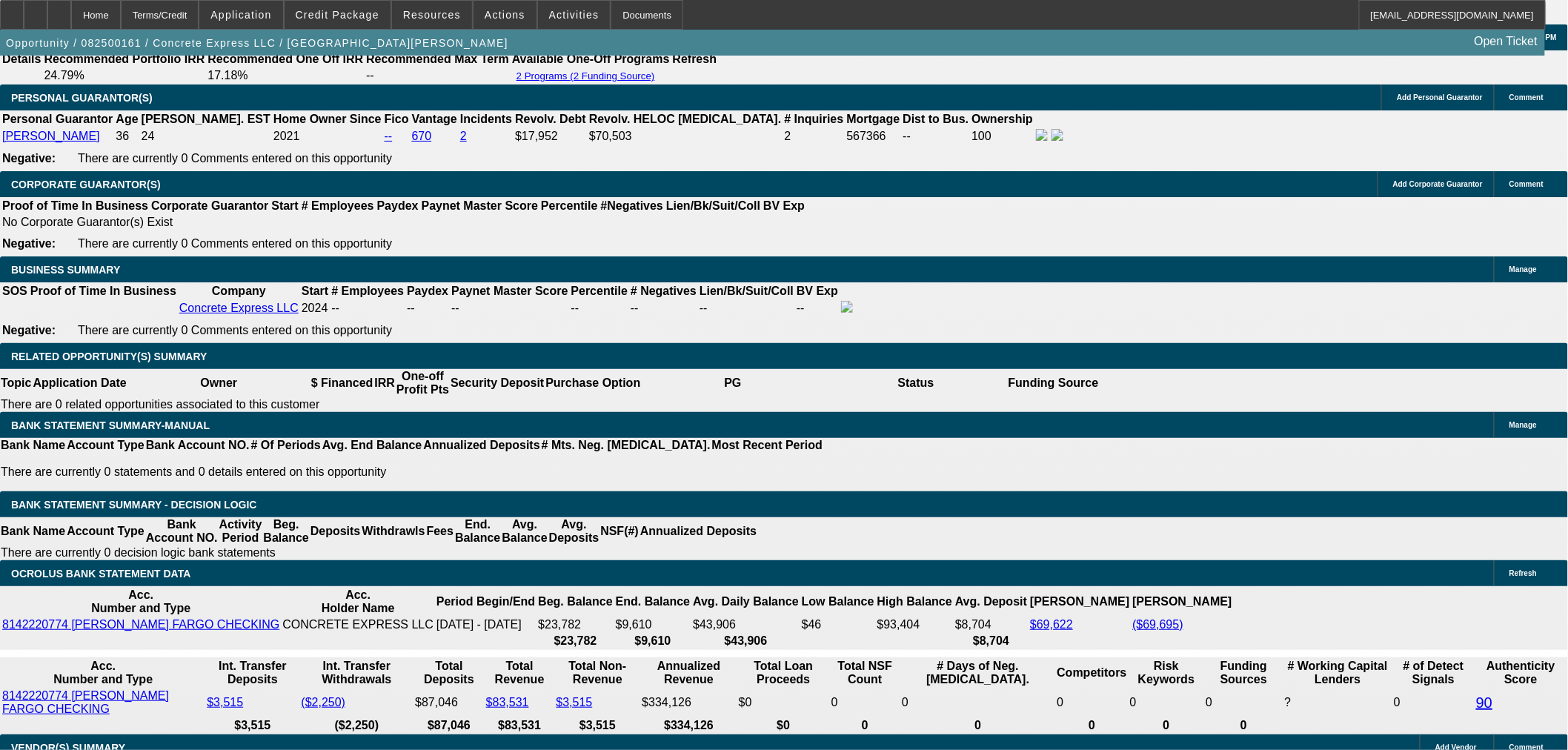
type input "$2,797.20"
type input "UNKNOWN"
type input "$1,398.60"
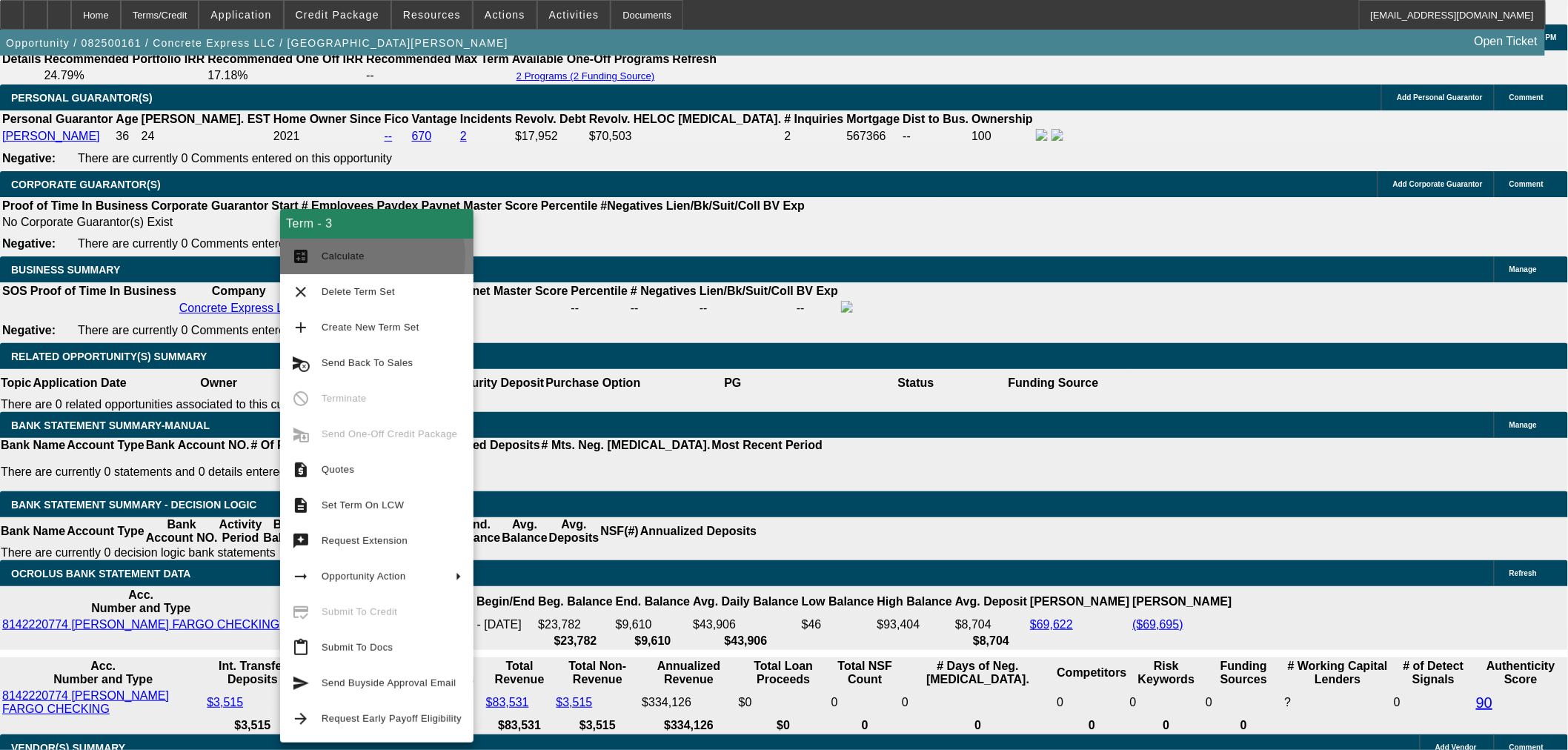
click at [348, 257] on span "Calculate" at bounding box center [343, 256] width 43 height 11
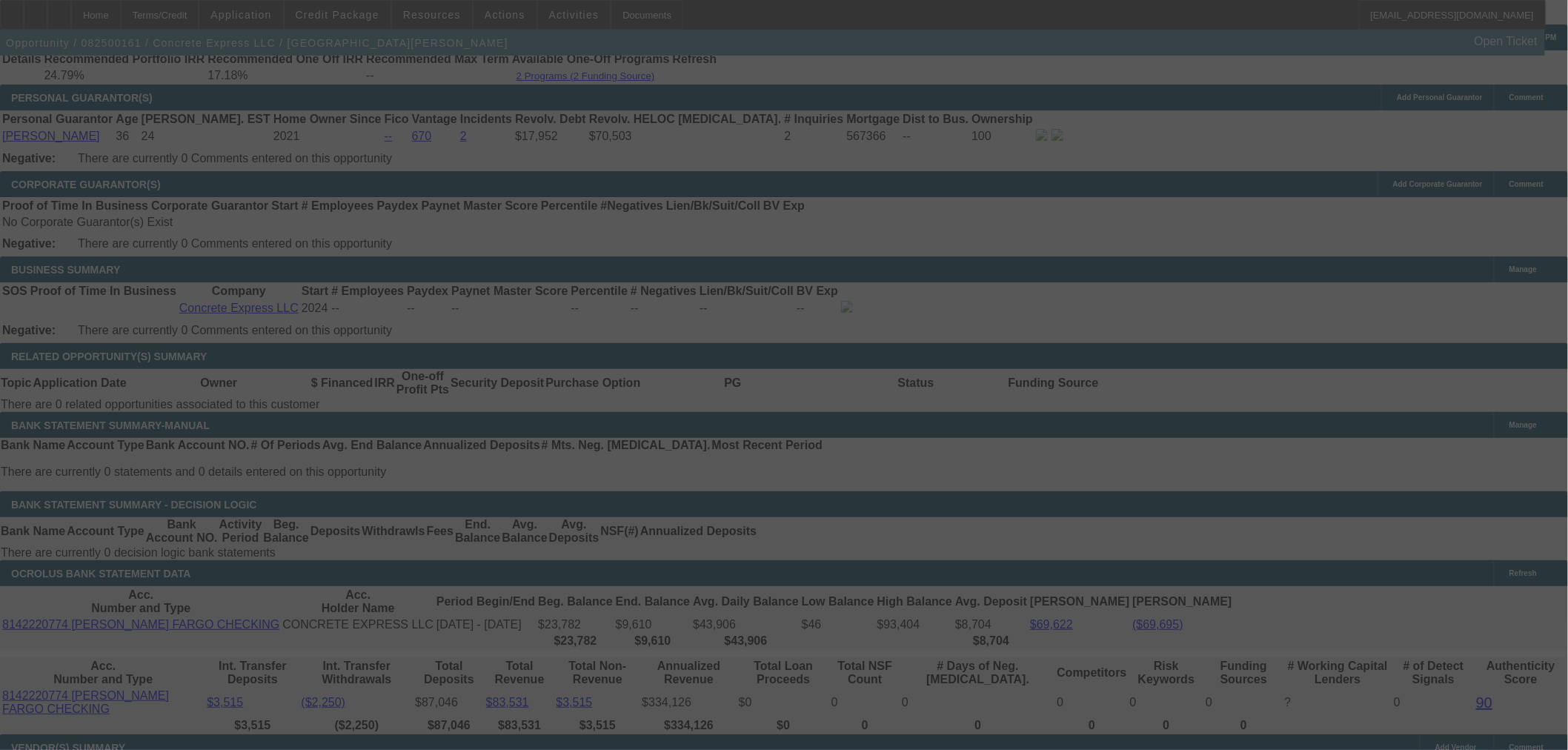
select select "0.15"
select select "2"
select select "0"
select select "6"
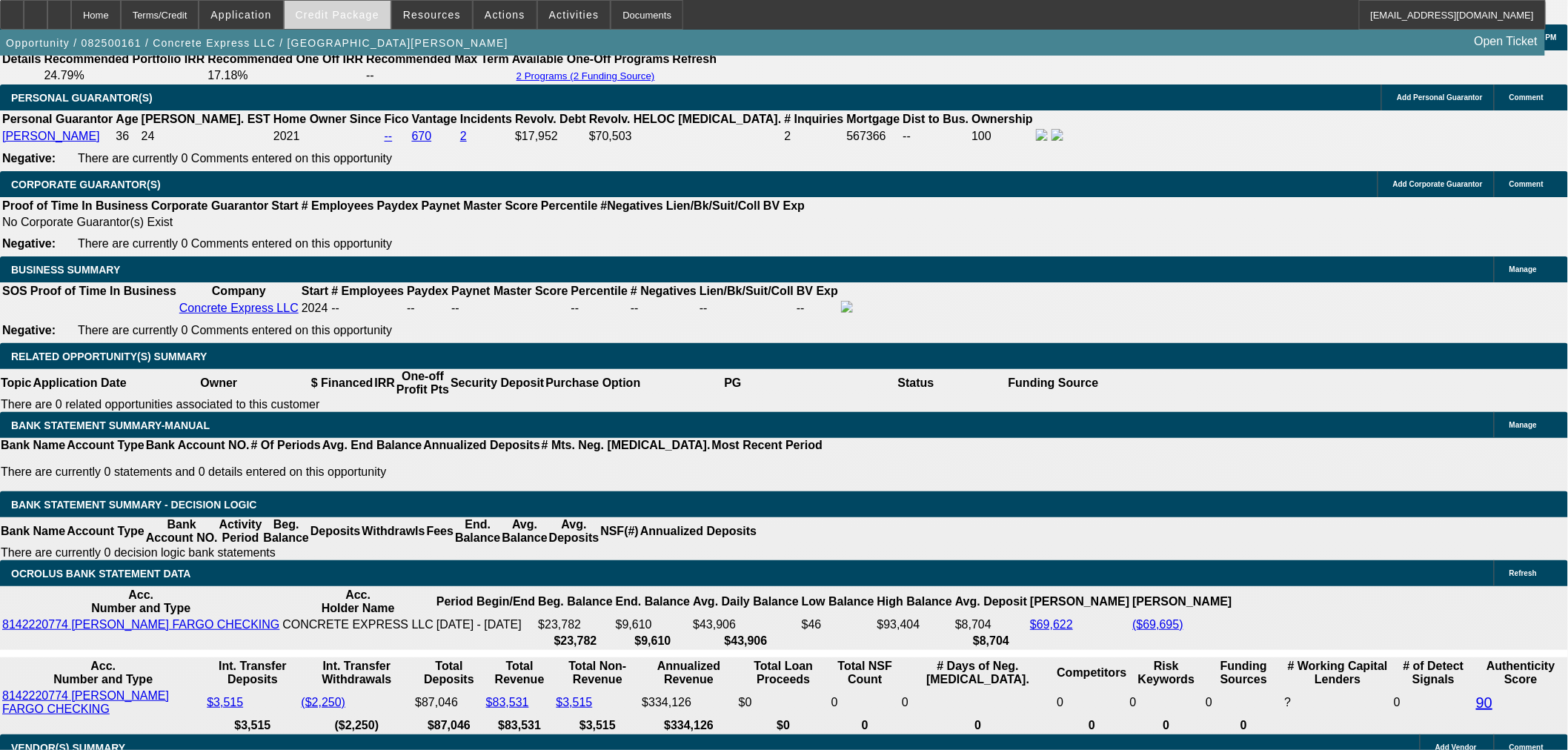
click at [371, 9] on span at bounding box center [337, 15] width 106 height 36
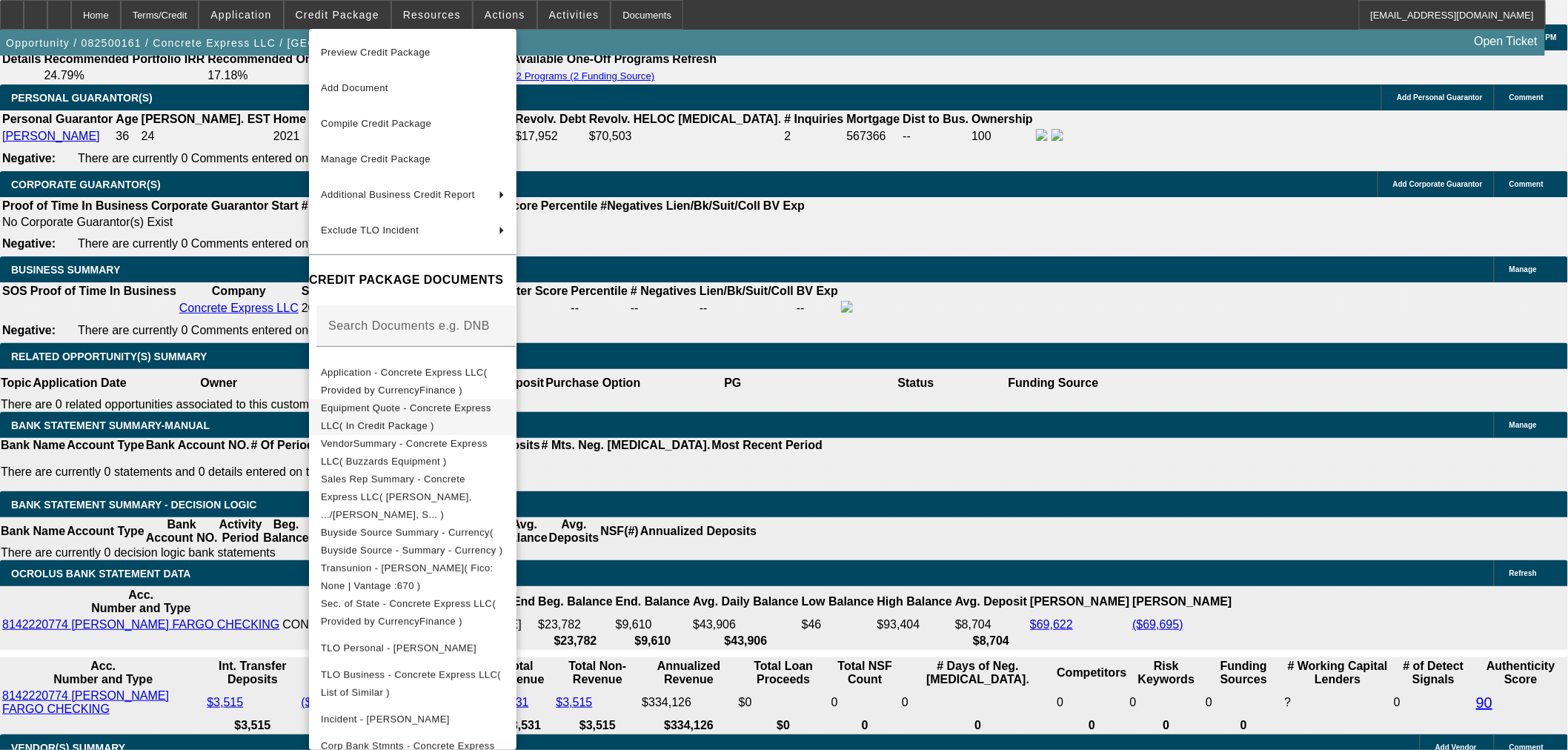
click at [491, 411] on span "Equipment Quote - Concrete Express LLC( In Credit Package )" at bounding box center [406, 416] width 171 height 29
